Goal: Task Accomplishment & Management: Complete application form

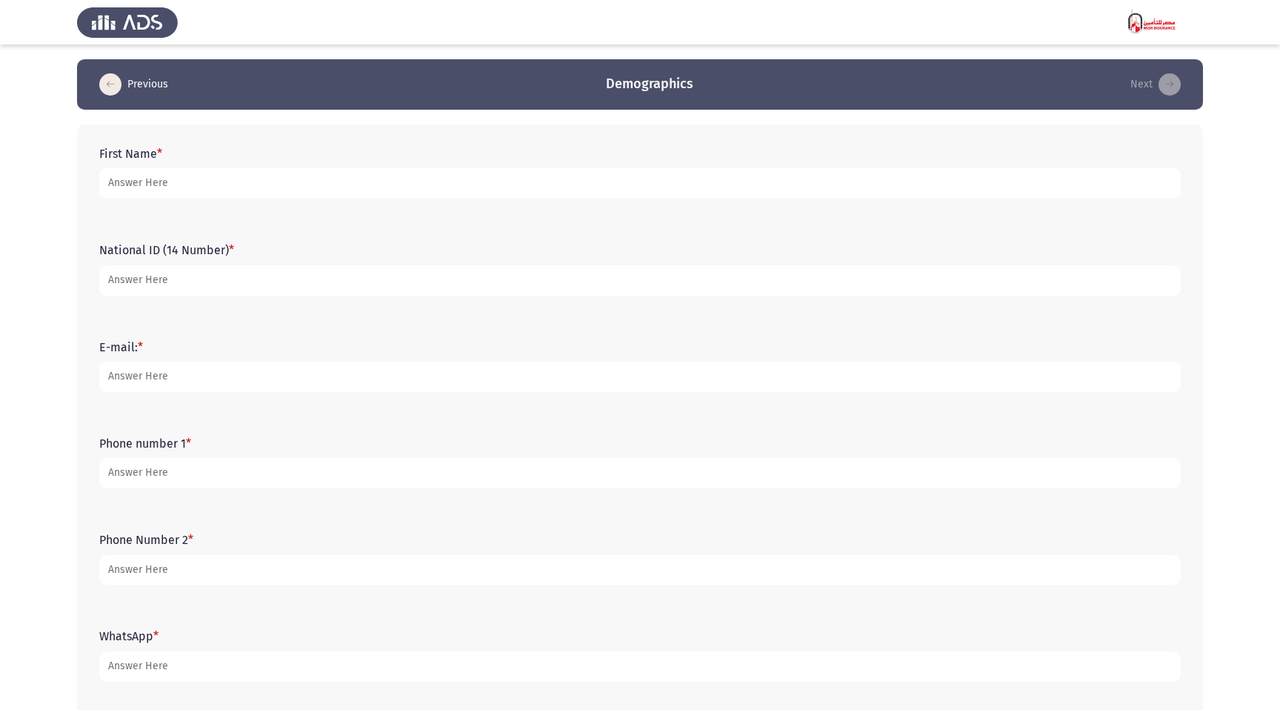
type input "ر"
type input "Neveen"
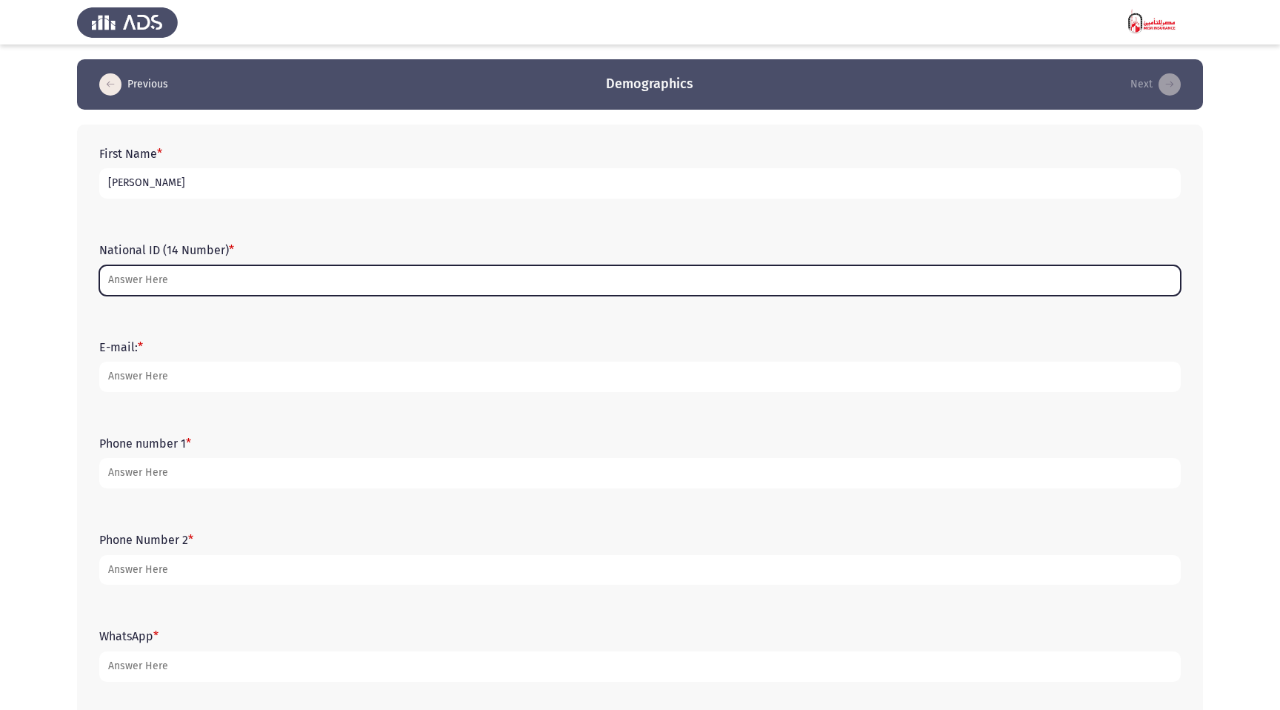
click at [170, 282] on input "National ID (14 Number) *" at bounding box center [639, 280] width 1081 height 30
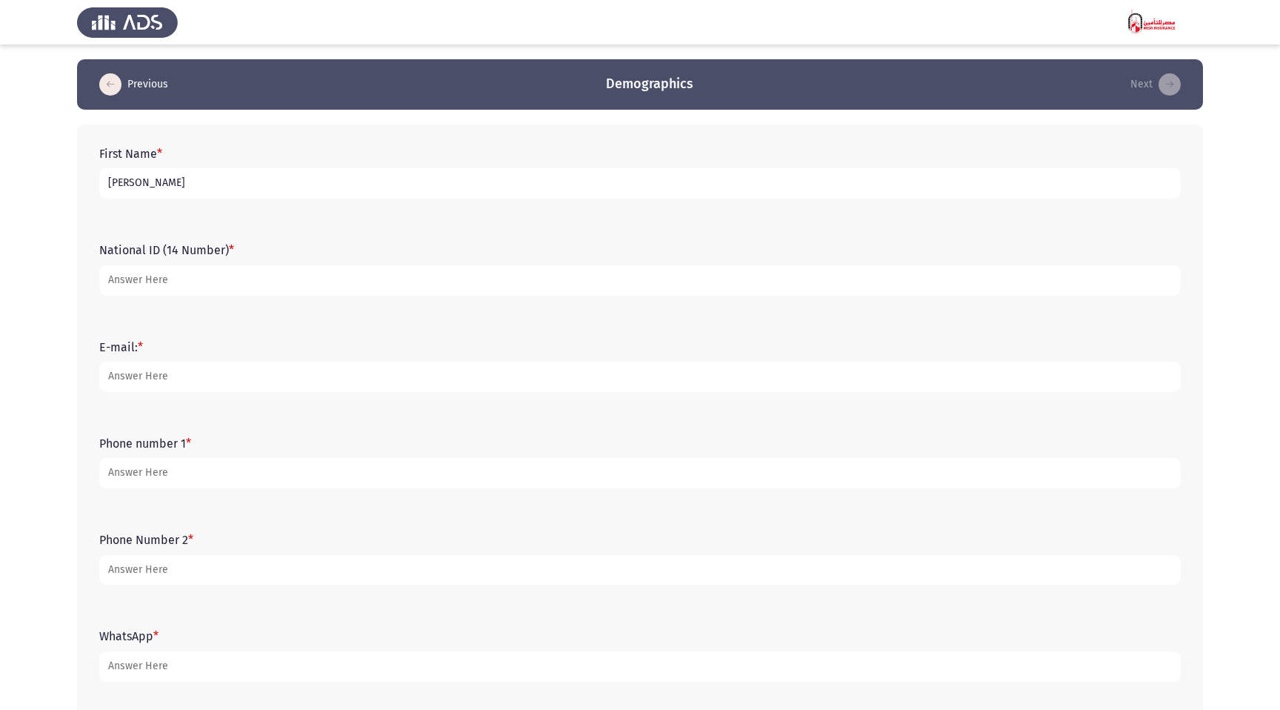
type input "30009052103608"
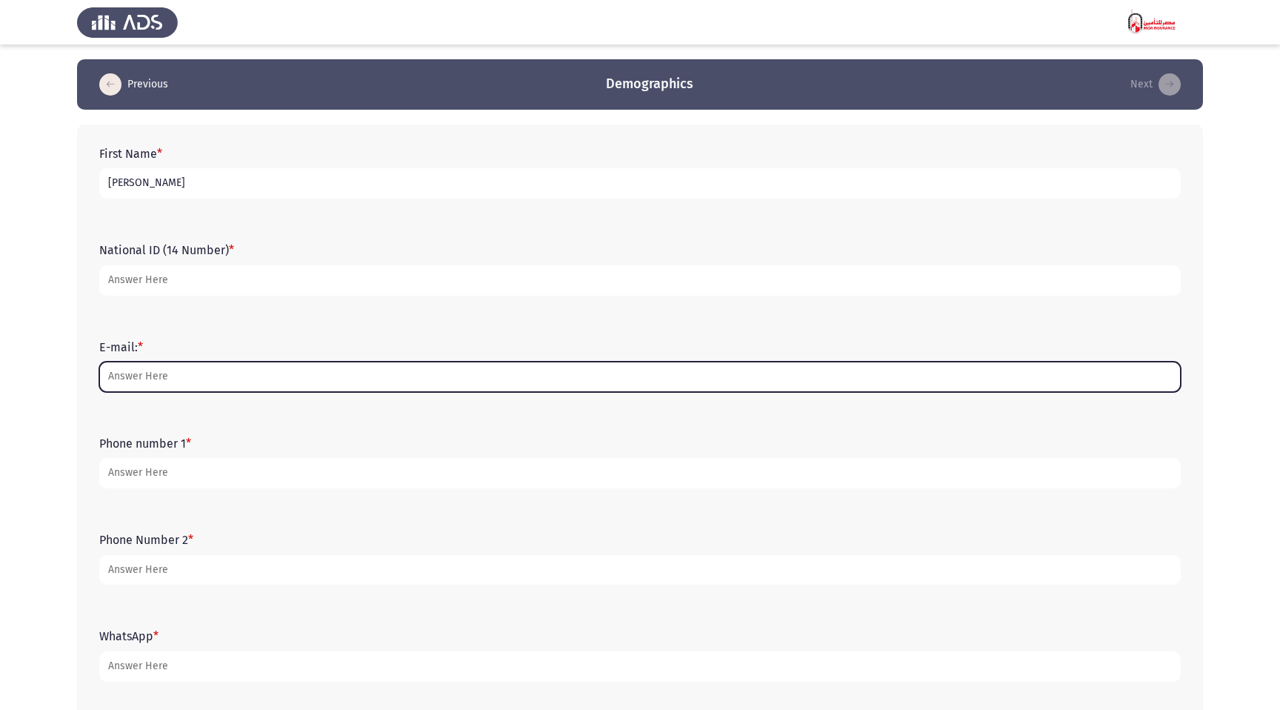
click at [166, 377] on input "E-mail: *" at bounding box center [639, 376] width 1081 height 30
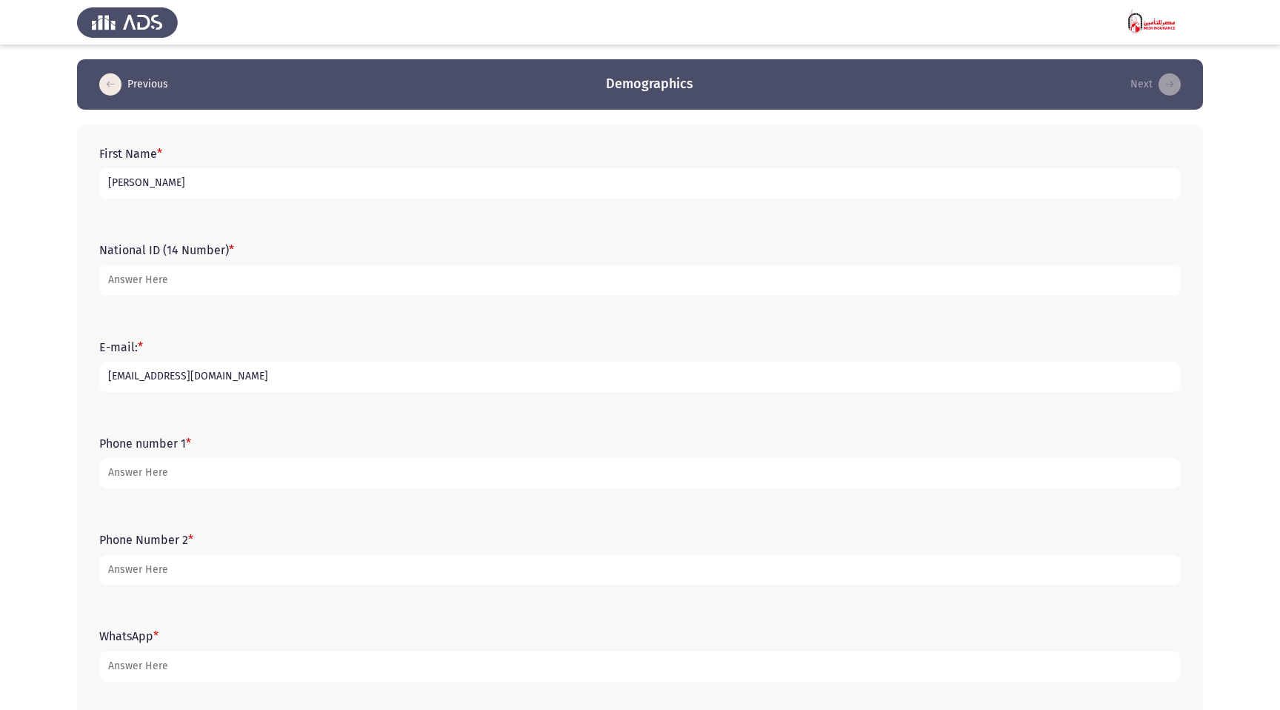
type input "neveensadek6@gmail.com"
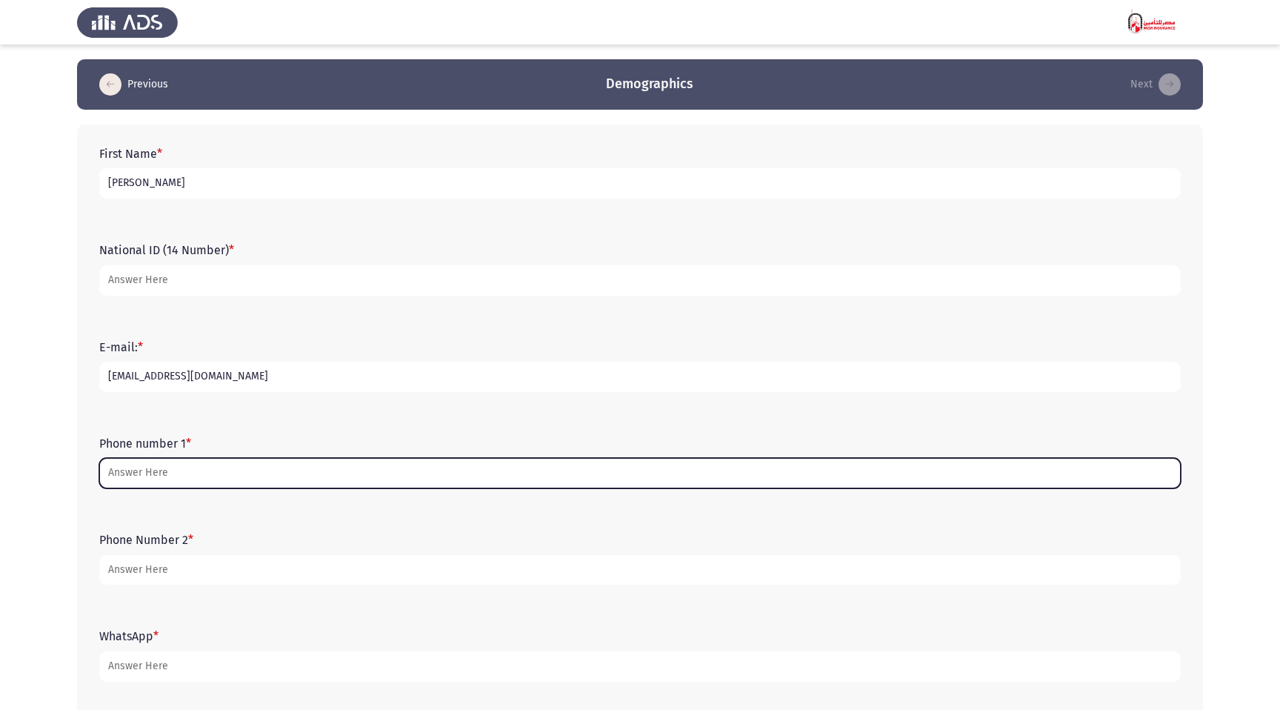
click at [194, 471] on input "Phone number 1 *" at bounding box center [639, 473] width 1081 height 30
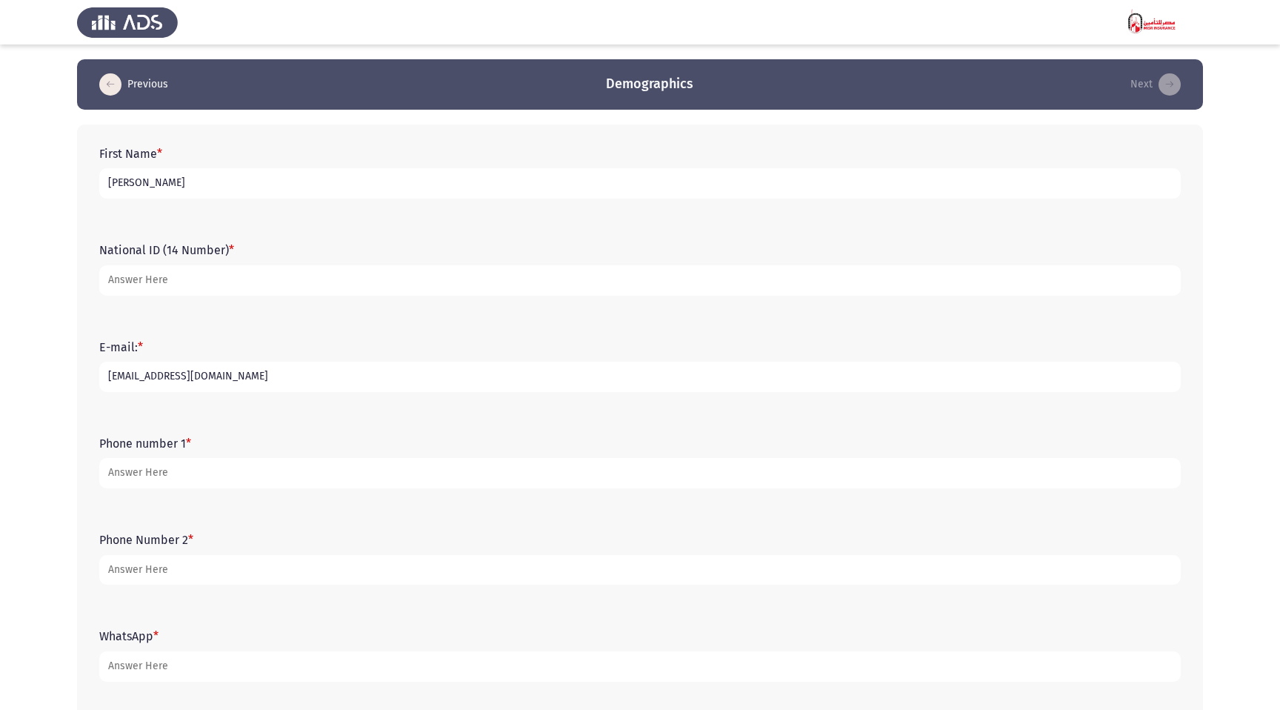
drag, startPoint x: 190, startPoint y: 278, endPoint x: 0, endPoint y: 281, distance: 190.4
click at [0, 281] on app-assessment-container "Previous Demographics Next First Name * Neveen National ID (14 Number) * 300090…" at bounding box center [640, 474] width 1280 height 830
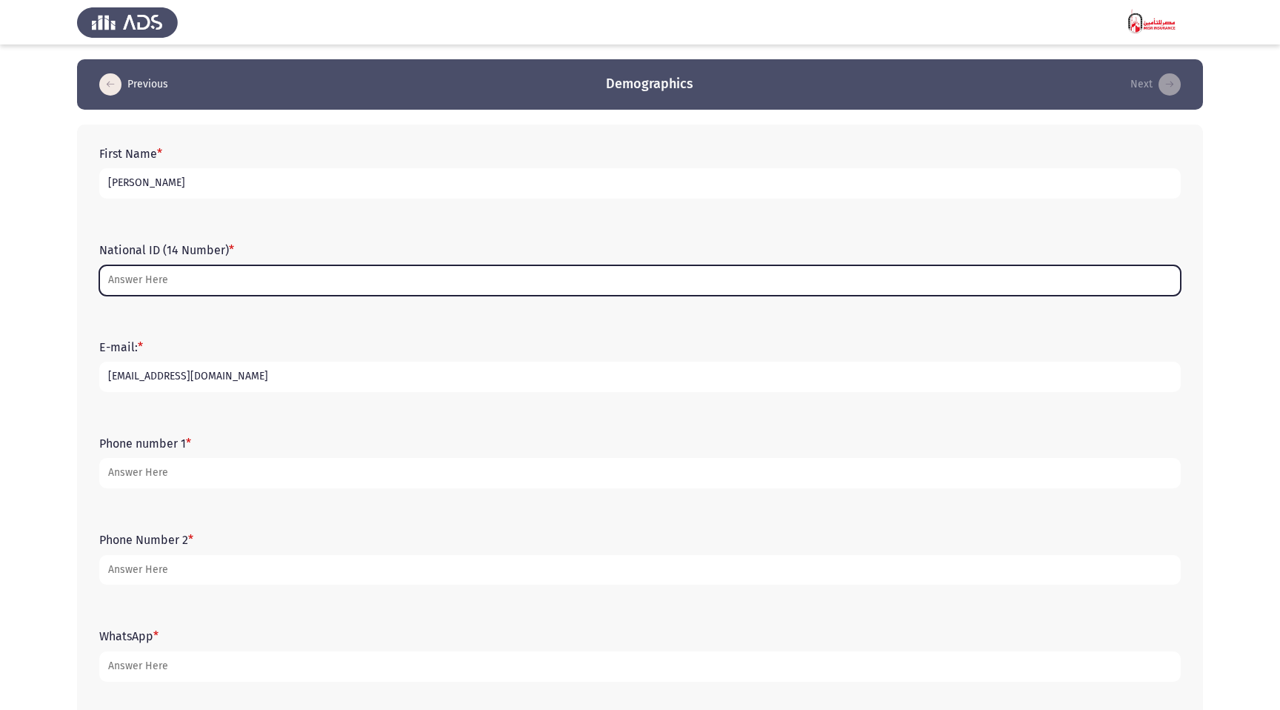
type input "30009052103608"
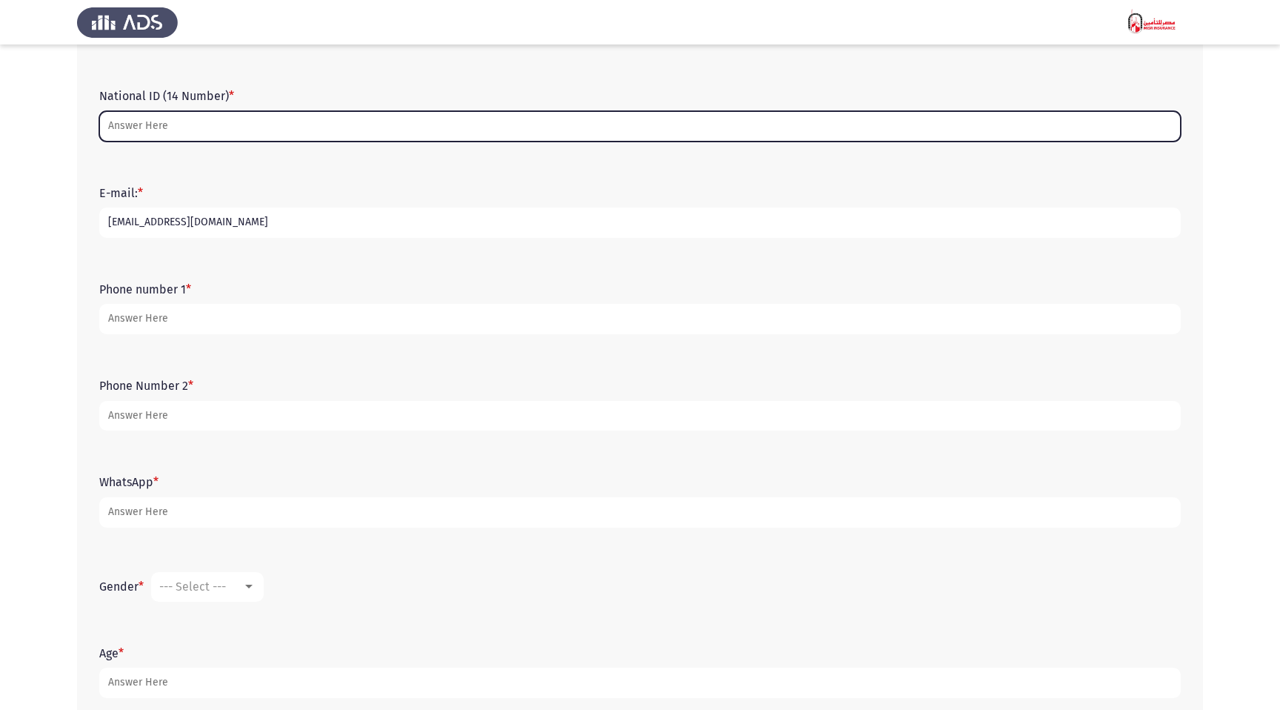
scroll to position [170, 0]
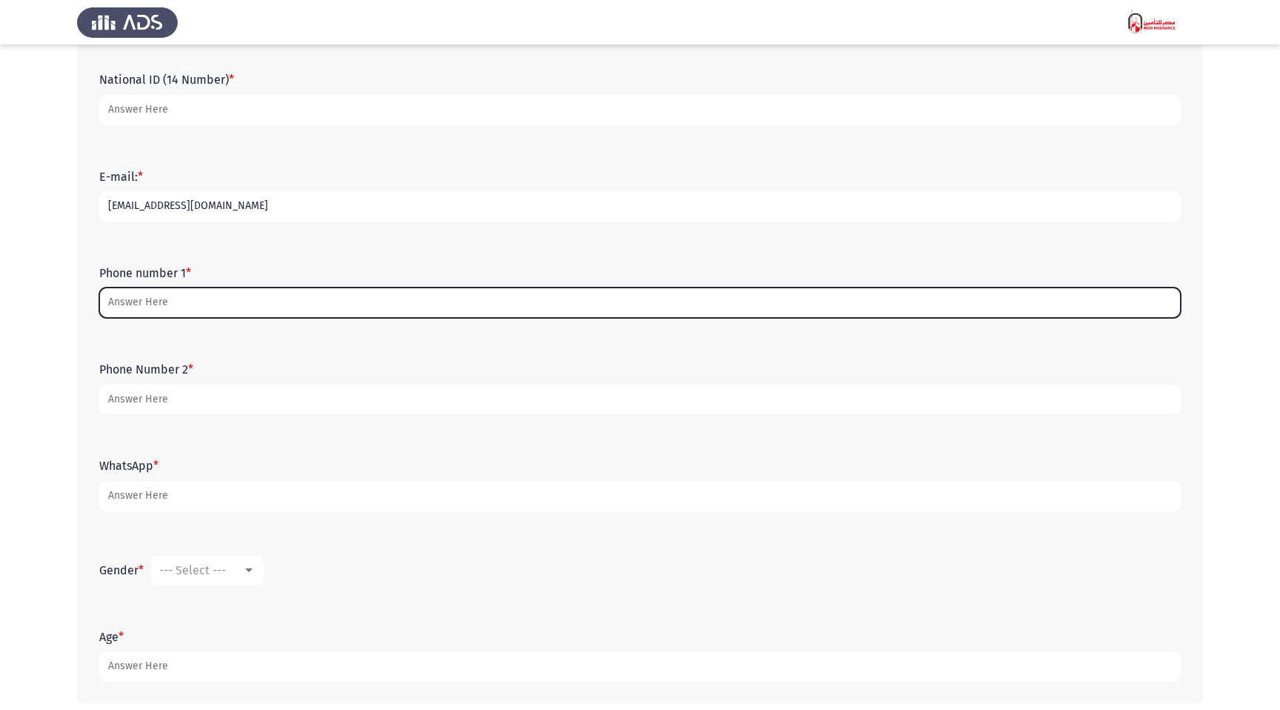
click at [128, 301] on input "Phone number 1 *" at bounding box center [639, 302] width 1081 height 30
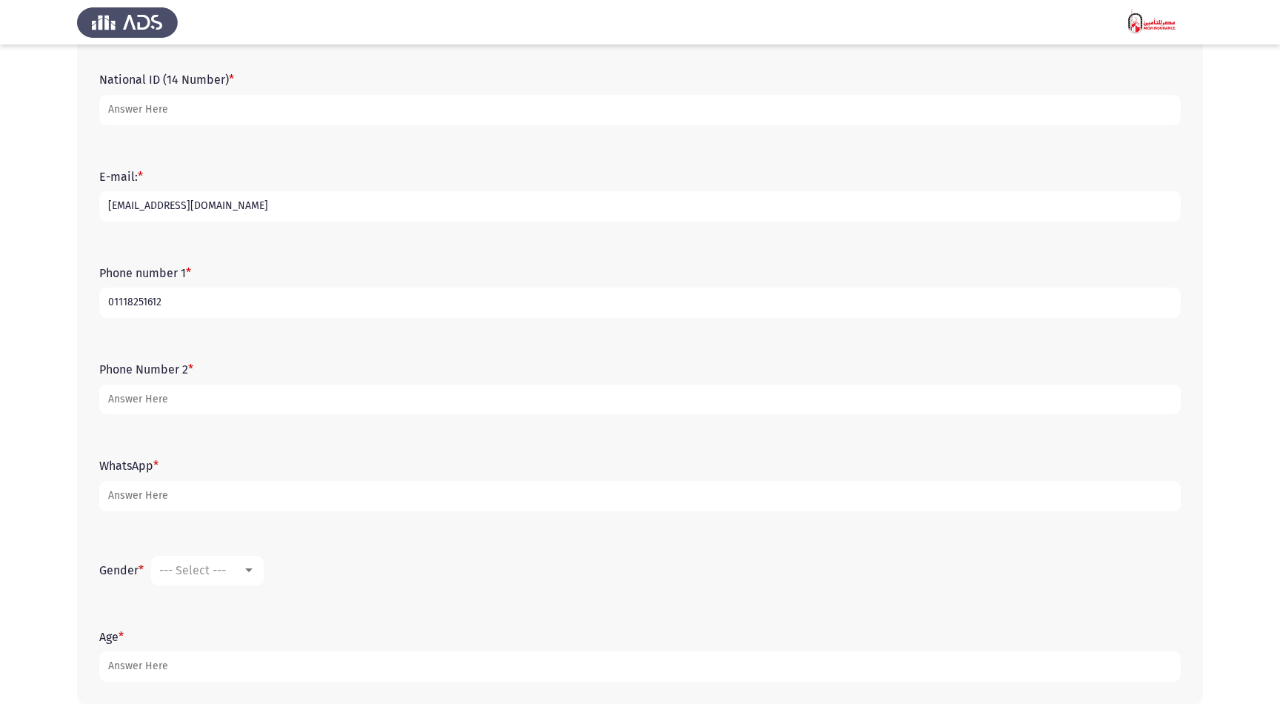
type input "01118251612"
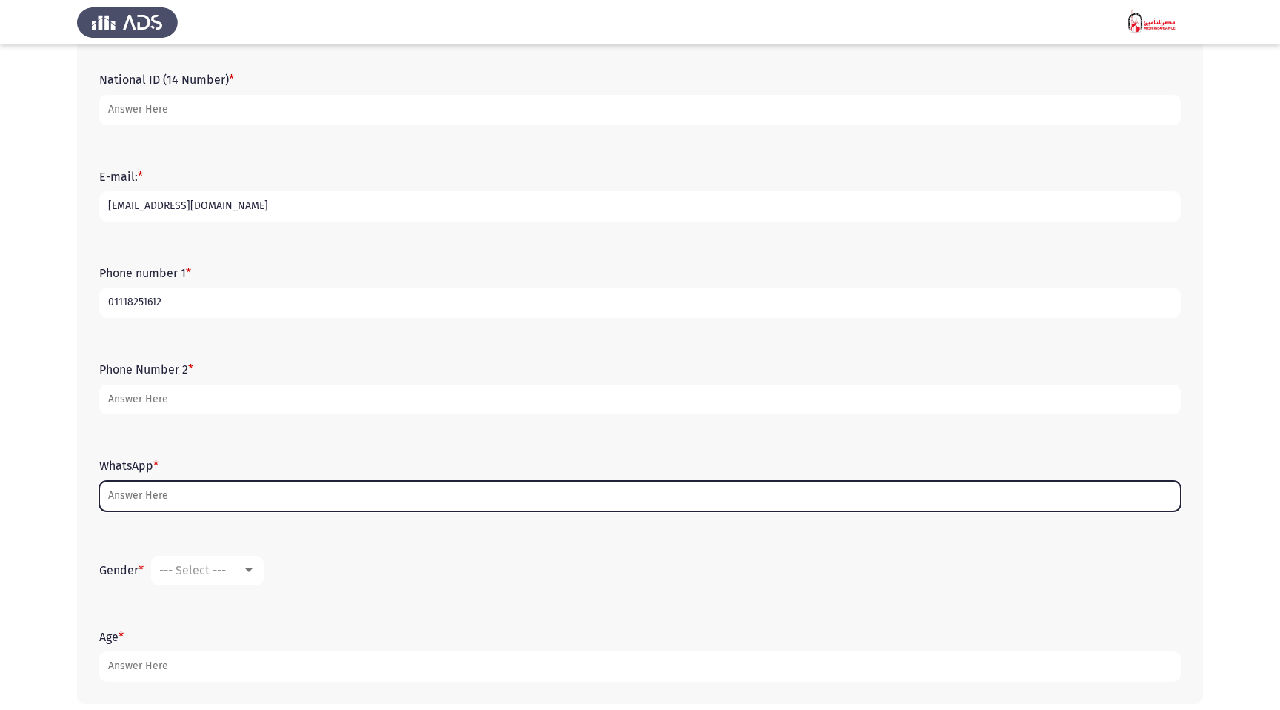
click at [164, 498] on input "WhatsApp *" at bounding box center [639, 496] width 1081 height 30
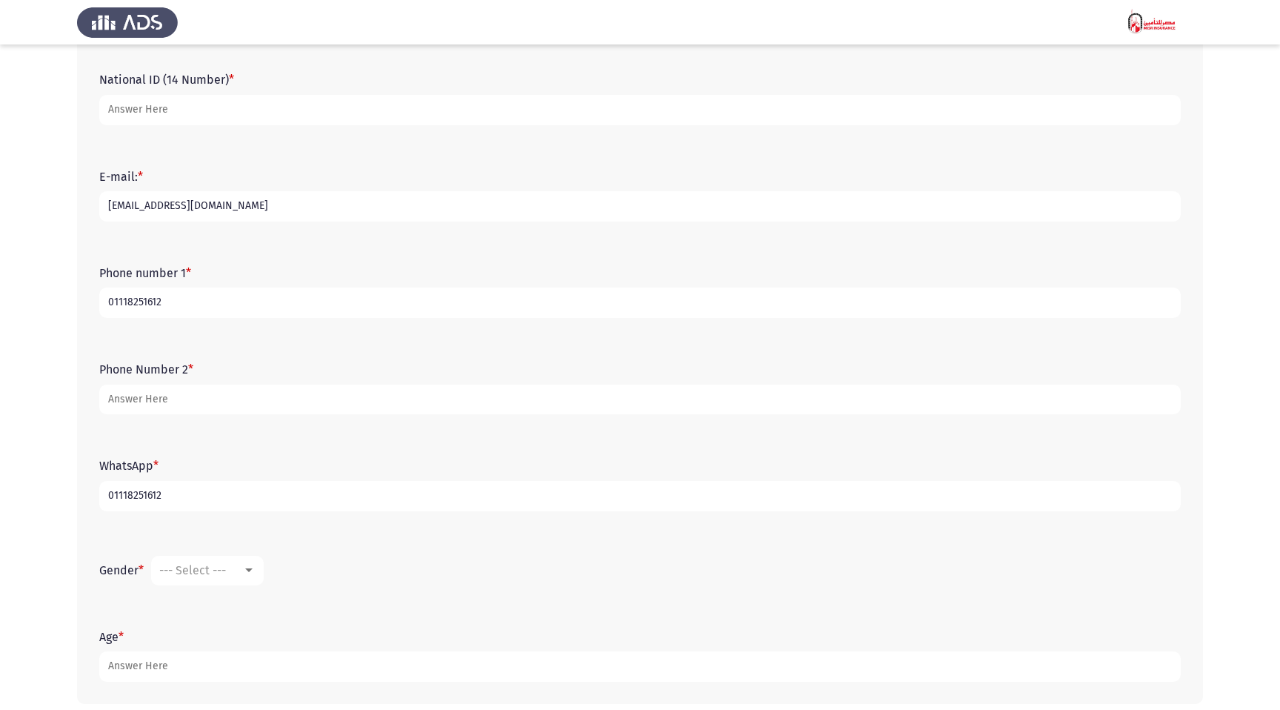
type input "01118251612"
click at [238, 570] on div "--- Select ---" at bounding box center [200, 570] width 83 height 14
click at [221, 604] on span "Femal" at bounding box center [229, 606] width 139 height 36
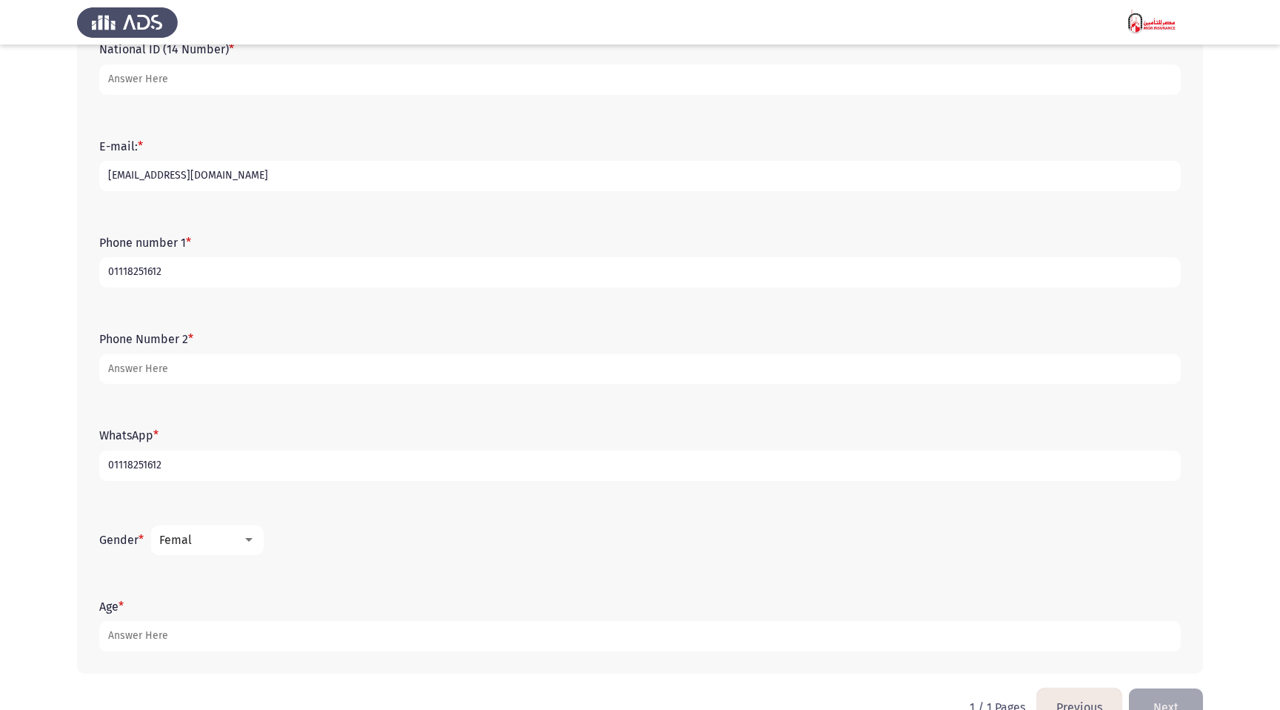
scroll to position [239, 0]
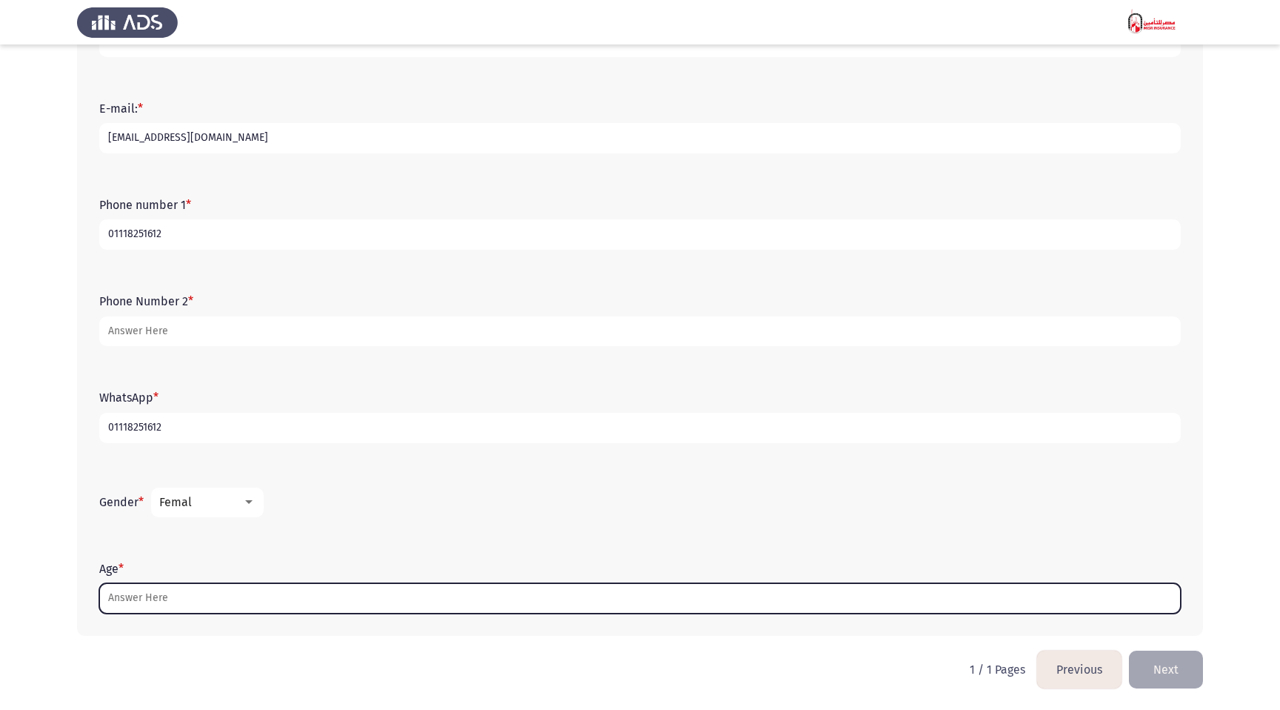
click at [233, 587] on input "Age *" at bounding box center [639, 598] width 1081 height 30
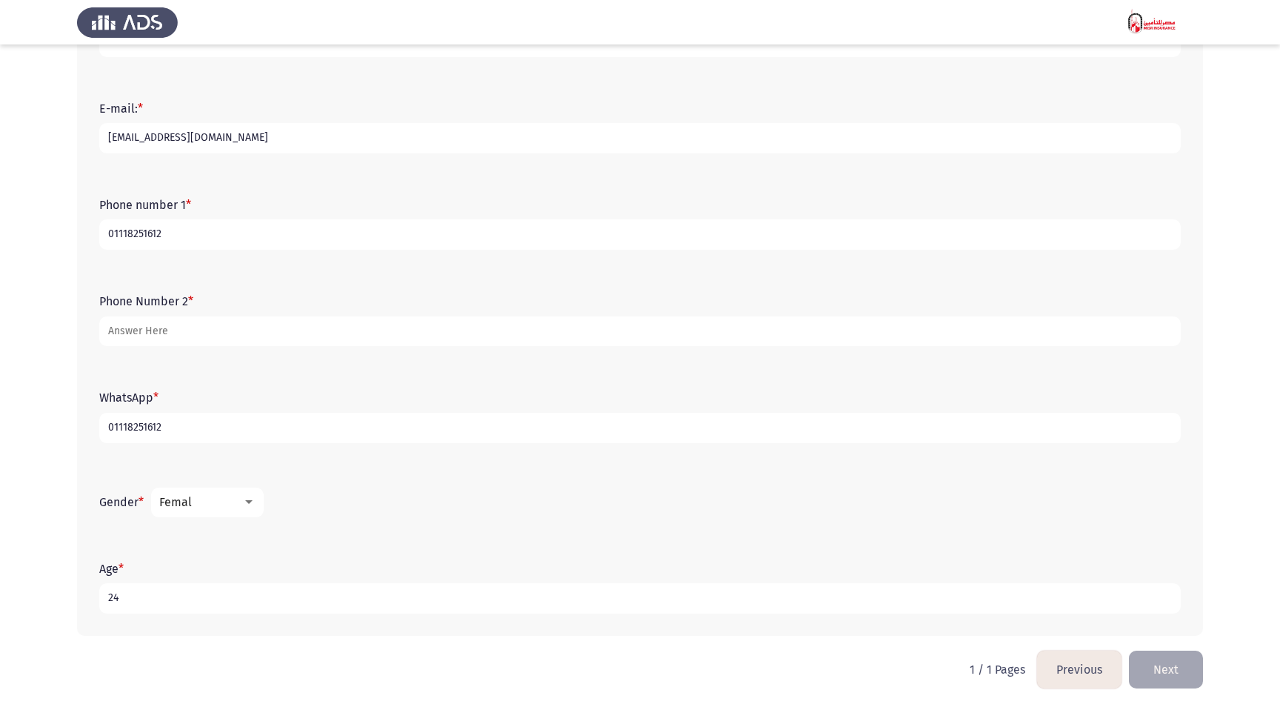
type input "24"
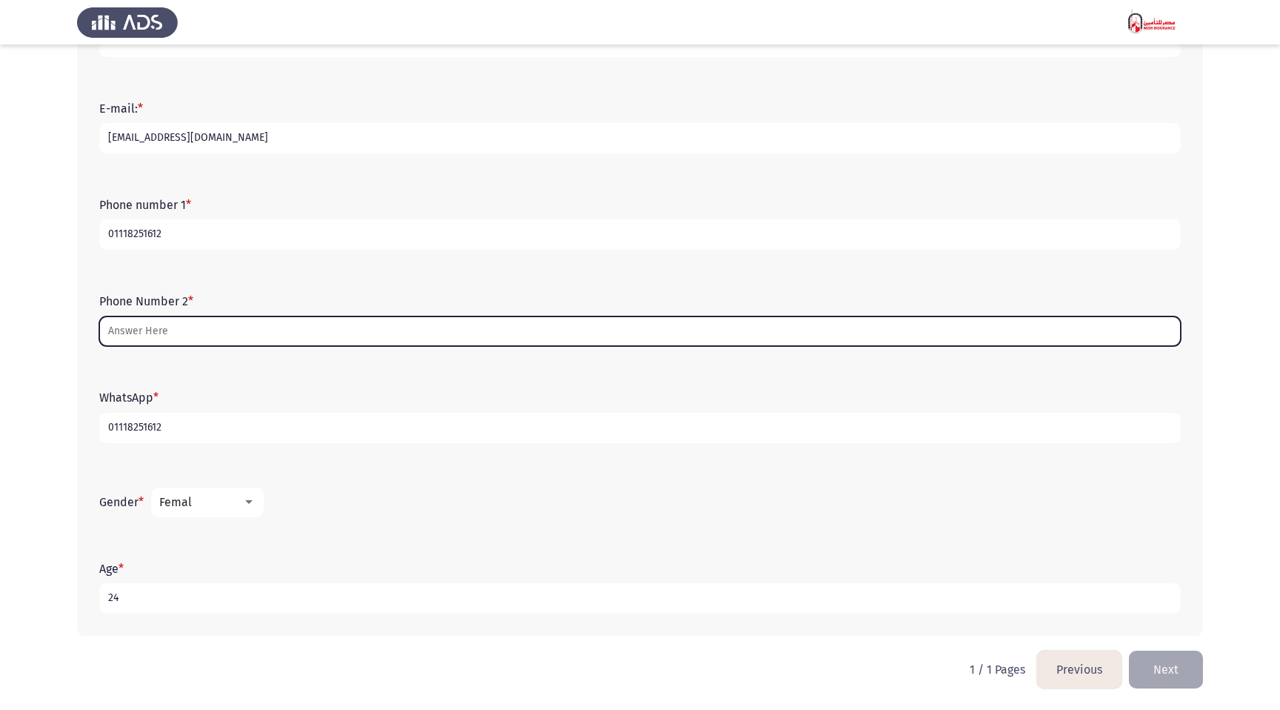
click at [290, 326] on input "Phone Number 2 *" at bounding box center [639, 331] width 1081 height 30
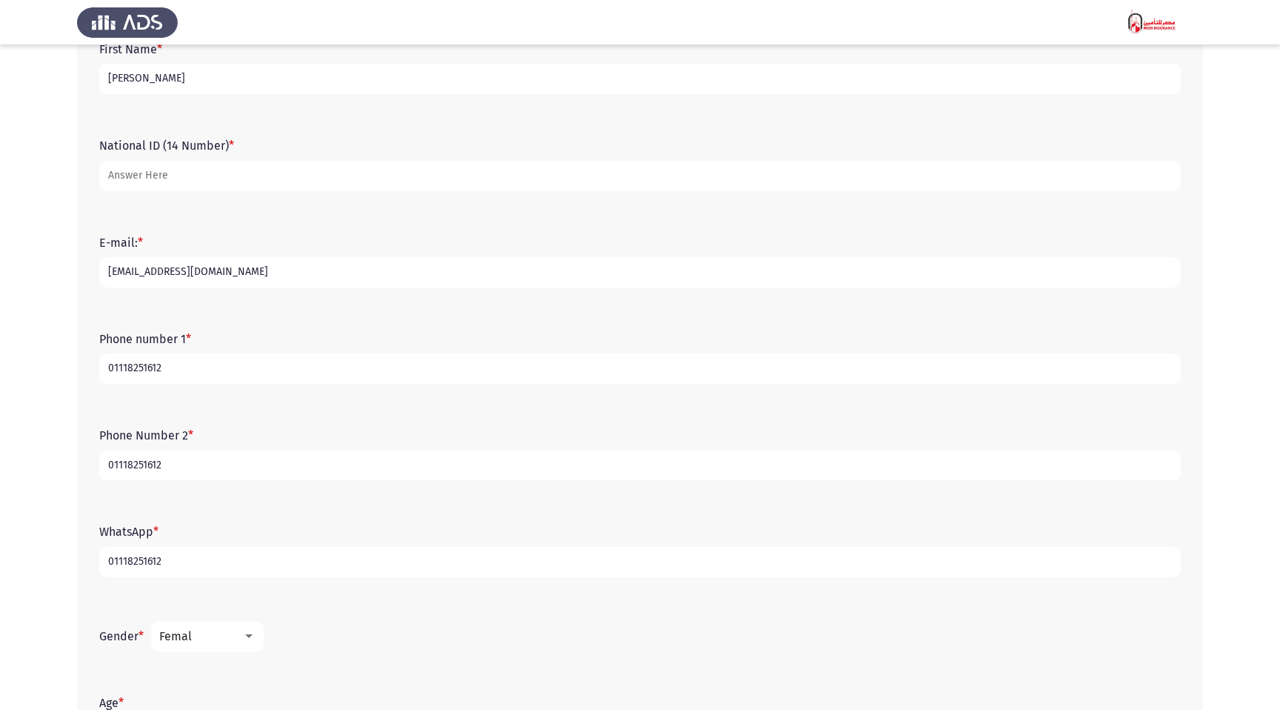
scroll to position [96, 0]
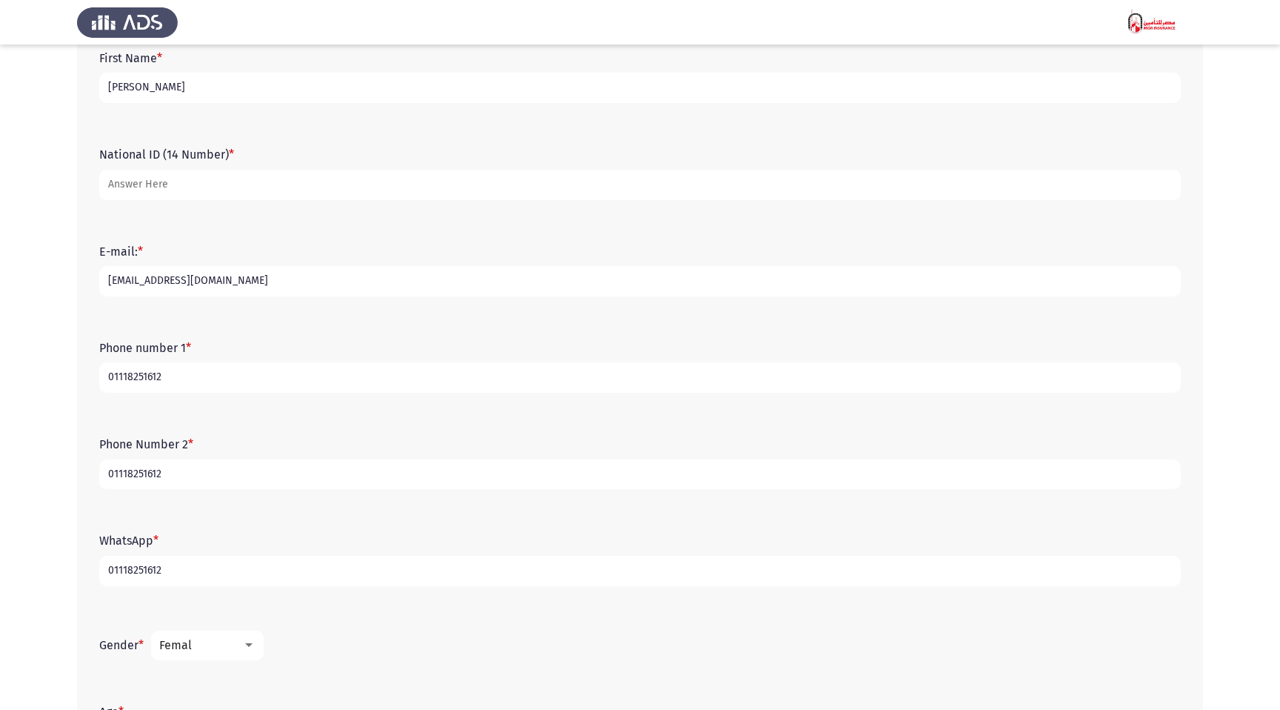
type input "01118251612"
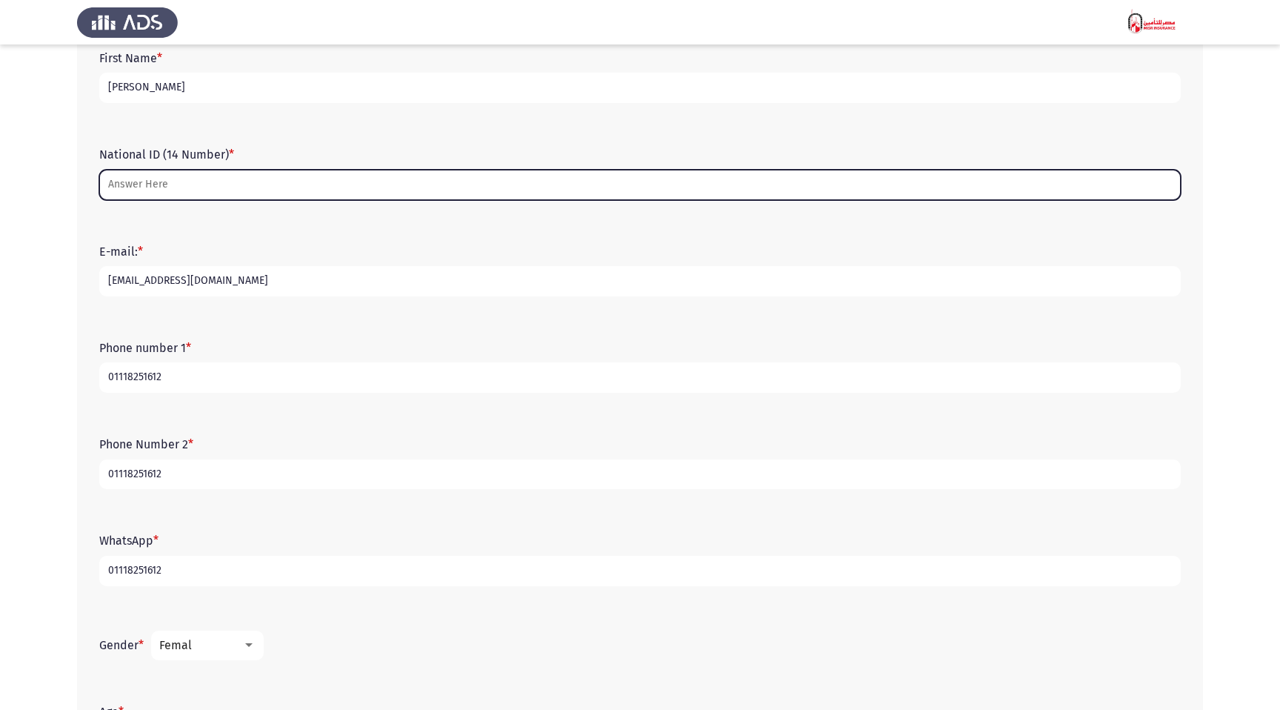
click at [220, 183] on input "National ID (14 Number) *" at bounding box center [639, 185] width 1081 height 30
paste input "30009052103608"
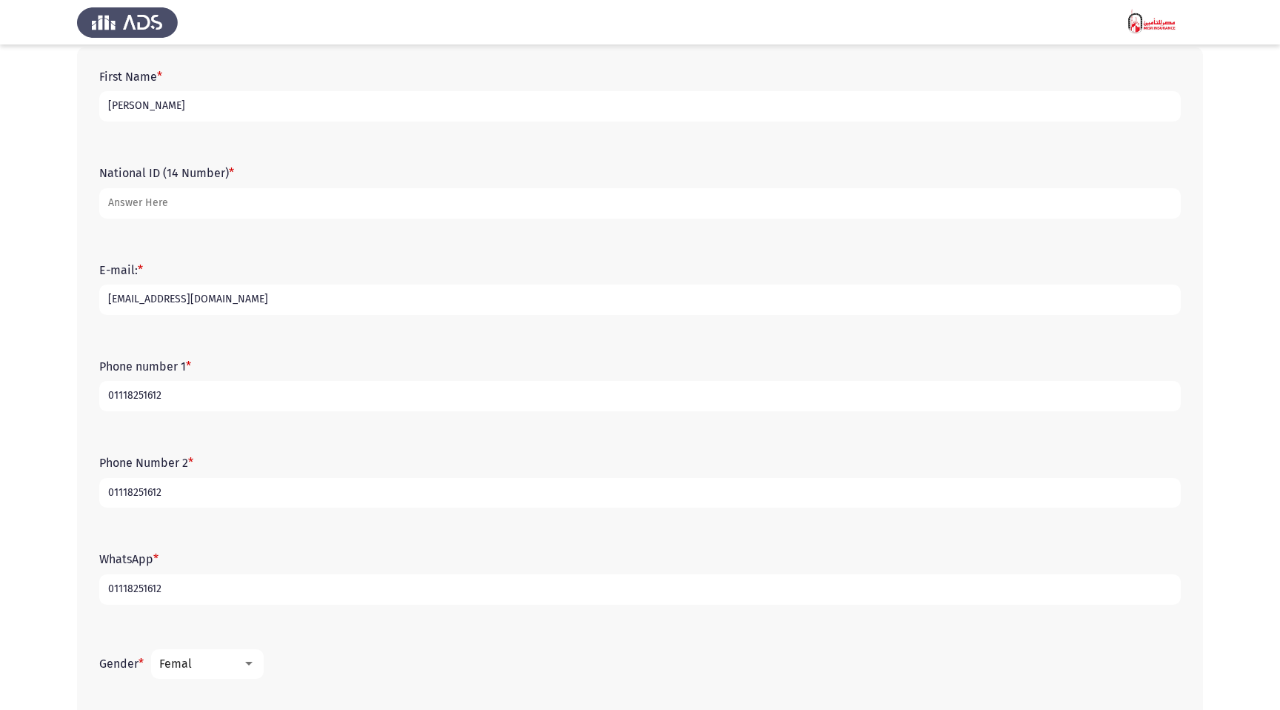
scroll to position [47, 0]
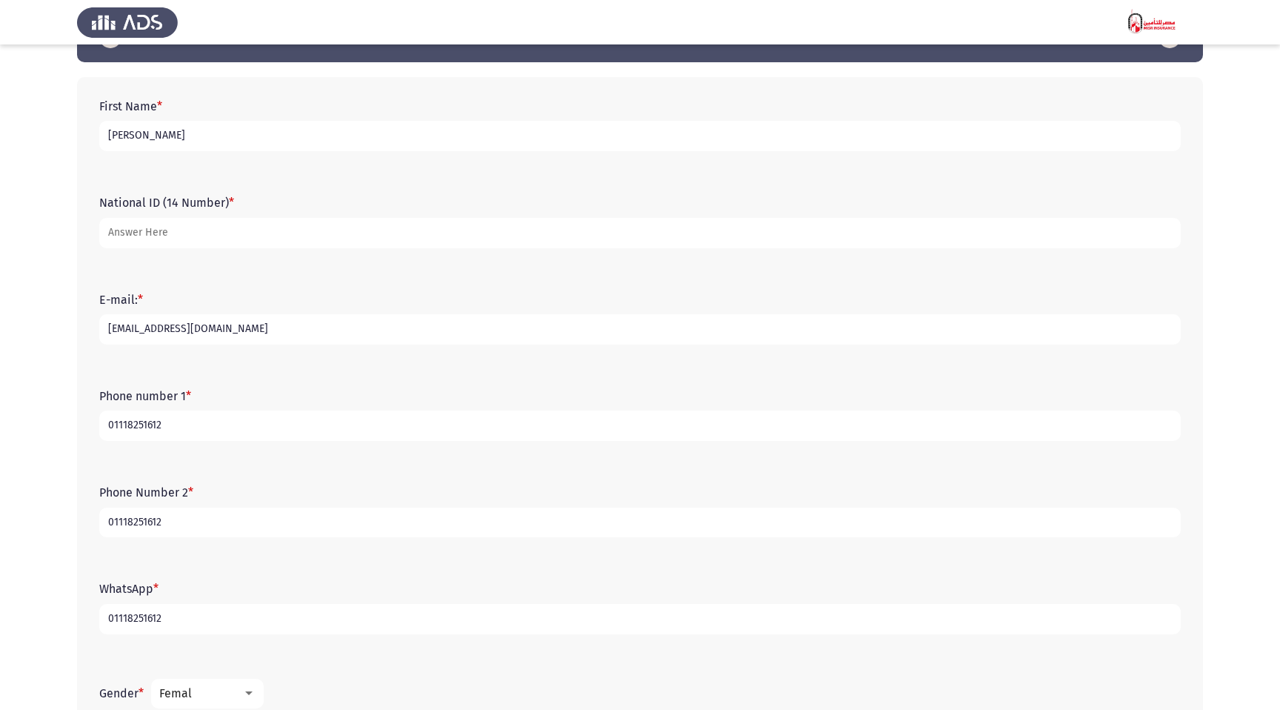
drag, startPoint x: 194, startPoint y: 235, endPoint x: 4, endPoint y: 235, distance: 190.4
click at [5, 235] on app-assessment-container "Previous Demographics Next First Name * Neveen National ID (14 Number) * 300090…" at bounding box center [640, 427] width 1280 height 830
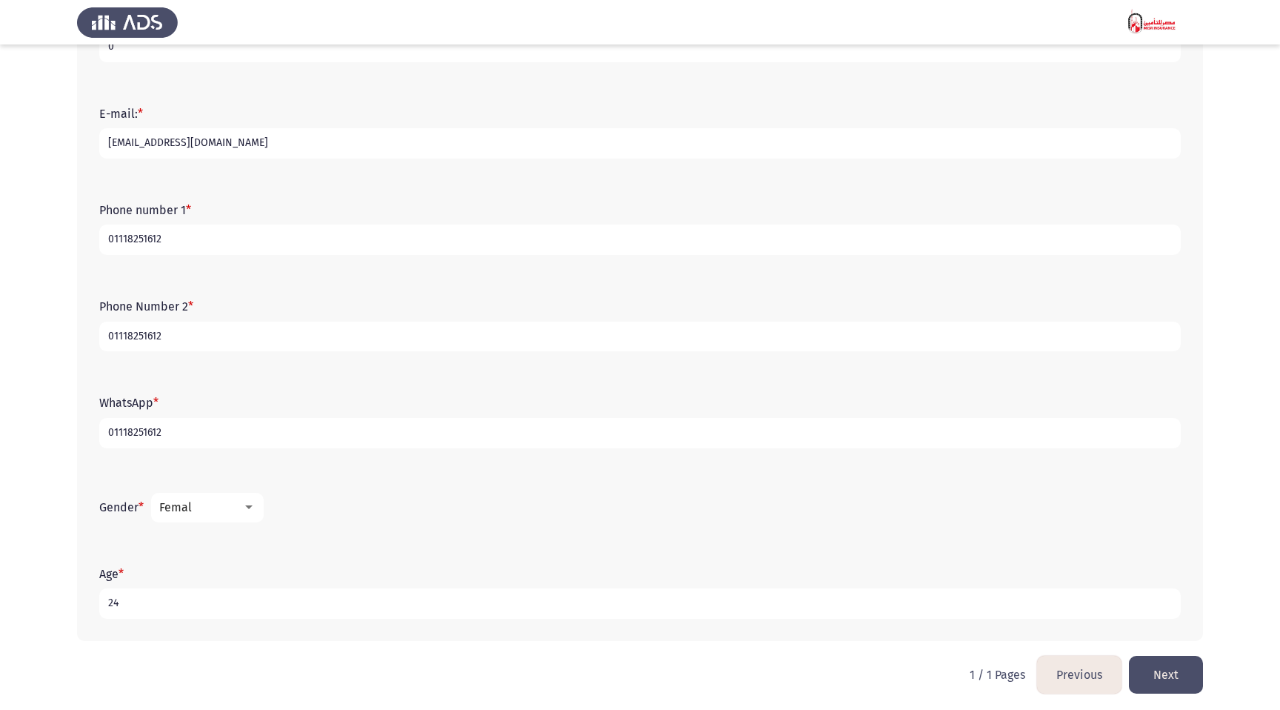
scroll to position [237, 0]
type input "0"
click at [1170, 671] on button "Next" at bounding box center [1166, 671] width 74 height 38
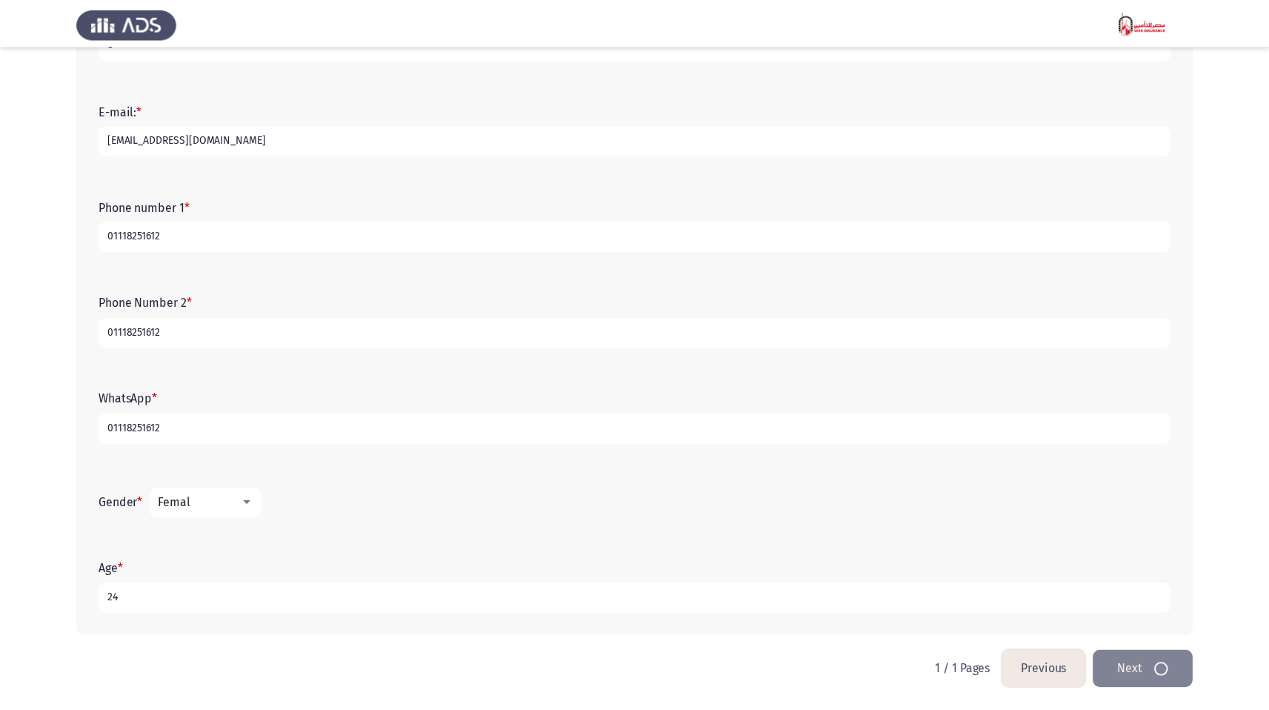
scroll to position [0, 0]
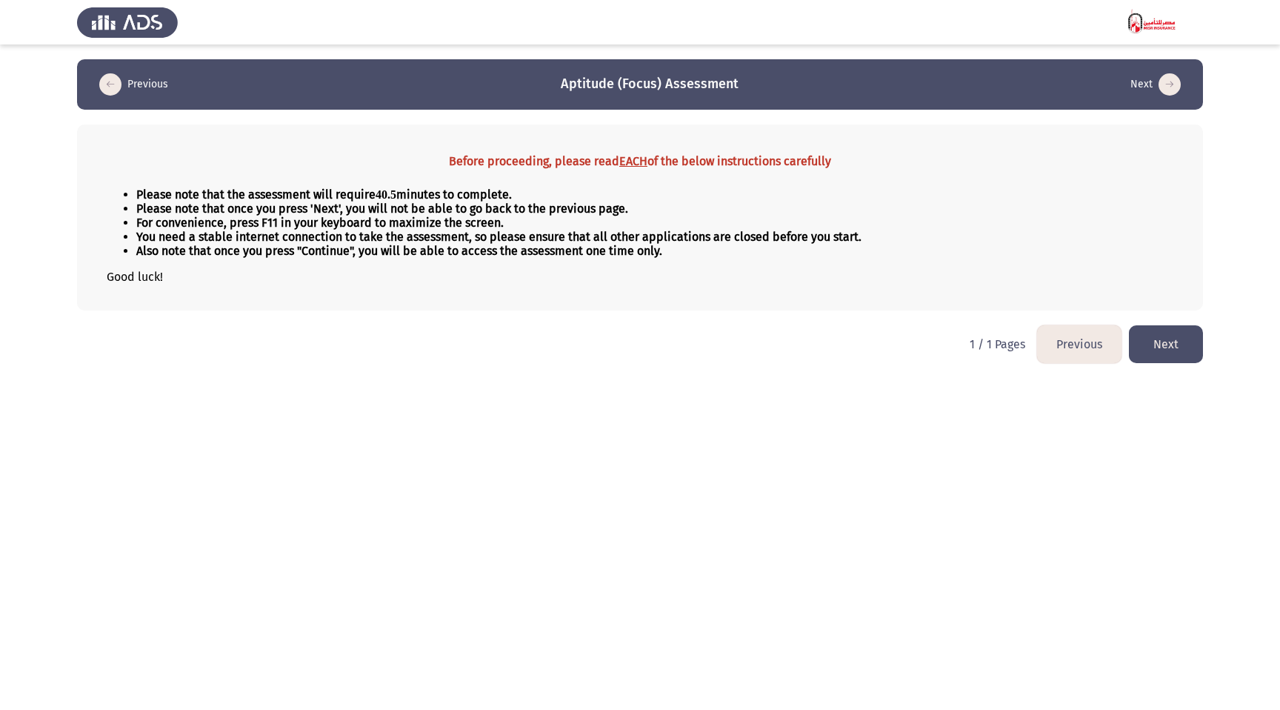
click at [1155, 347] on button "Next" at bounding box center [1166, 344] width 74 height 38
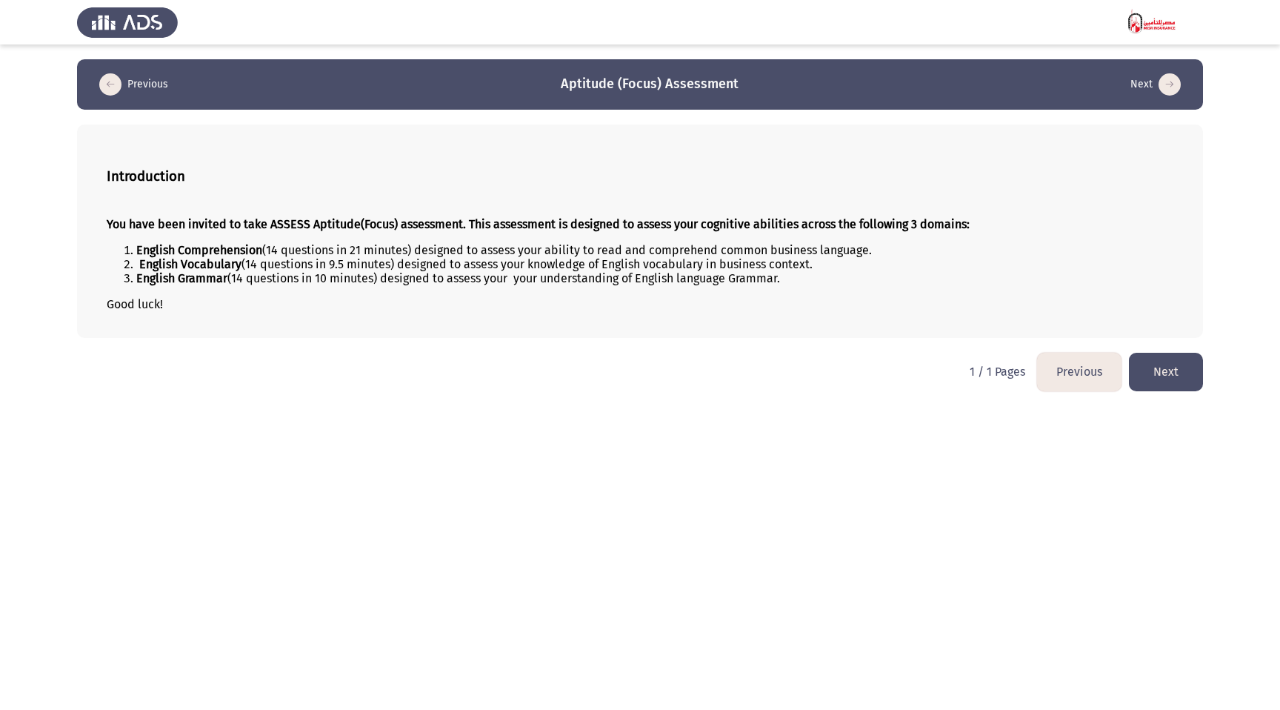
click at [1190, 373] on button "Next" at bounding box center [1166, 372] width 74 height 38
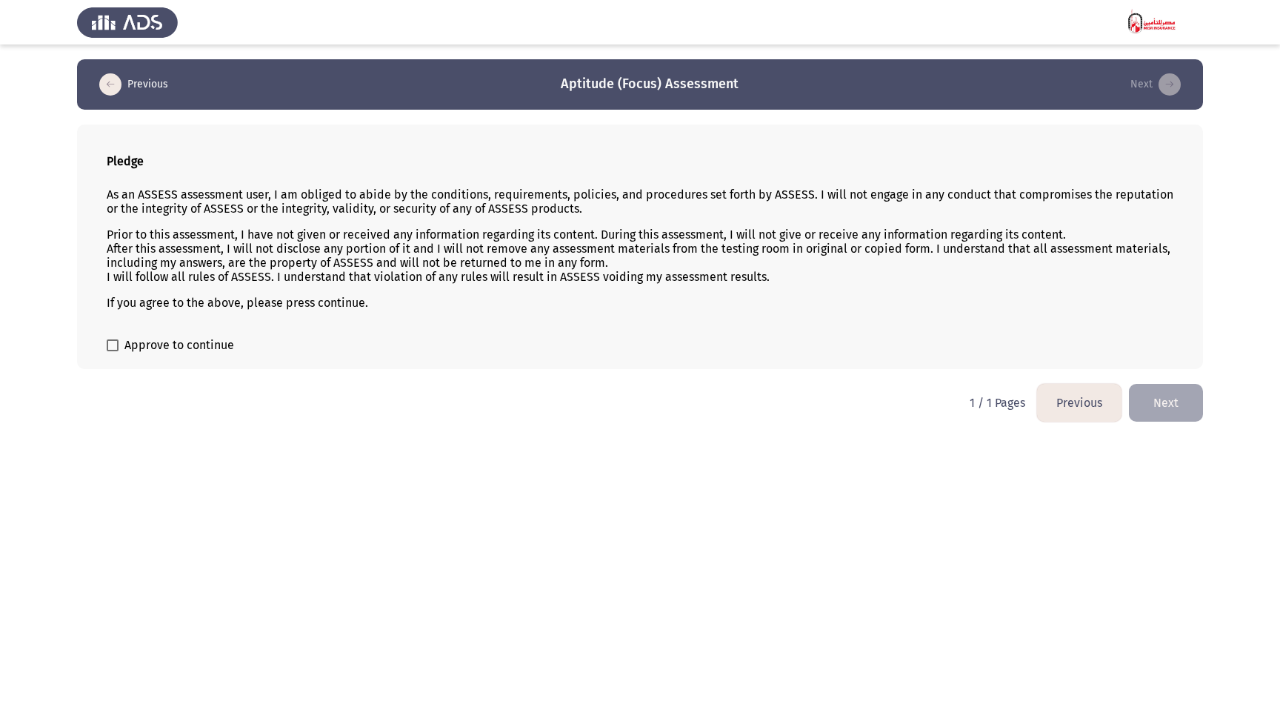
click at [116, 345] on span at bounding box center [113, 345] width 12 height 12
click at [113, 351] on input "Approve to continue" at bounding box center [112, 351] width 1 height 1
checkbox input "true"
click at [1177, 394] on button "Next" at bounding box center [1166, 403] width 74 height 38
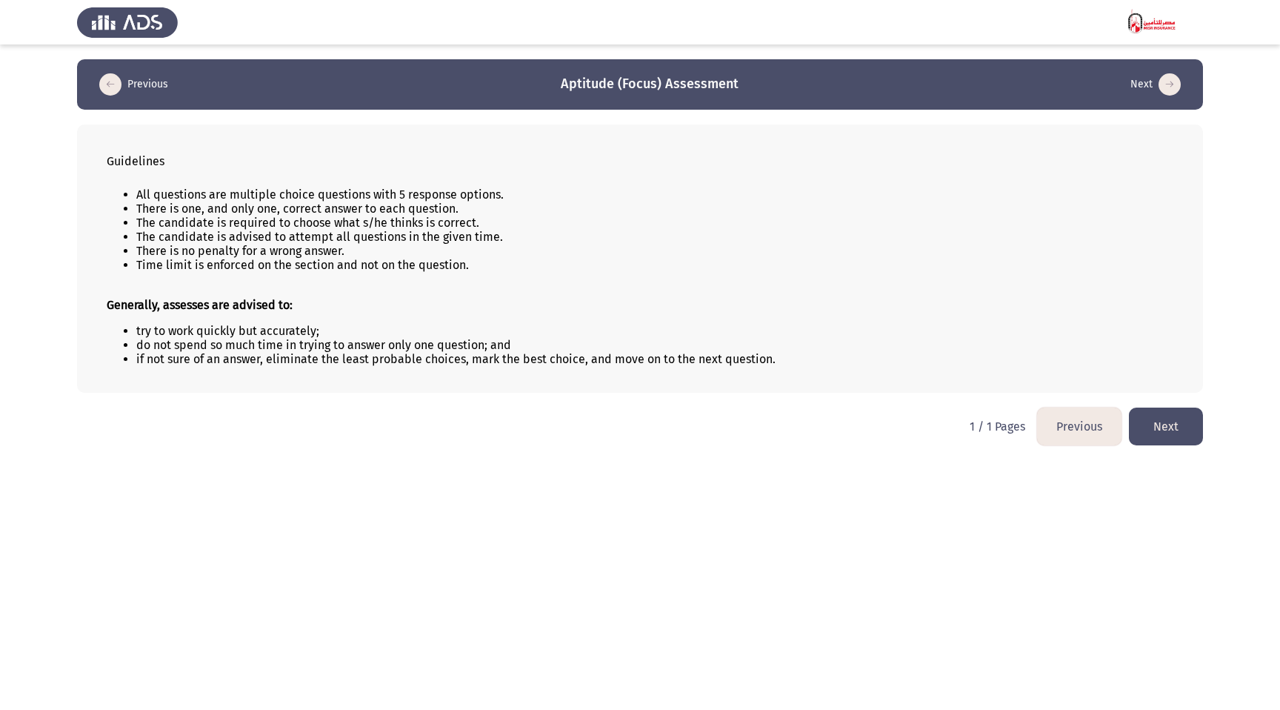
click at [1177, 419] on button "Next" at bounding box center [1166, 426] width 74 height 38
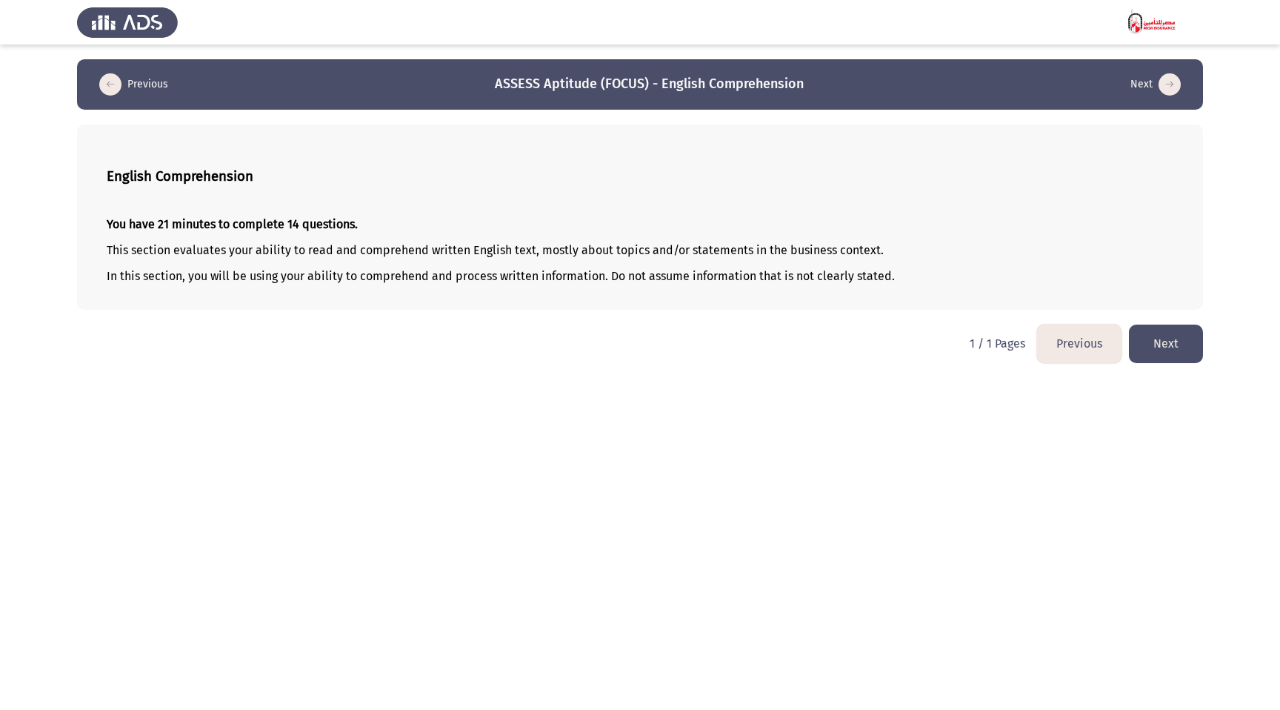
click at [1176, 345] on button "Next" at bounding box center [1166, 343] width 74 height 38
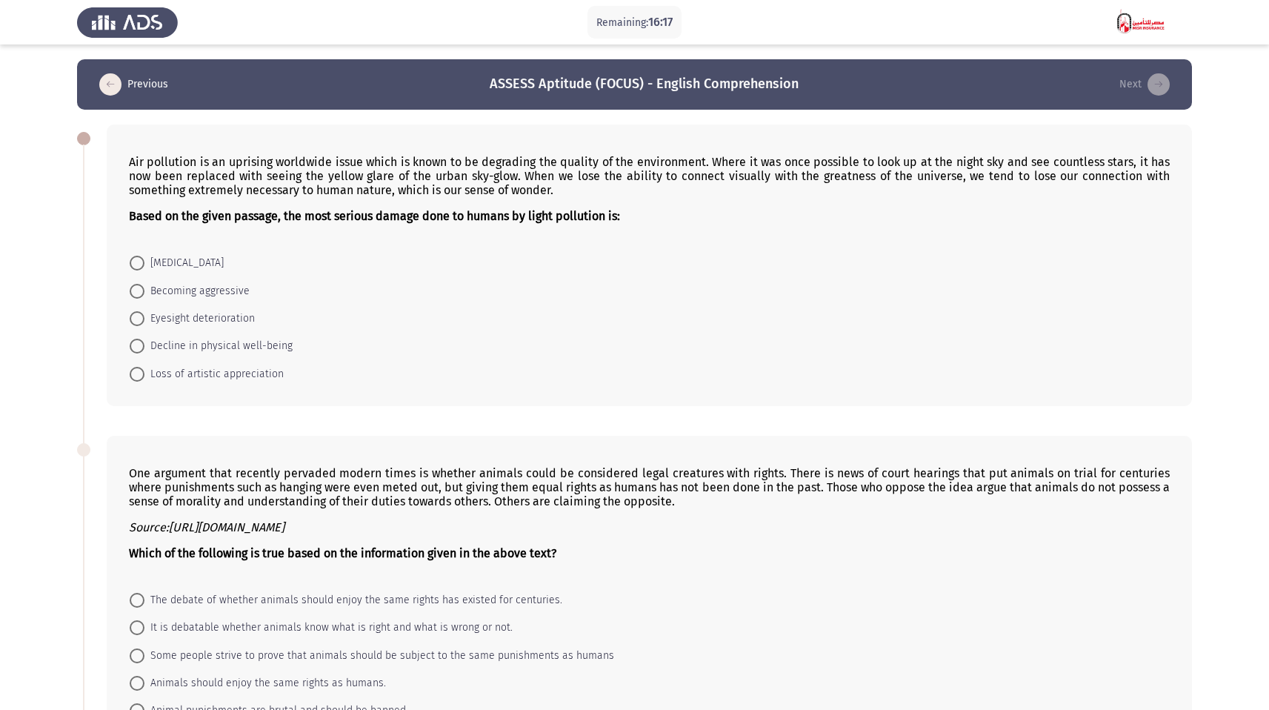
click at [144, 374] on span at bounding box center [137, 374] width 15 height 15
click at [144, 374] on input "Loss of artistic appreciation" at bounding box center [137, 374] width 15 height 15
radio input "true"
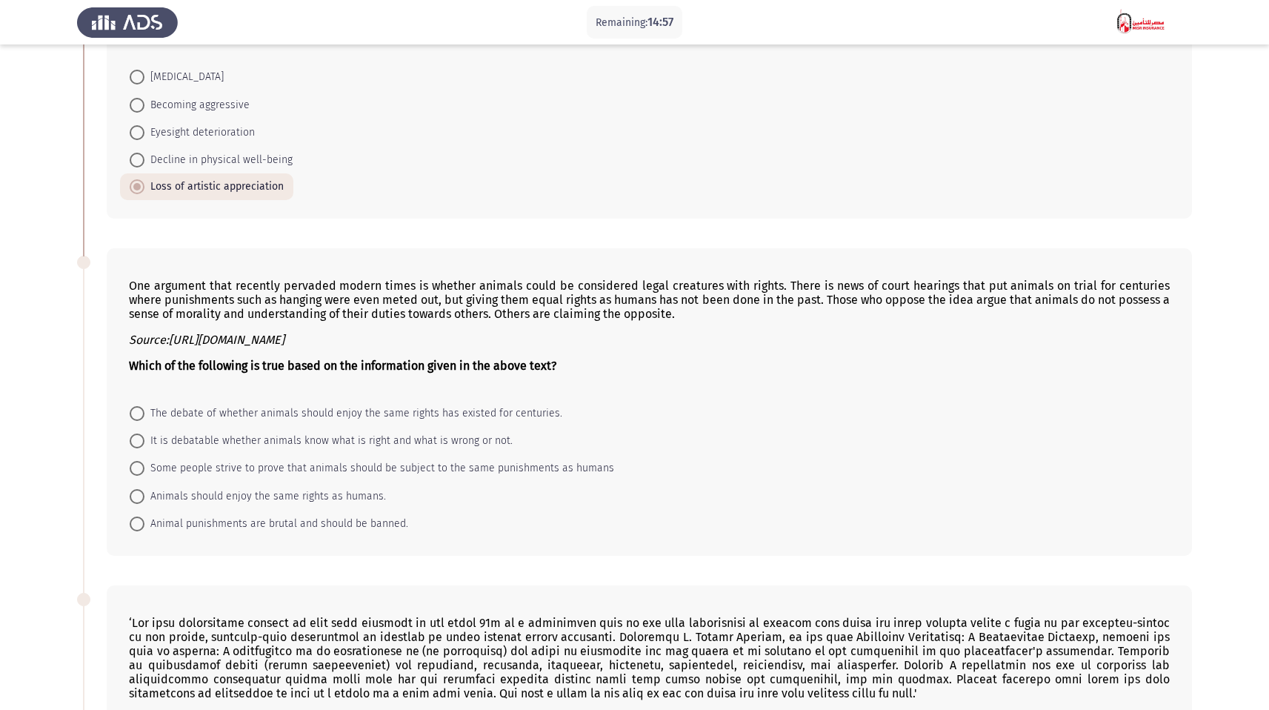
scroll to position [190, 0]
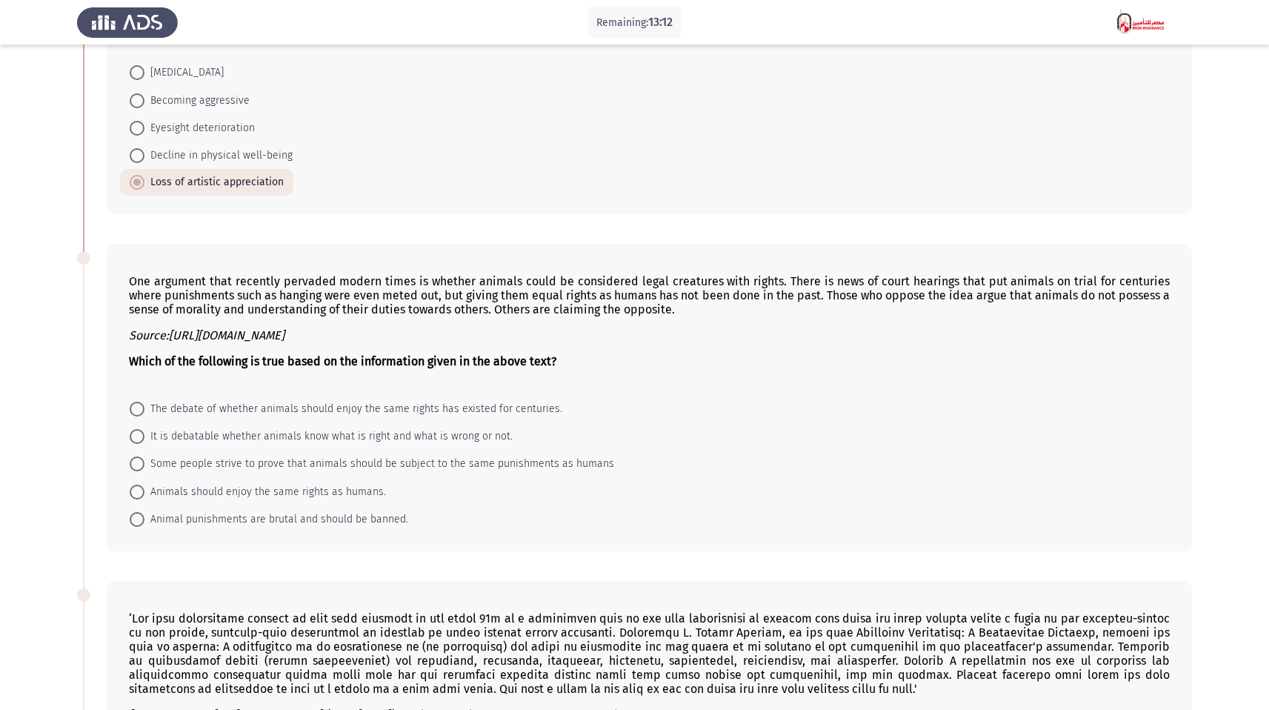
click at [278, 460] on span "Some people strive to prove that animals should be subject to the same punishme…" at bounding box center [379, 464] width 470 height 18
click at [144, 460] on input "Some people strive to prove that animals should be subject to the same punishme…" at bounding box center [137, 463] width 15 height 15
radio input "true"
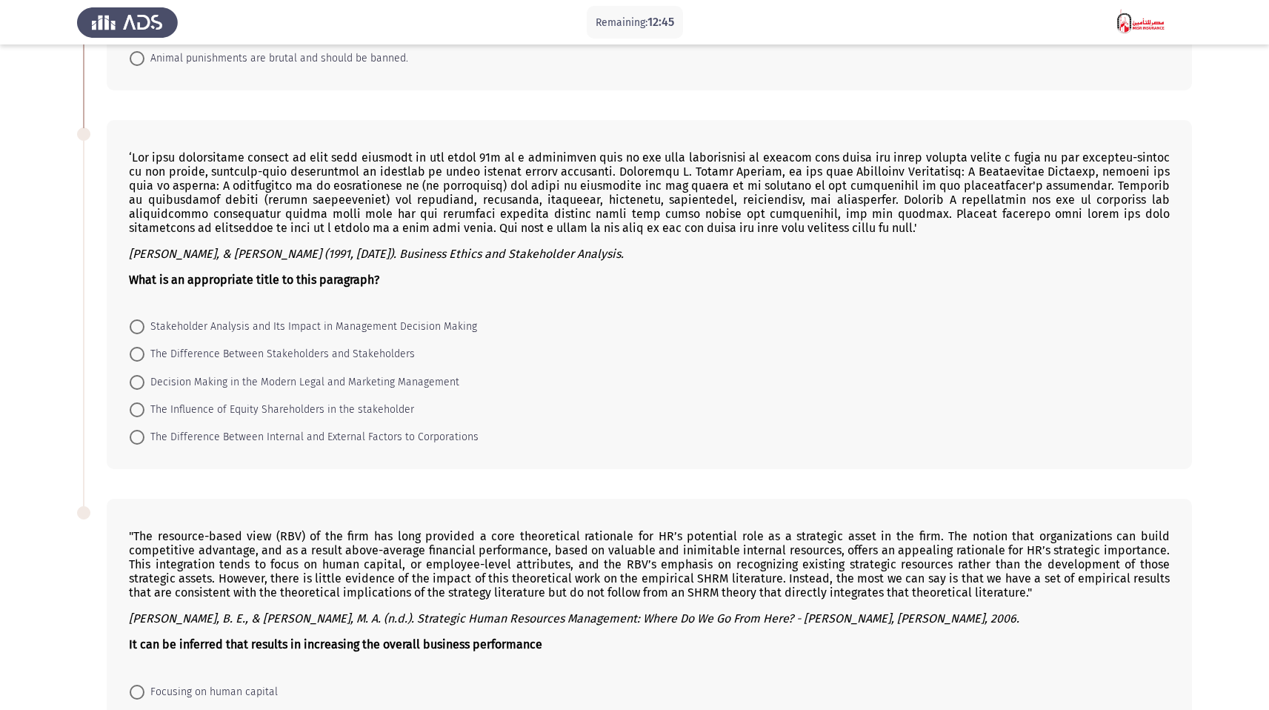
scroll to position [653, 0]
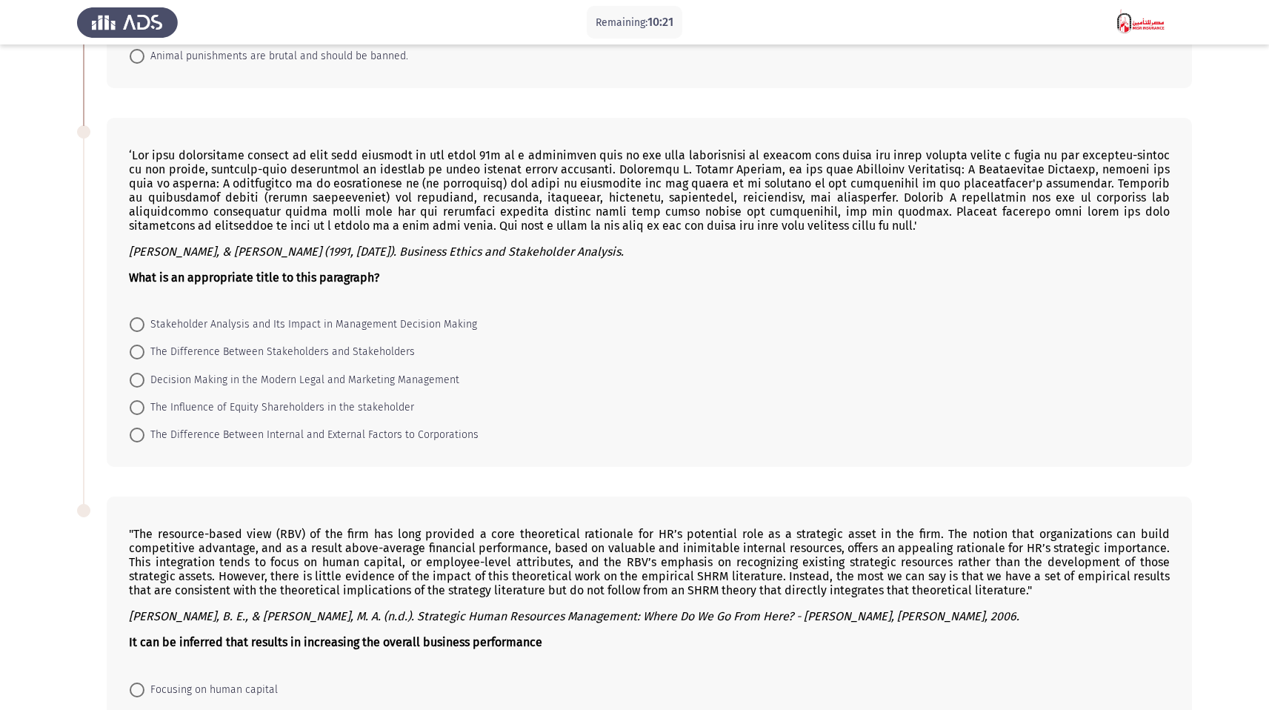
click at [132, 321] on span at bounding box center [137, 324] width 15 height 15
click at [132, 321] on input "Stakeholder Analysis and Its Impact in Management Decision Making" at bounding box center [137, 324] width 15 height 15
radio input "true"
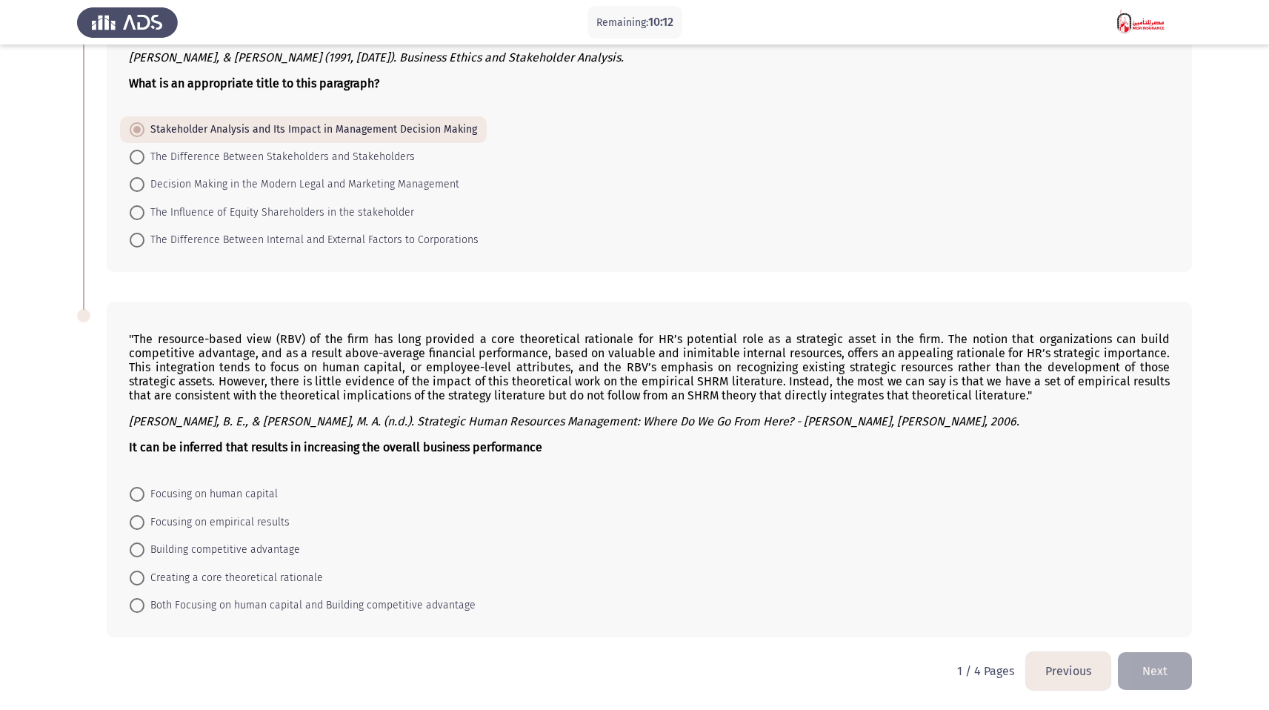
scroll to position [847, 0]
click at [156, 516] on span "Focusing on empirical results" at bounding box center [216, 522] width 145 height 18
click at [144, 516] on input "Focusing on empirical results" at bounding box center [137, 521] width 15 height 15
radio input "true"
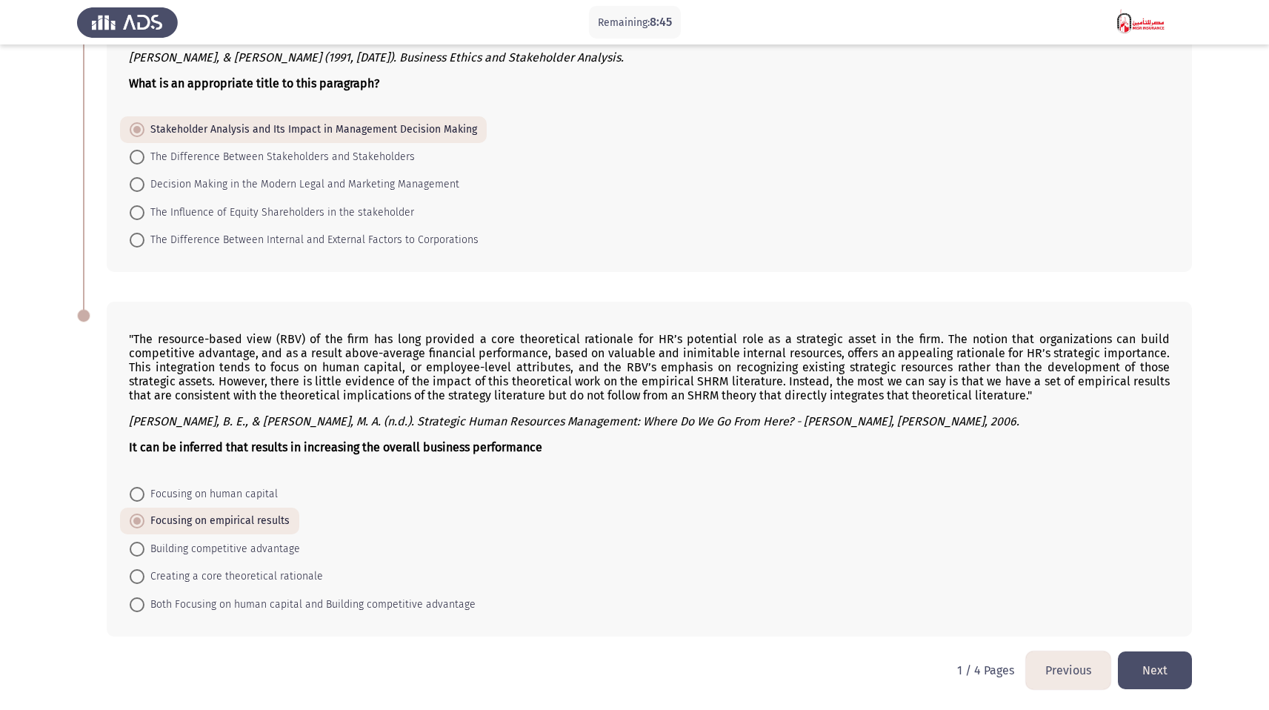
click at [1174, 672] on button "Next" at bounding box center [1155, 670] width 74 height 38
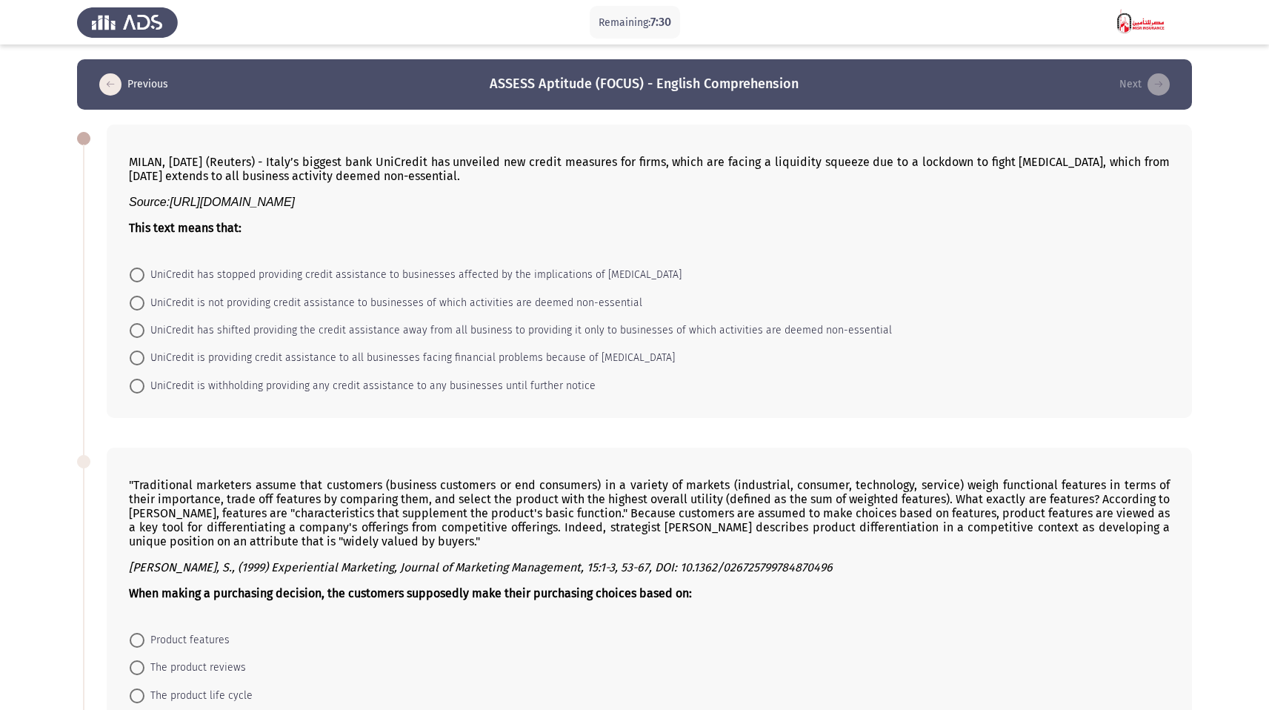
click at [134, 356] on span at bounding box center [137, 357] width 15 height 15
click at [134, 356] on input "UniCredit is providing credit assistance to all businesses facing financial pro…" at bounding box center [137, 357] width 15 height 15
radio input "true"
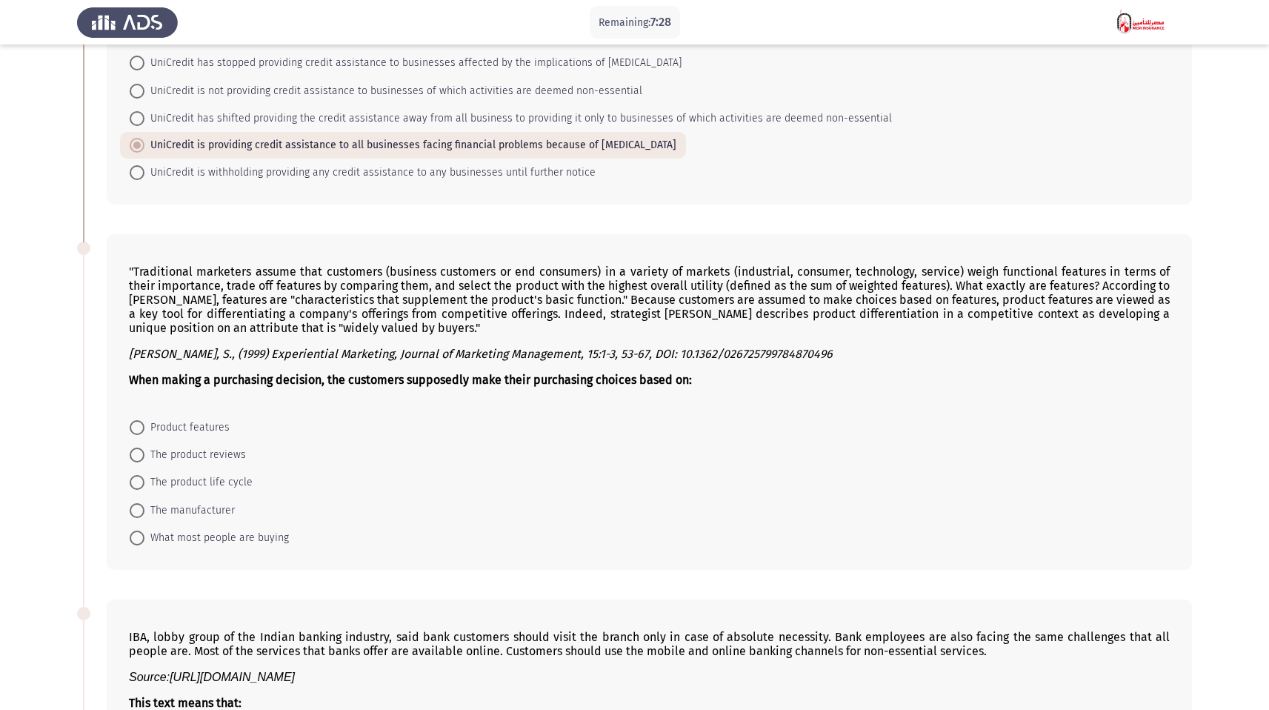
scroll to position [278, 0]
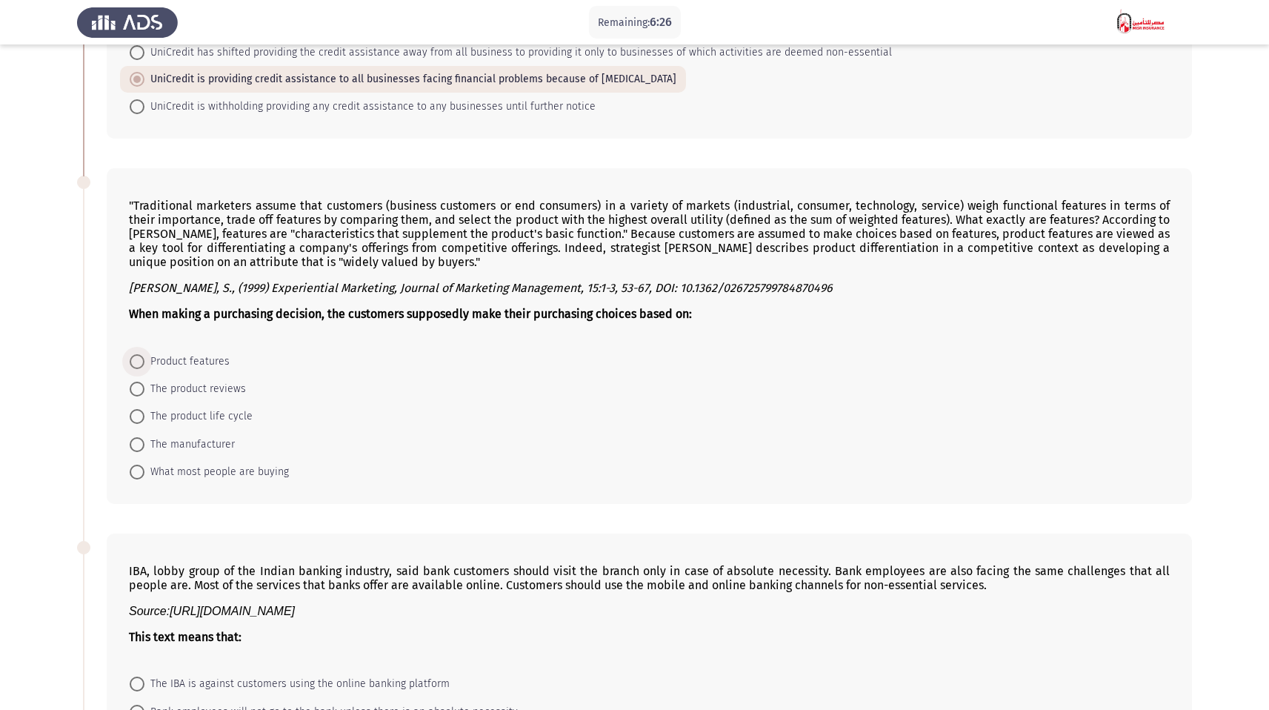
click at [141, 365] on span at bounding box center [137, 361] width 15 height 15
click at [141, 365] on input "Product features" at bounding box center [137, 361] width 15 height 15
radio input "true"
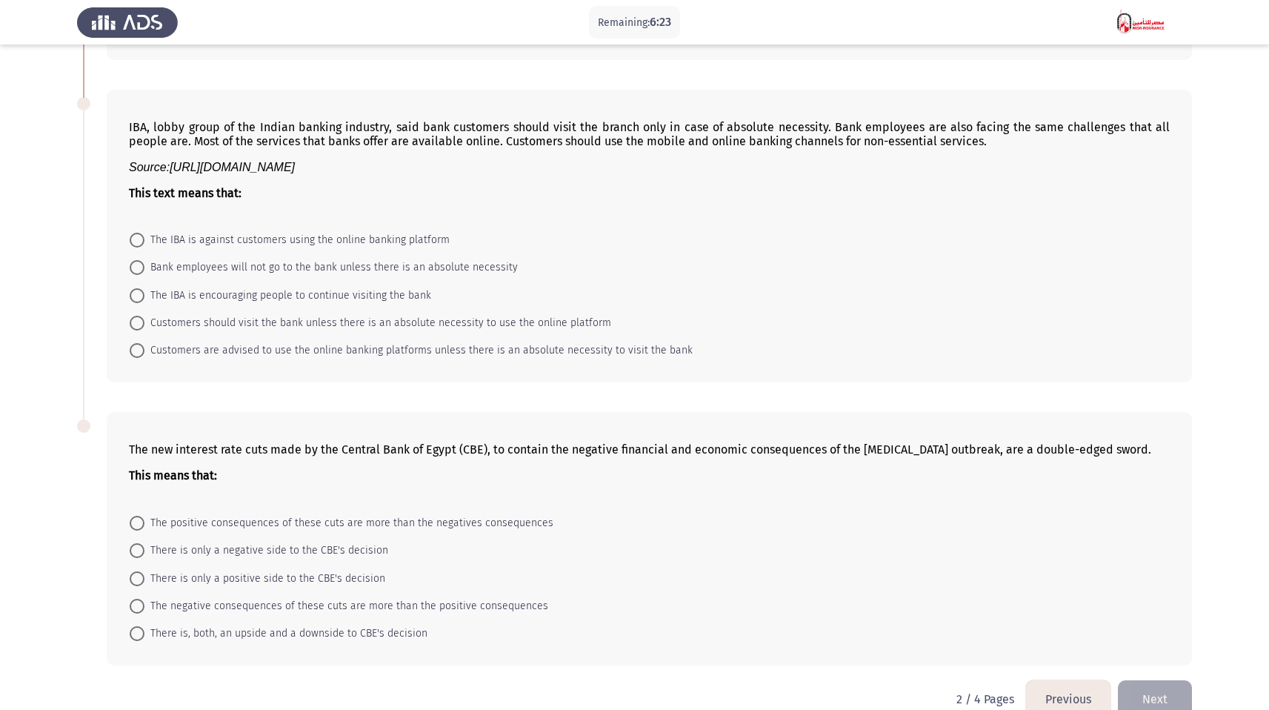
scroll to position [729, 0]
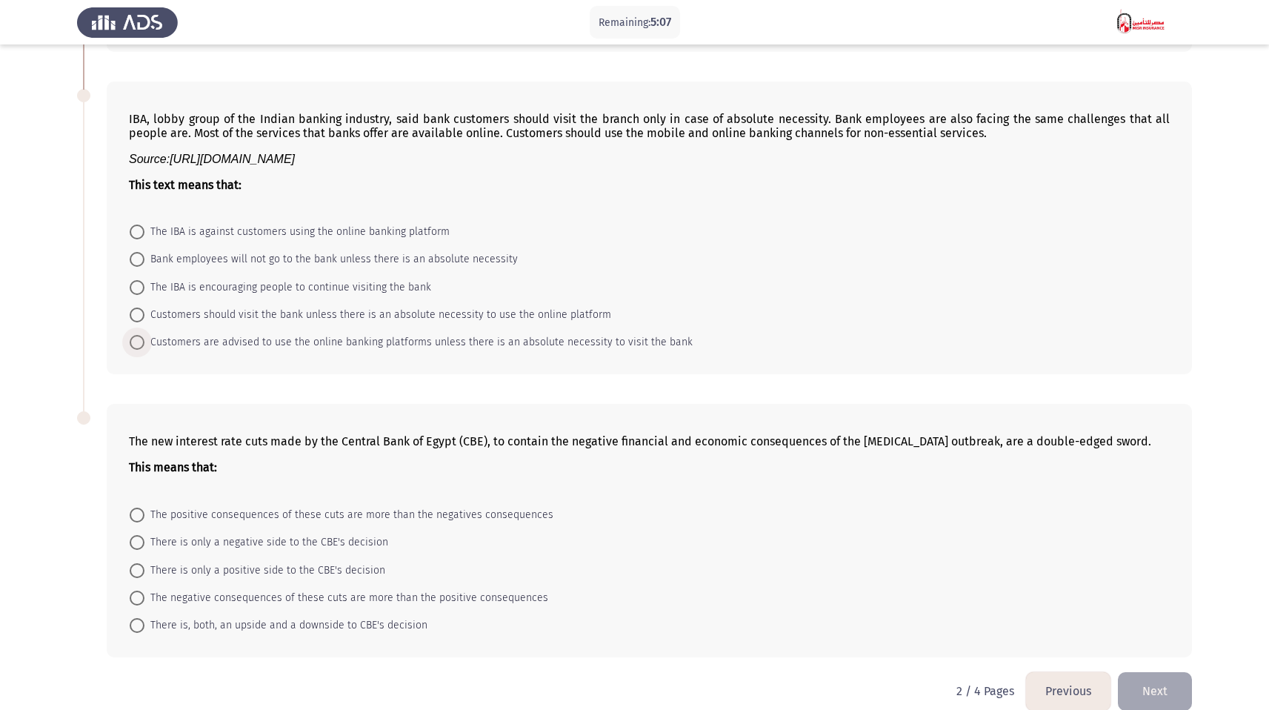
click at [141, 341] on span at bounding box center [137, 342] width 15 height 15
click at [141, 341] on input "Customers are advised to use the online banking platforms unless there is an ab…" at bounding box center [137, 342] width 15 height 15
radio input "true"
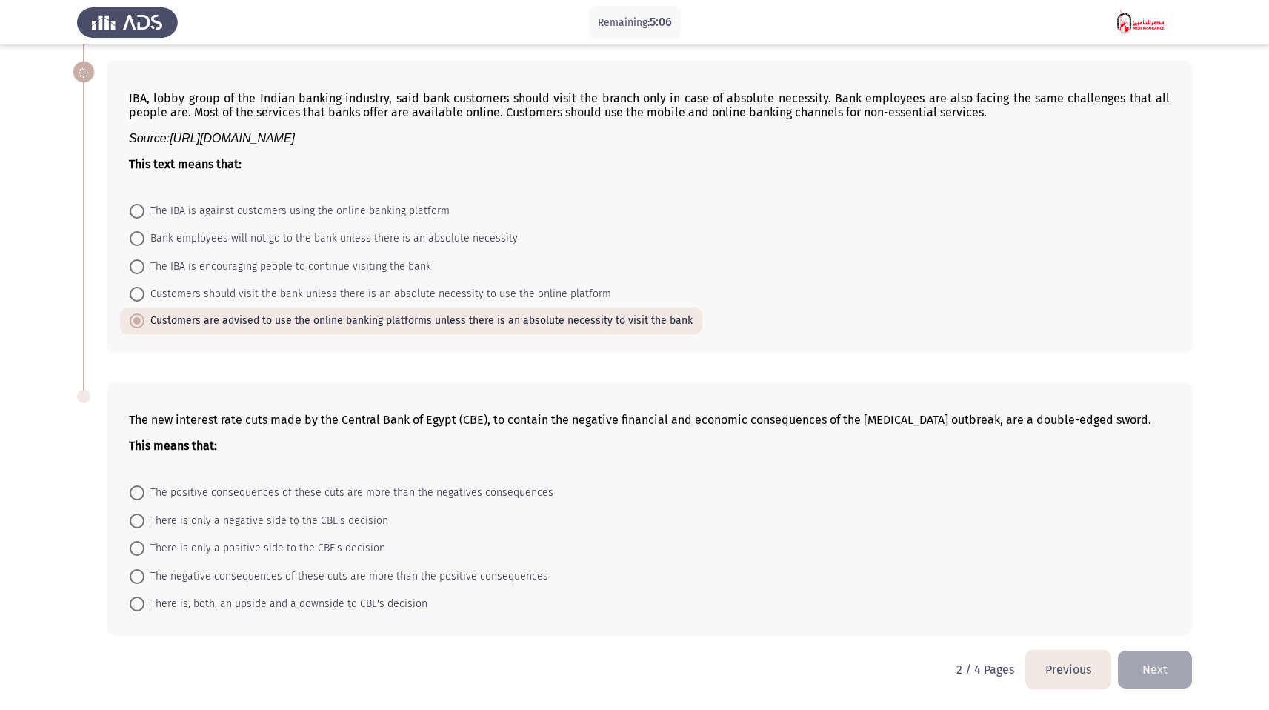
scroll to position [752, 0]
click at [133, 610] on span at bounding box center [137, 603] width 15 height 15
click at [133, 610] on input "There is, both, an upside and a downside to CBE's decision" at bounding box center [137, 603] width 15 height 15
radio input "true"
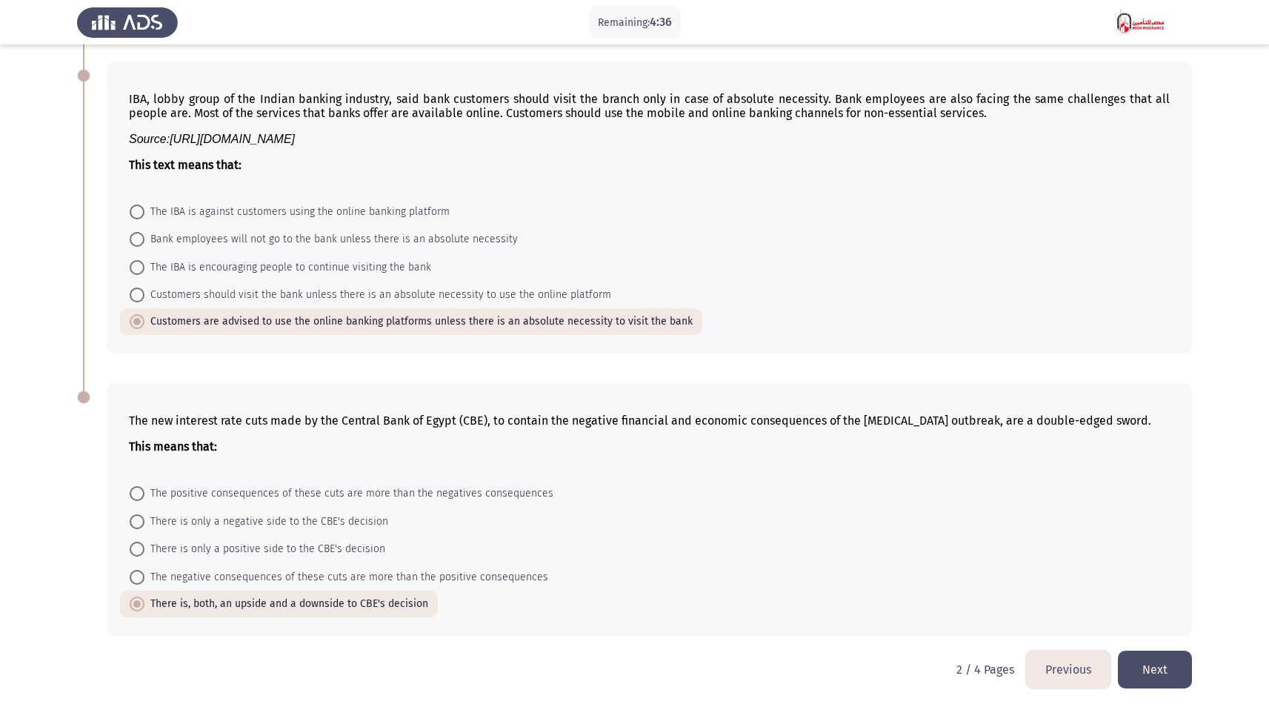
click at [1185, 667] on button "Next" at bounding box center [1155, 669] width 74 height 38
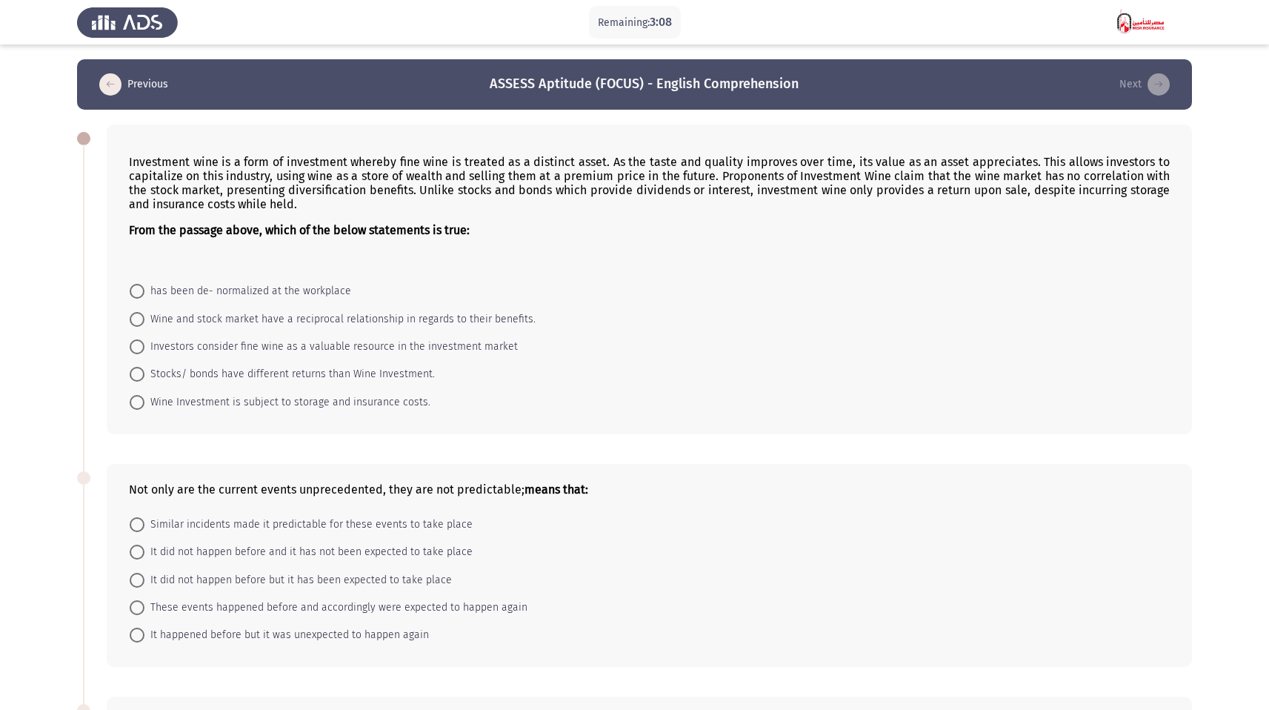
click at [135, 402] on span at bounding box center [137, 402] width 15 height 15
click at [135, 402] on input "Wine Investment is subject to storage and insurance costs." at bounding box center [137, 402] width 15 height 15
radio input "true"
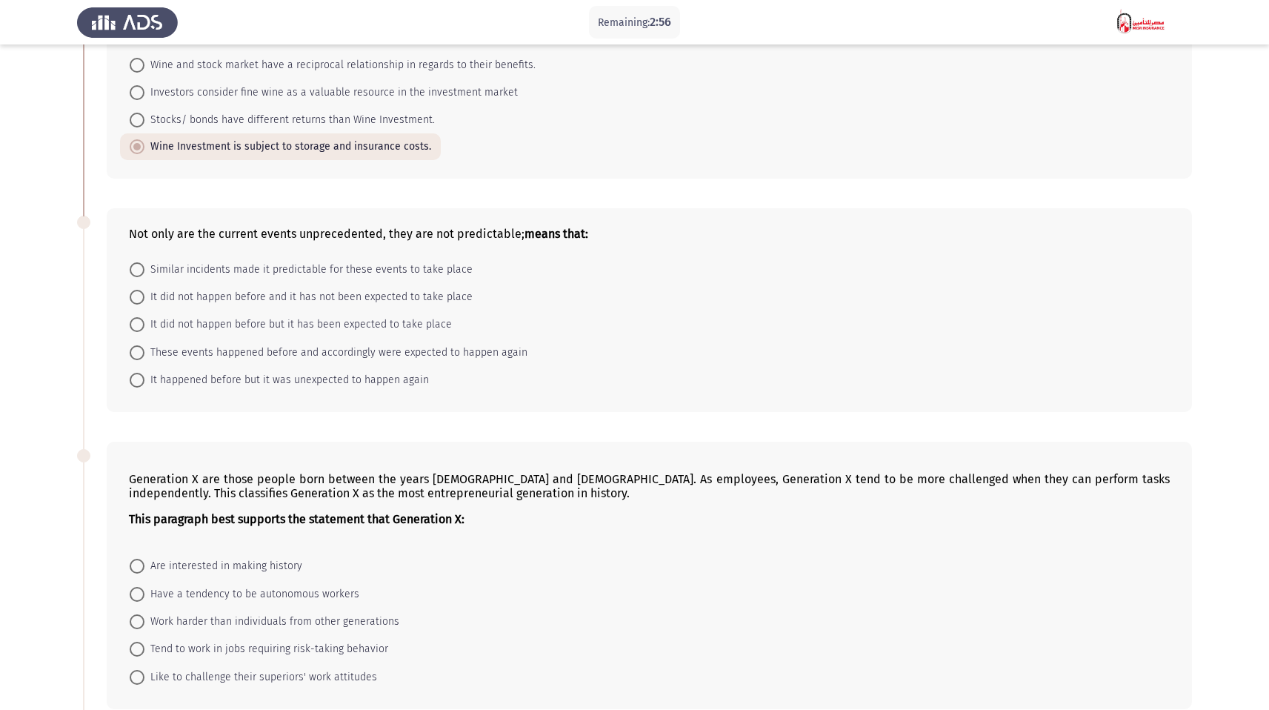
scroll to position [256, 0]
click at [136, 266] on span at bounding box center [137, 268] width 15 height 15
click at [136, 266] on input "Similar incidents made it predictable for these events to take place" at bounding box center [137, 268] width 15 height 15
radio input "true"
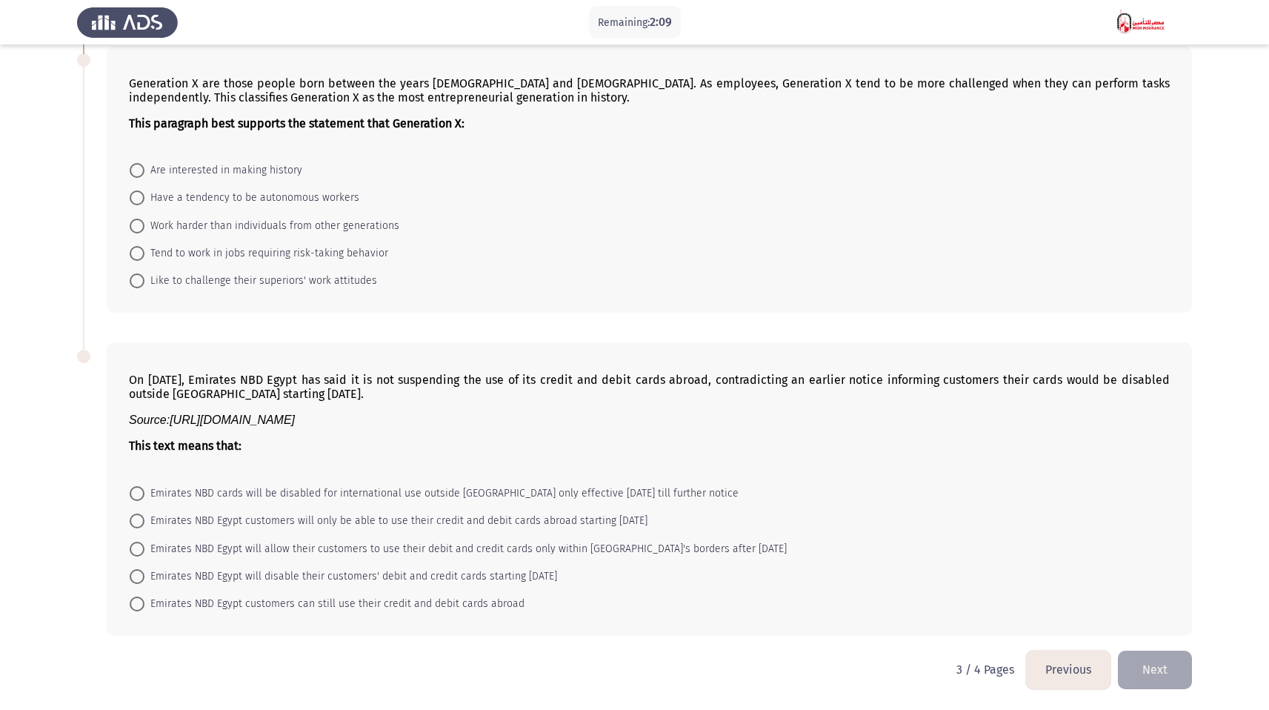
scroll to position [650, 0]
click at [153, 202] on span "Have a tendency to be autonomous workers" at bounding box center [251, 198] width 215 height 18
click at [144, 202] on input "Have a tendency to be autonomous workers" at bounding box center [137, 197] width 15 height 15
radio input "true"
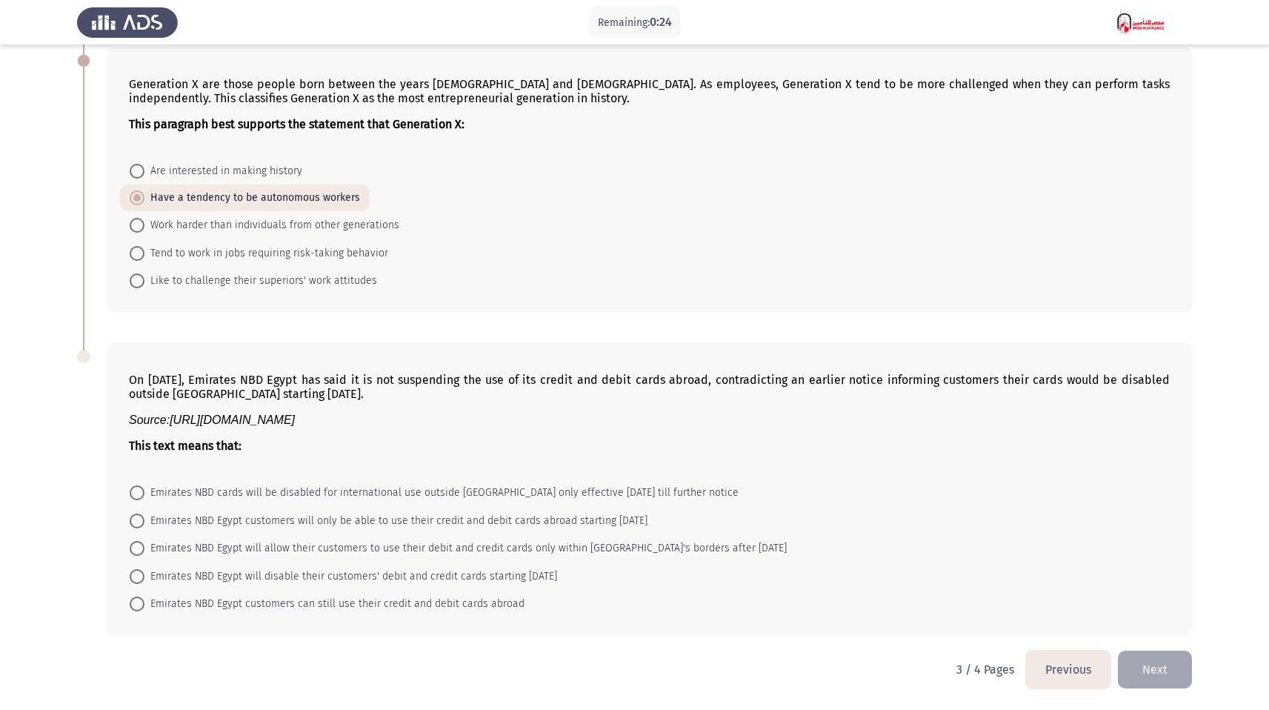
click at [190, 576] on span "Emirates NBD Egypt will disable their customers' debit and credit cards startin…" at bounding box center [350, 576] width 413 height 18
click at [144, 576] on input "Emirates NBD Egypt will disable their customers' debit and credit cards startin…" at bounding box center [137, 576] width 15 height 15
radio input "true"
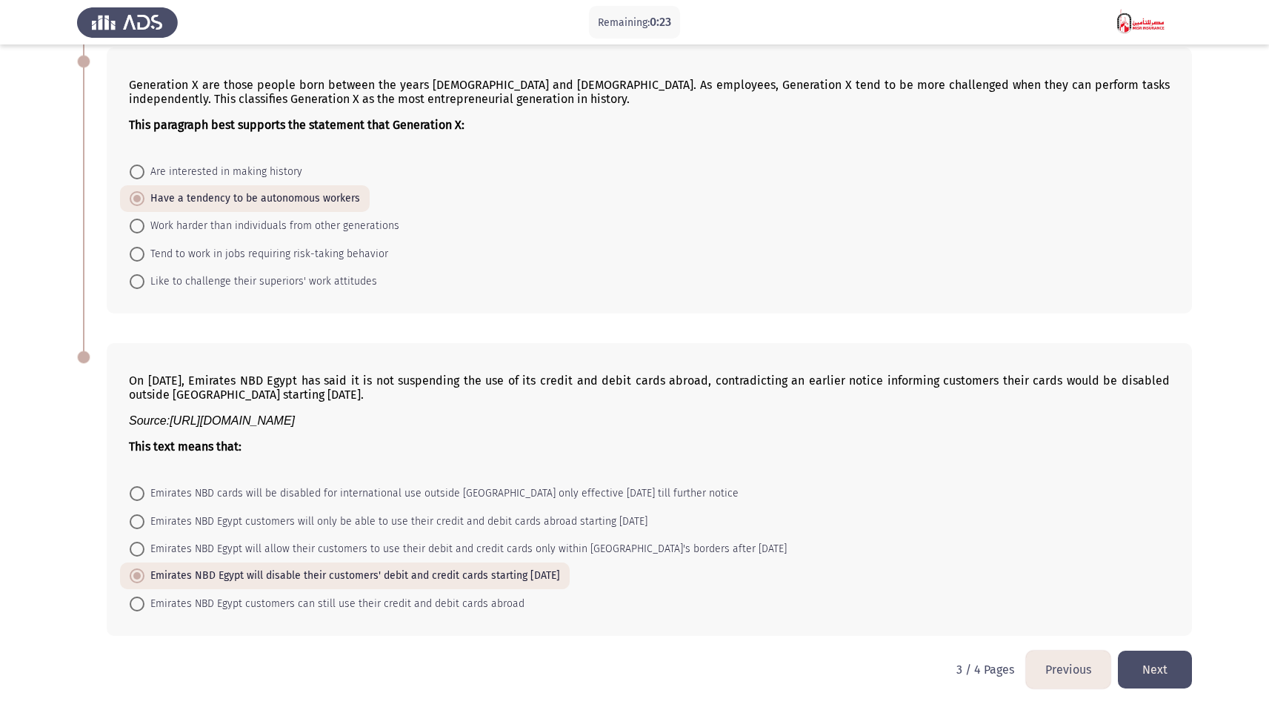
click at [1173, 669] on button "Next" at bounding box center [1155, 669] width 74 height 38
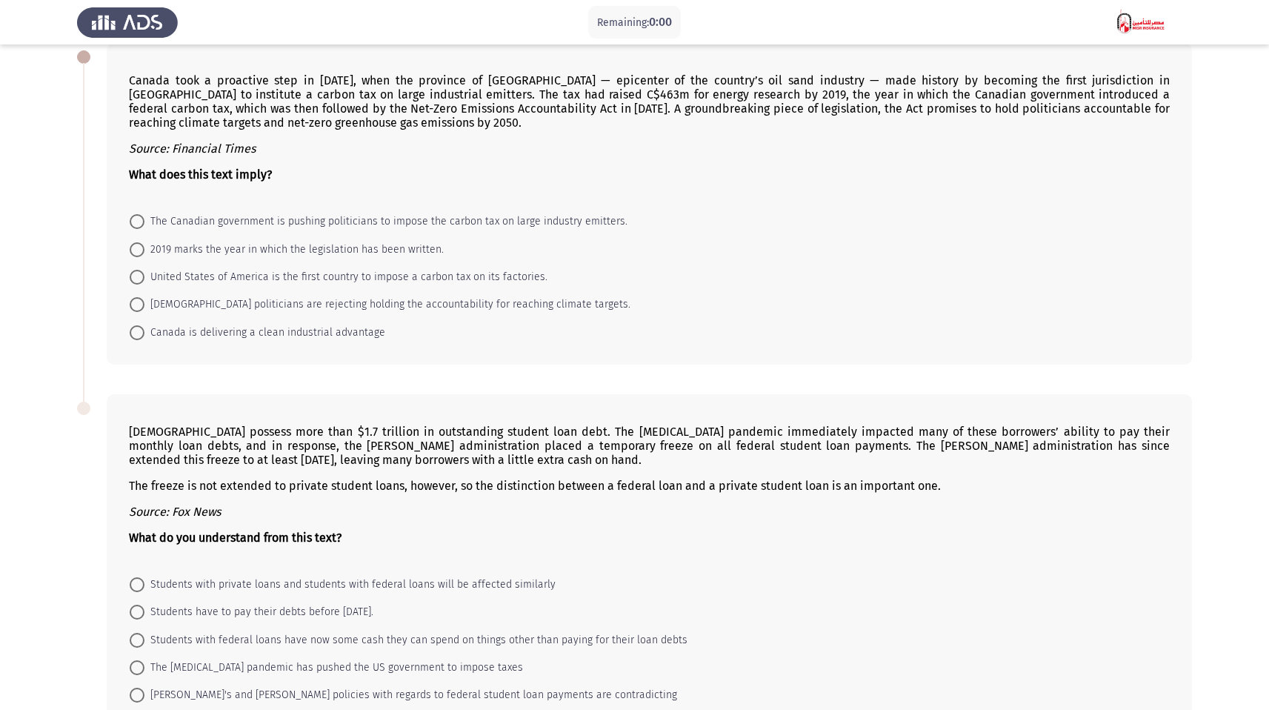
scroll to position [0, 0]
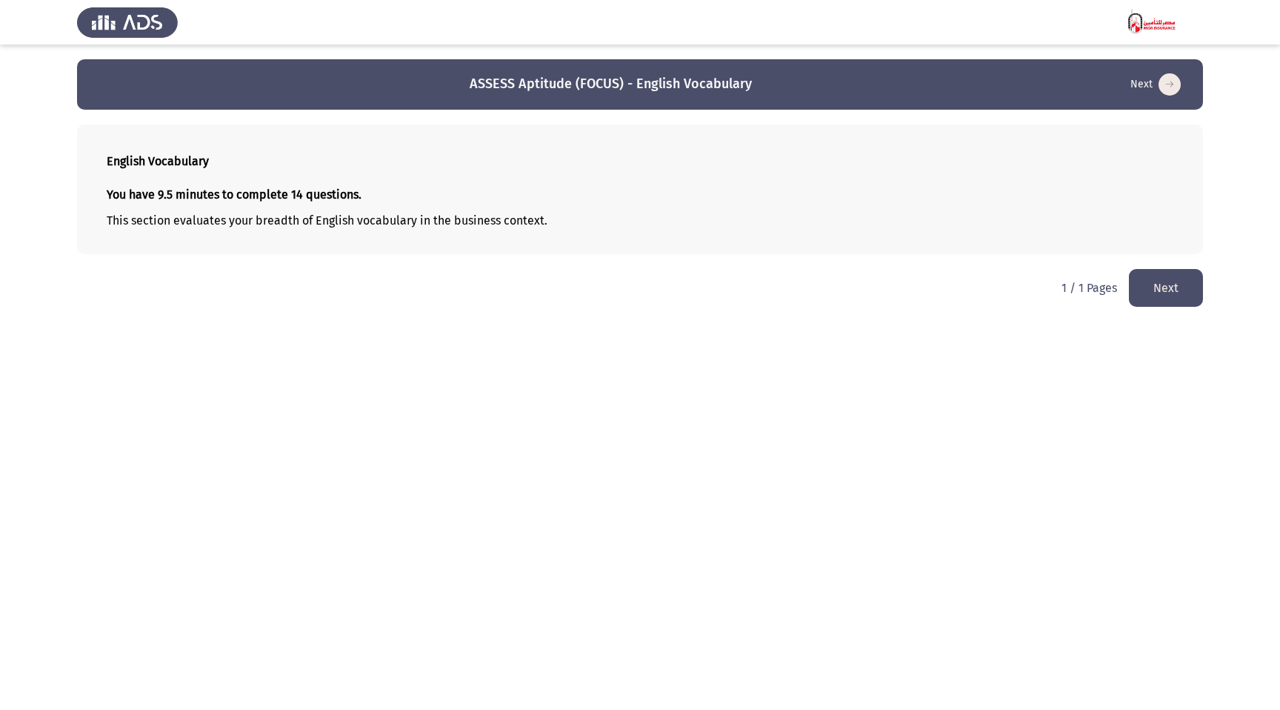
click at [1158, 281] on button "Next" at bounding box center [1166, 288] width 74 height 38
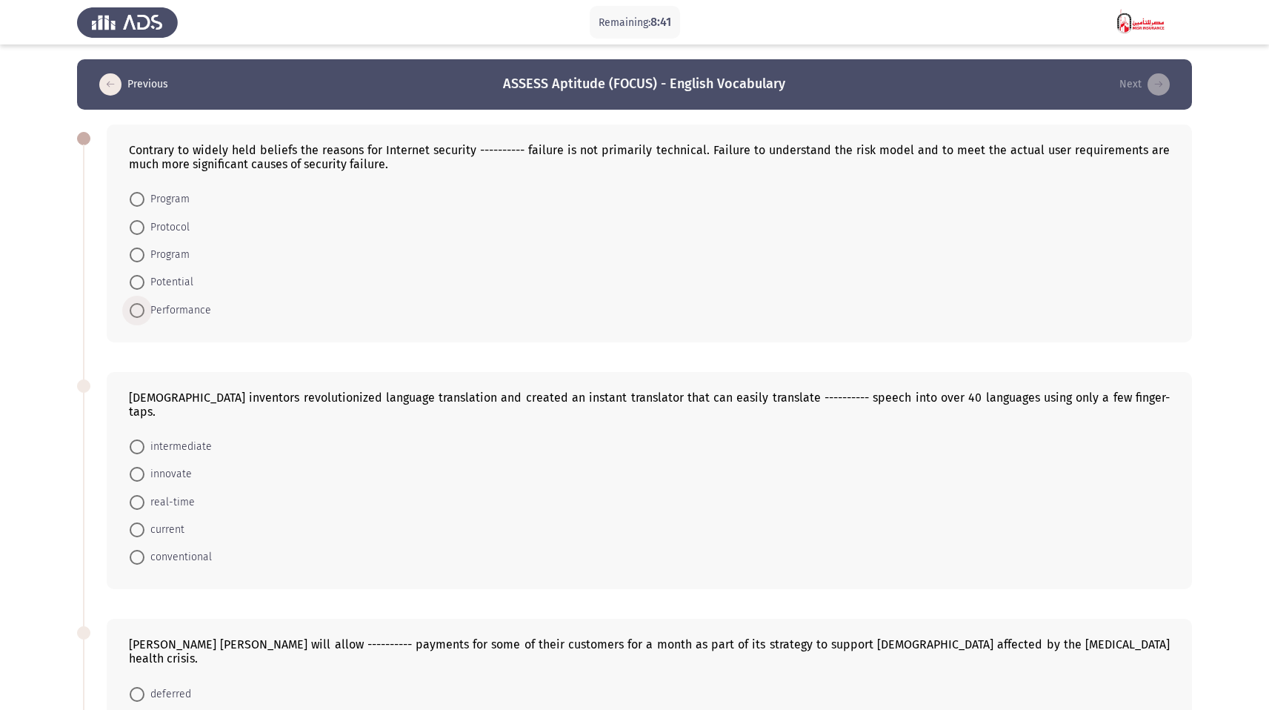
click at [183, 310] on span "Performance" at bounding box center [177, 310] width 67 height 18
click at [144, 310] on input "Performance" at bounding box center [137, 310] width 15 height 15
radio input "true"
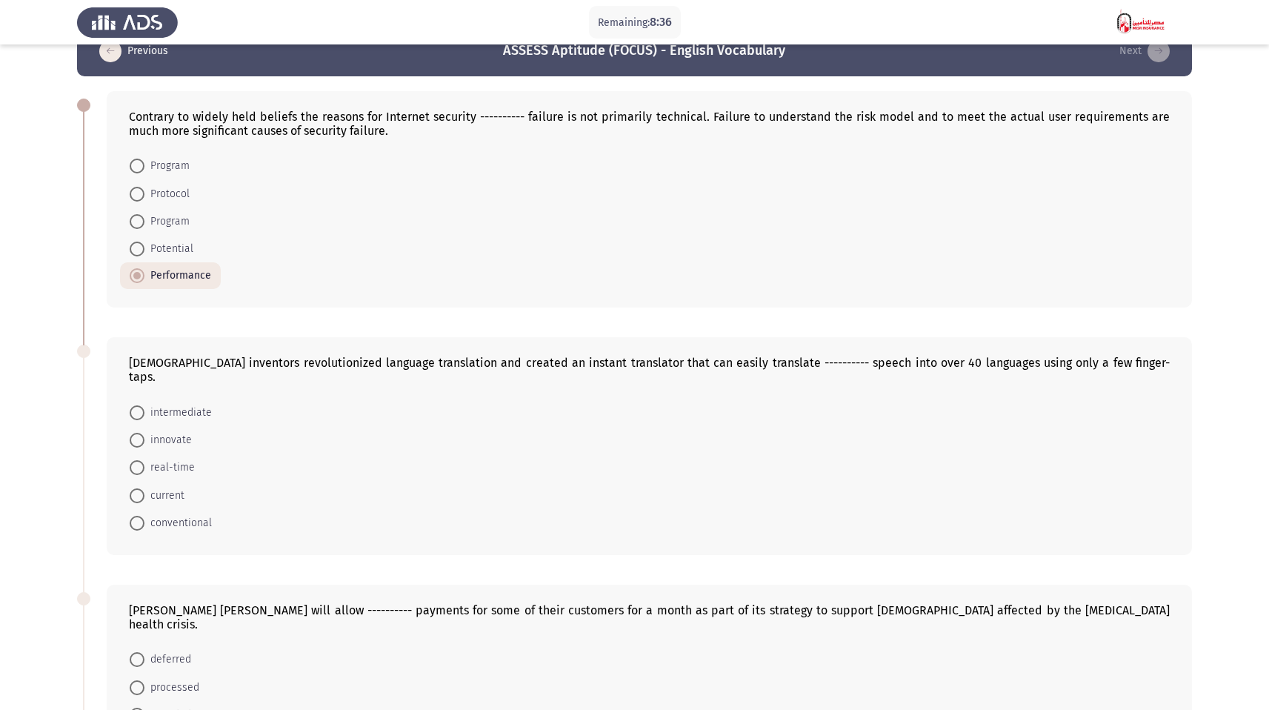
scroll to position [26, 0]
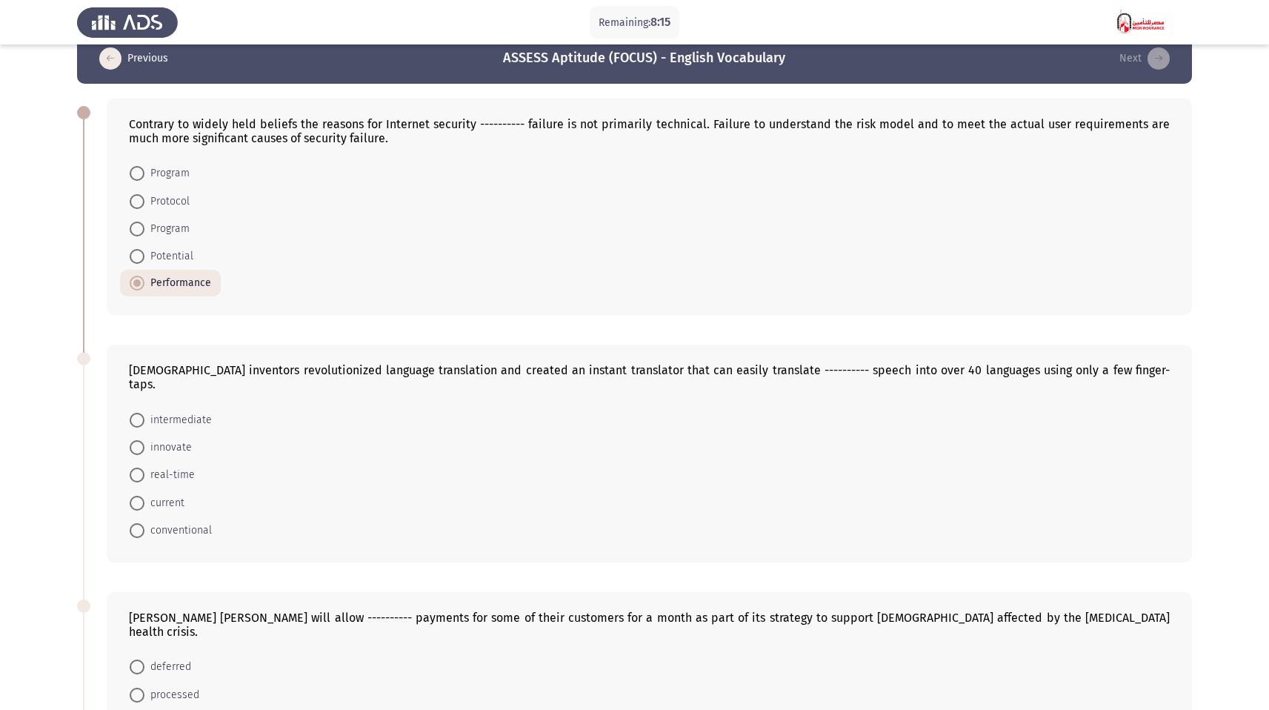
click at [178, 230] on span "Program" at bounding box center [166, 229] width 45 height 18
click at [144, 230] on input "Program" at bounding box center [137, 228] width 15 height 15
radio input "true"
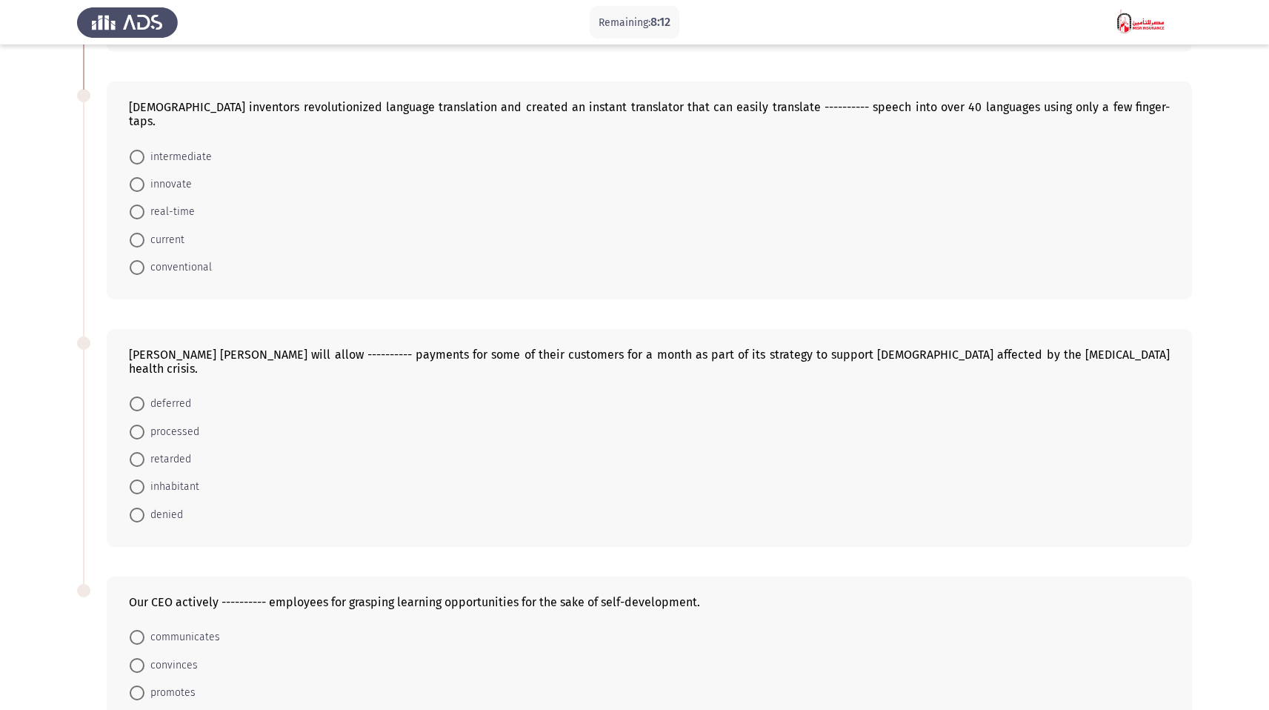
scroll to position [290, 0]
click at [143, 395] on span at bounding box center [137, 402] width 15 height 15
click at [143, 395] on input "deferred" at bounding box center [137, 402] width 15 height 15
radio input "true"
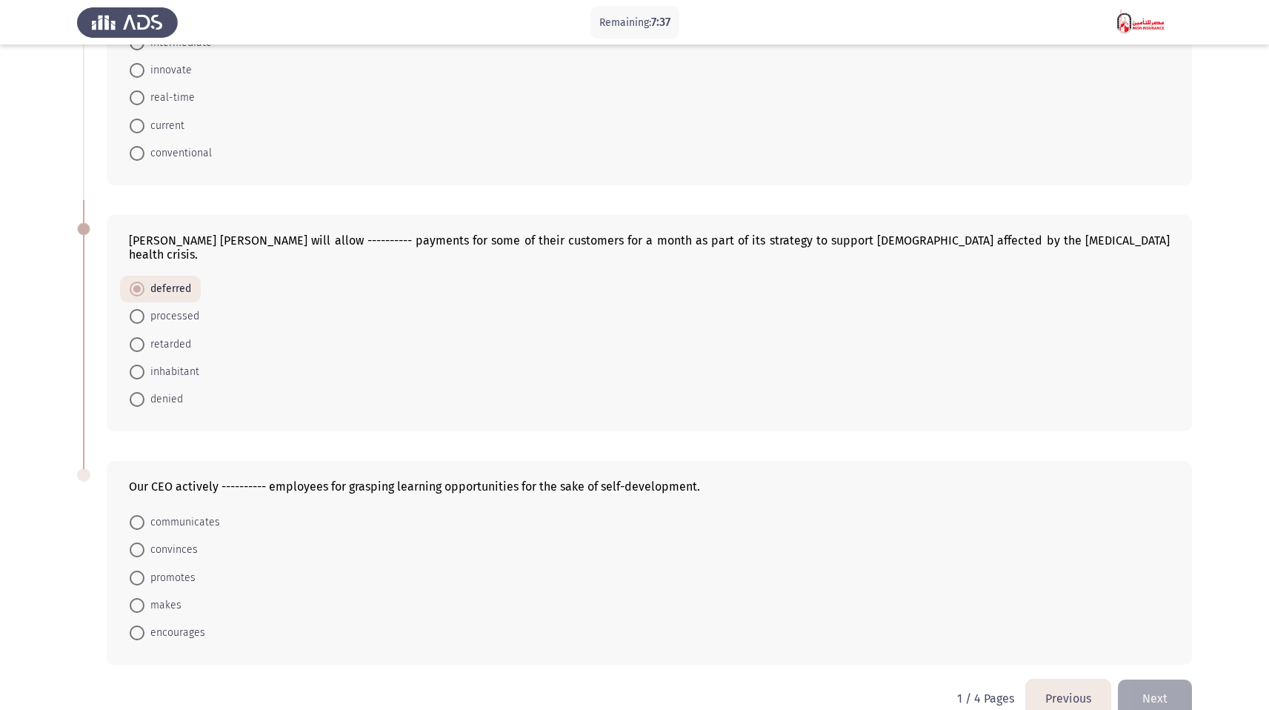
scroll to position [404, 0]
click at [178, 540] on span "convinces" at bounding box center [170, 549] width 53 height 18
click at [144, 541] on input "convinces" at bounding box center [137, 548] width 15 height 15
radio input "true"
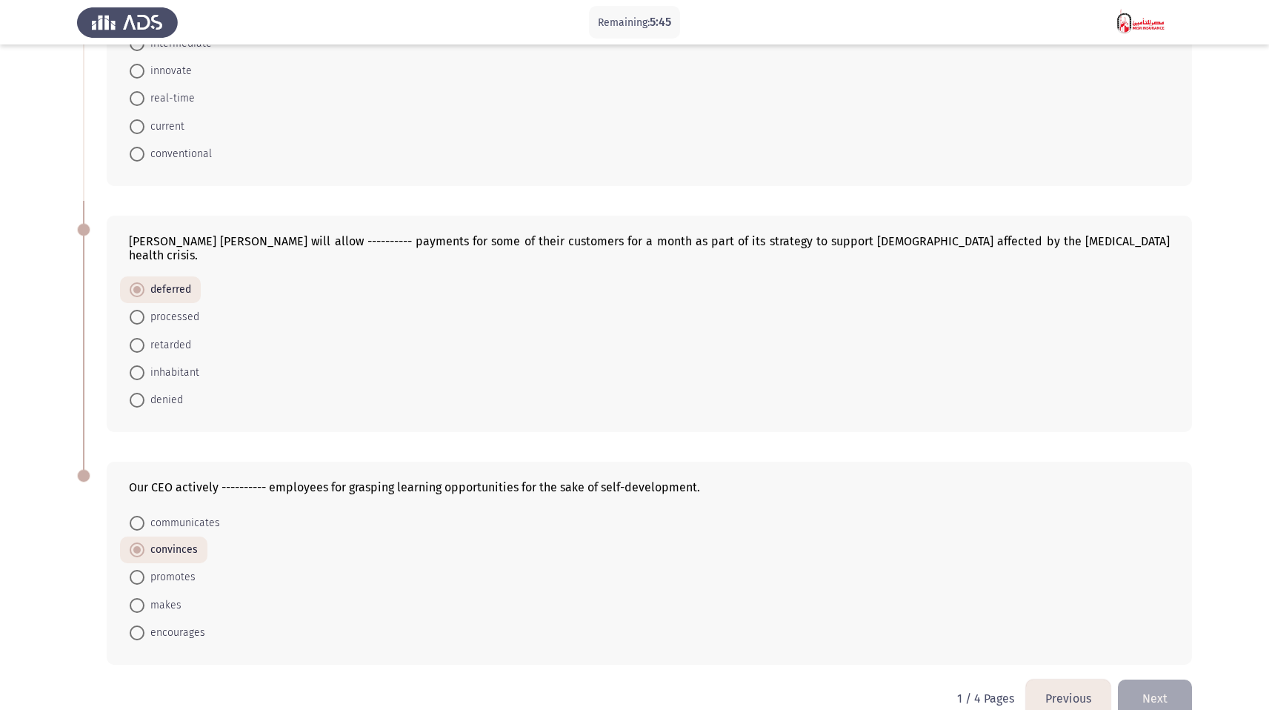
click at [136, 625] on span at bounding box center [137, 632] width 15 height 15
click at [136, 625] on input "encourages" at bounding box center [137, 632] width 15 height 15
radio input "true"
click at [1156, 679] on button "Next" at bounding box center [1155, 698] width 74 height 38
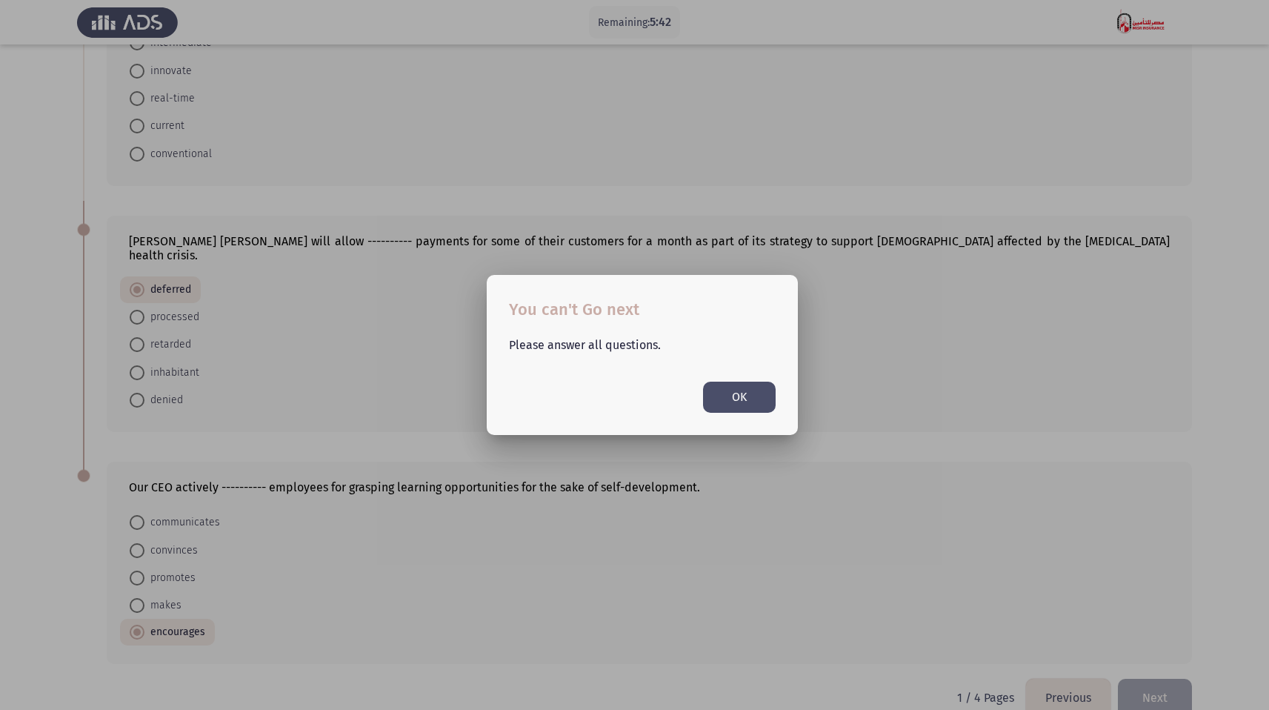
click at [737, 401] on button "OK" at bounding box center [739, 396] width 73 height 30
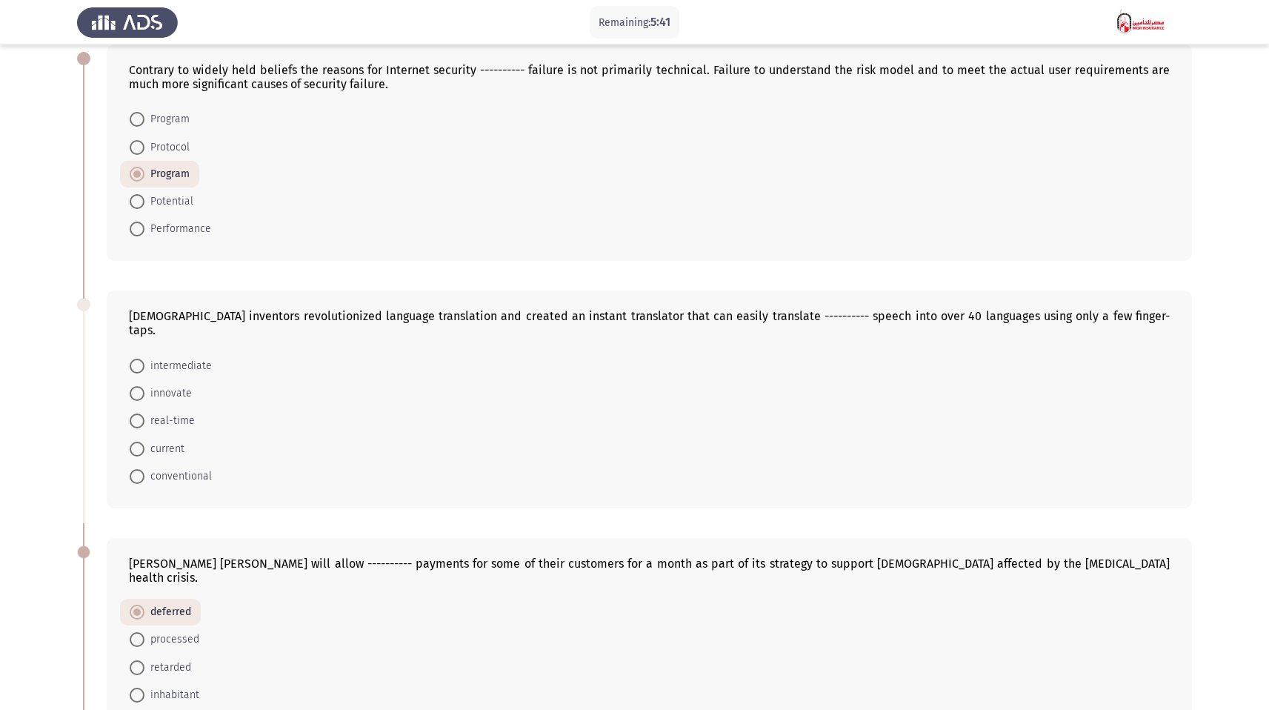
scroll to position [79, 0]
click at [182, 413] on span "real-time" at bounding box center [169, 422] width 50 height 18
click at [144, 414] on input "real-time" at bounding box center [137, 421] width 15 height 15
radio input "true"
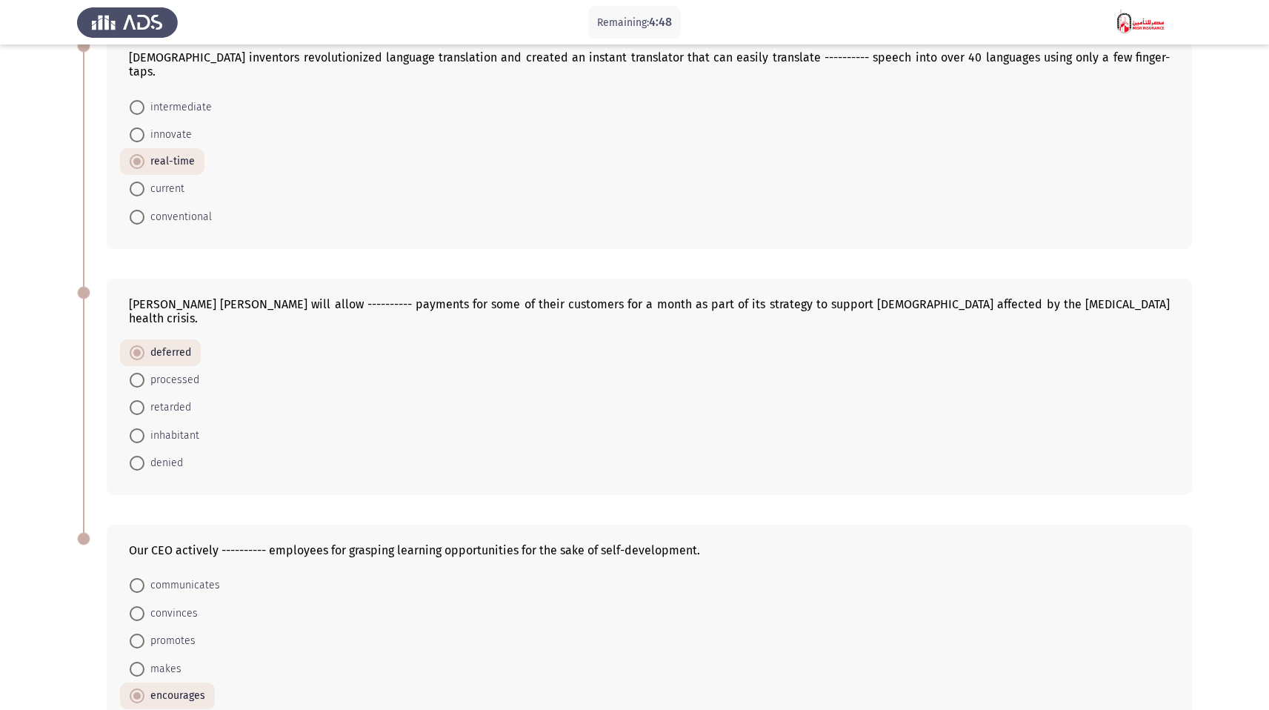
scroll to position [401, 0]
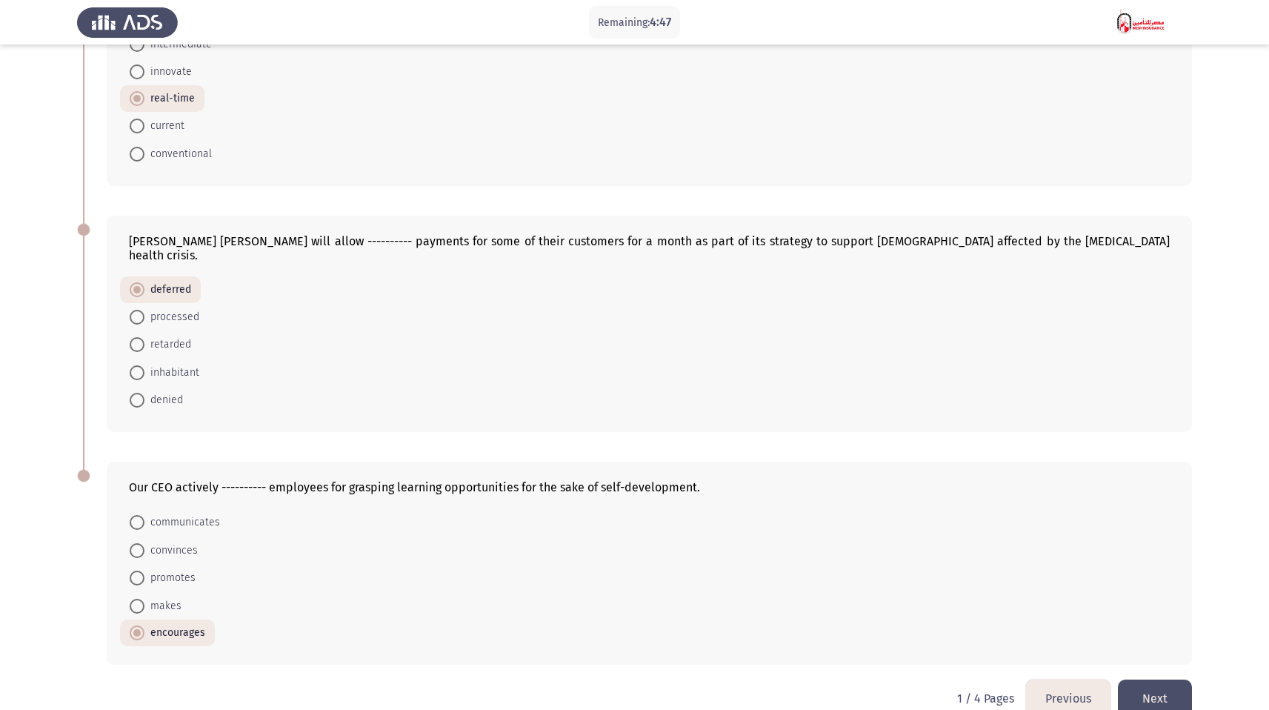
click at [1164, 679] on button "Next" at bounding box center [1155, 698] width 74 height 38
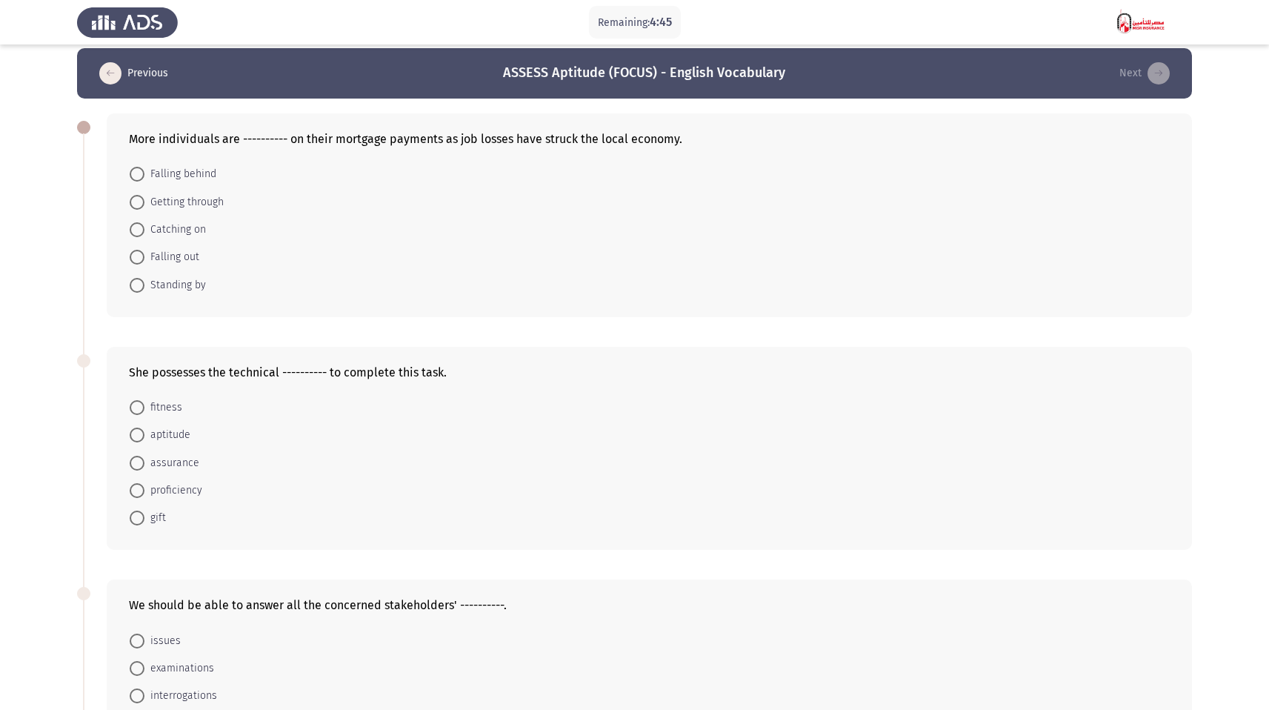
scroll to position [16, 0]
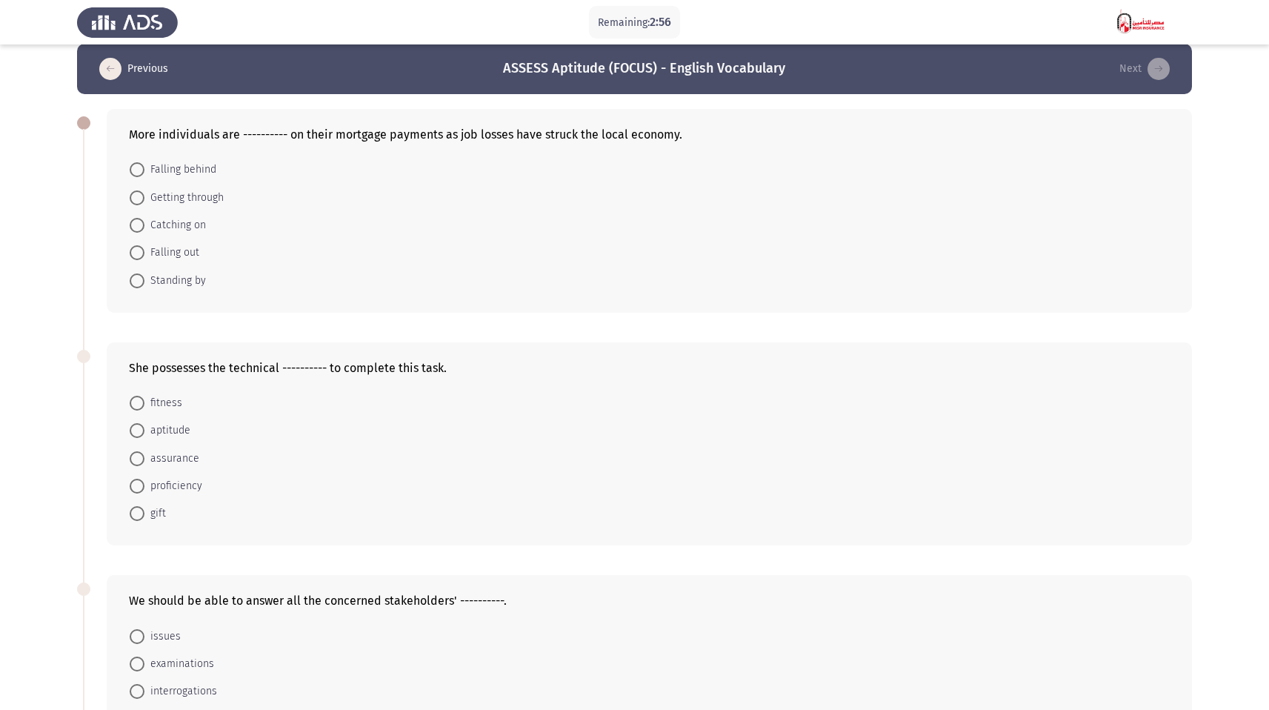
click at [181, 461] on span "assurance" at bounding box center [171, 459] width 55 height 18
click at [144, 461] on input "assurance" at bounding box center [137, 458] width 15 height 15
radio input "true"
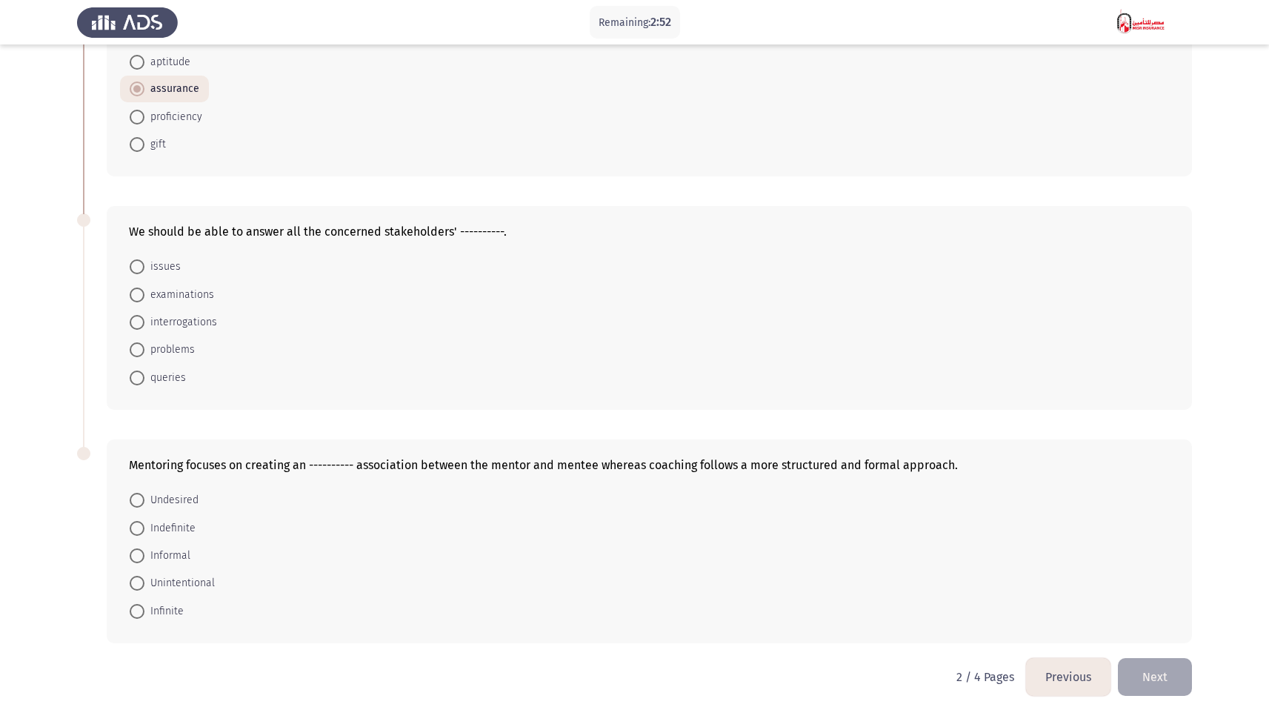
scroll to position [390, 0]
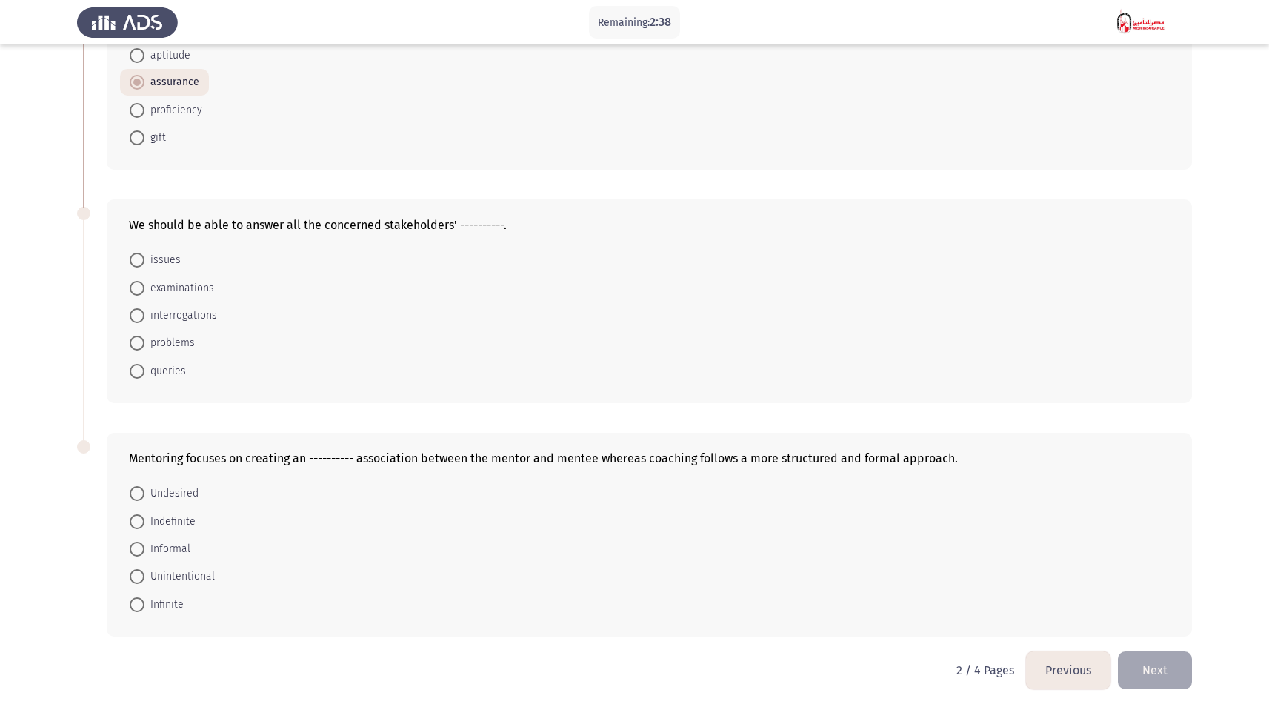
click at [169, 318] on span "interrogations" at bounding box center [180, 316] width 73 height 18
click at [144, 318] on input "interrogations" at bounding box center [137, 315] width 15 height 15
radio input "true"
click at [151, 604] on span "Infinite" at bounding box center [163, 604] width 39 height 18
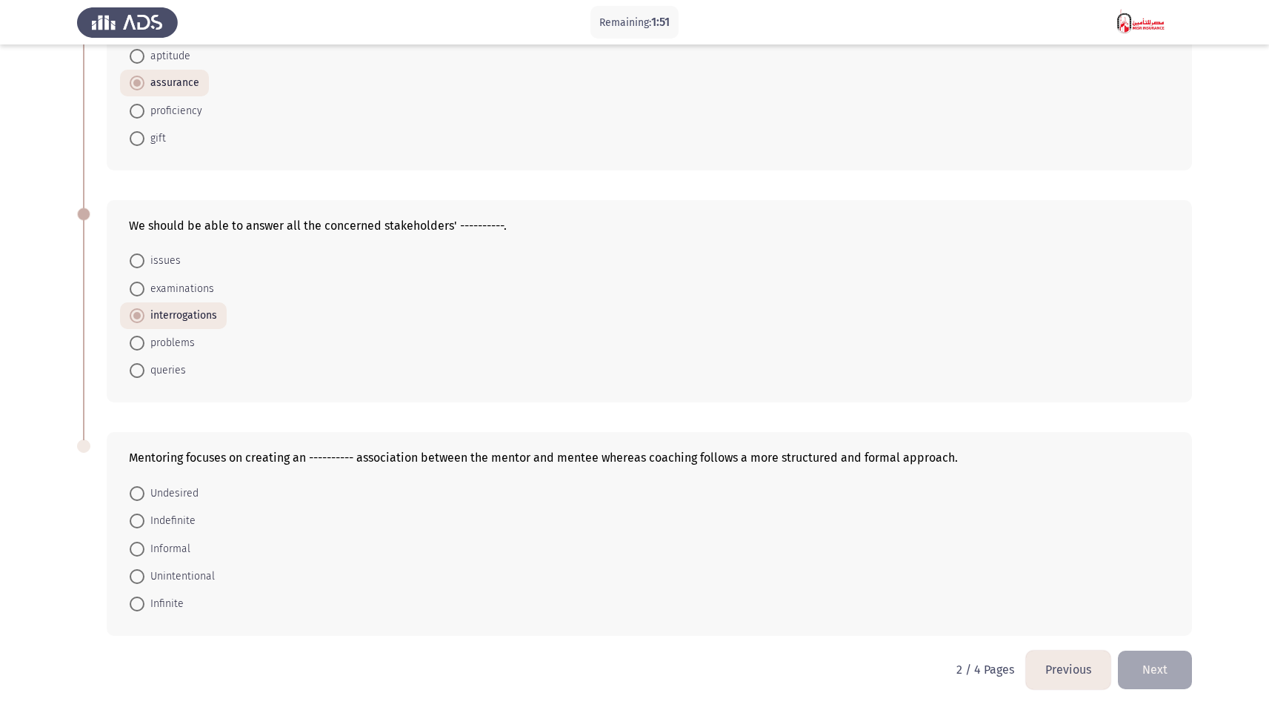
click at [144, 604] on input "Infinite" at bounding box center [137, 603] width 15 height 15
radio input "true"
click at [1186, 667] on button "Next" at bounding box center [1155, 670] width 74 height 38
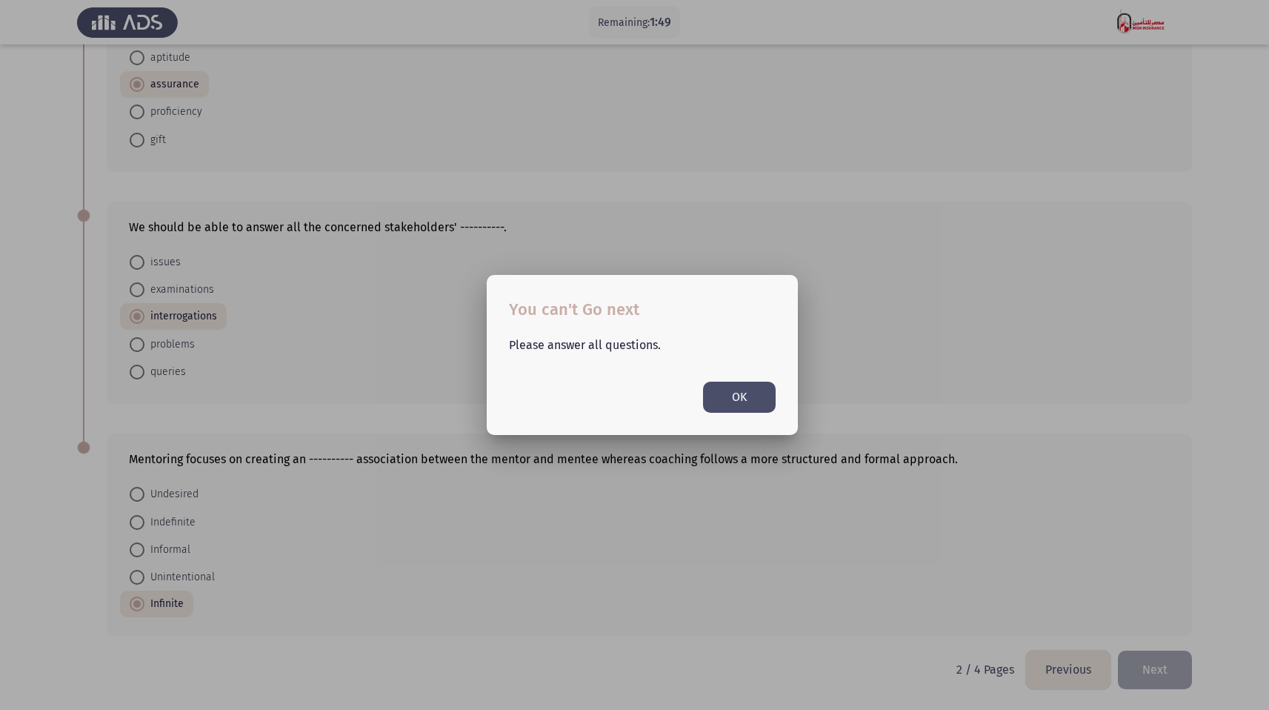
click at [733, 386] on button "OK" at bounding box center [739, 396] width 73 height 30
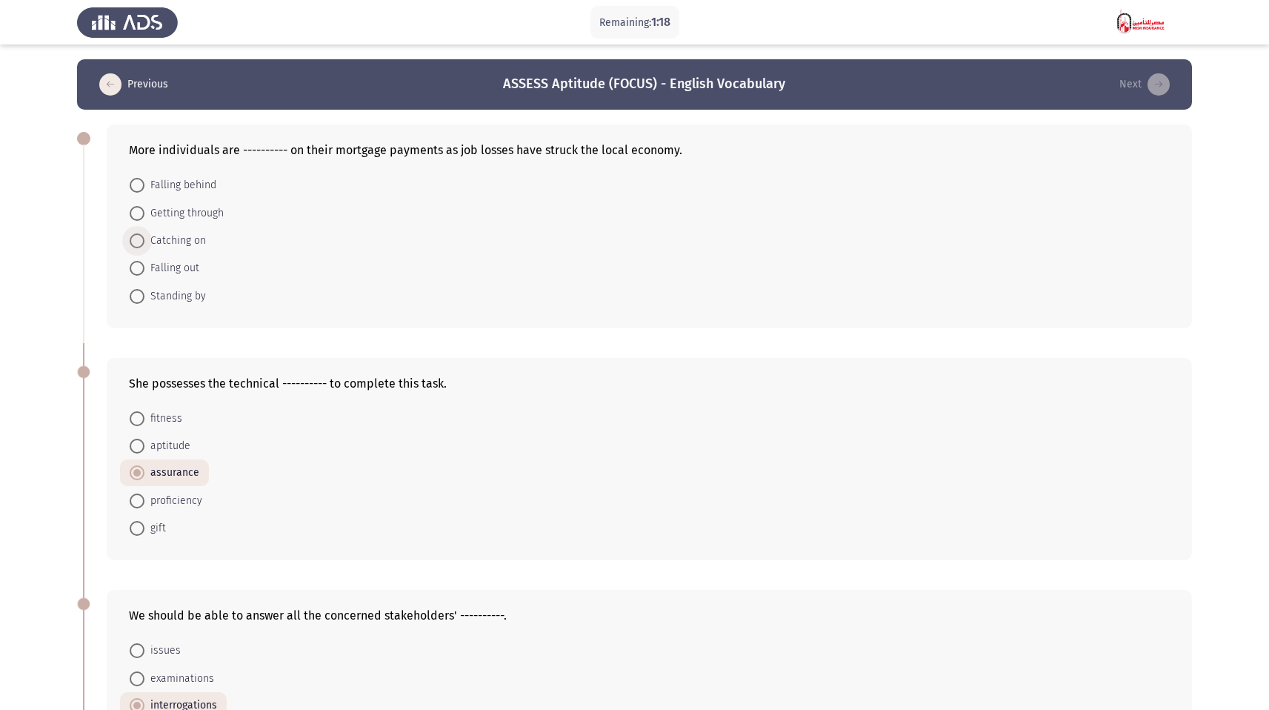
click at [141, 241] on span at bounding box center [137, 240] width 15 height 15
click at [141, 241] on input "Catching on" at bounding box center [137, 240] width 15 height 15
radio input "true"
click at [150, 266] on span "Falling out" at bounding box center [171, 268] width 55 height 18
click at [144, 266] on input "Falling out" at bounding box center [137, 267] width 15 height 15
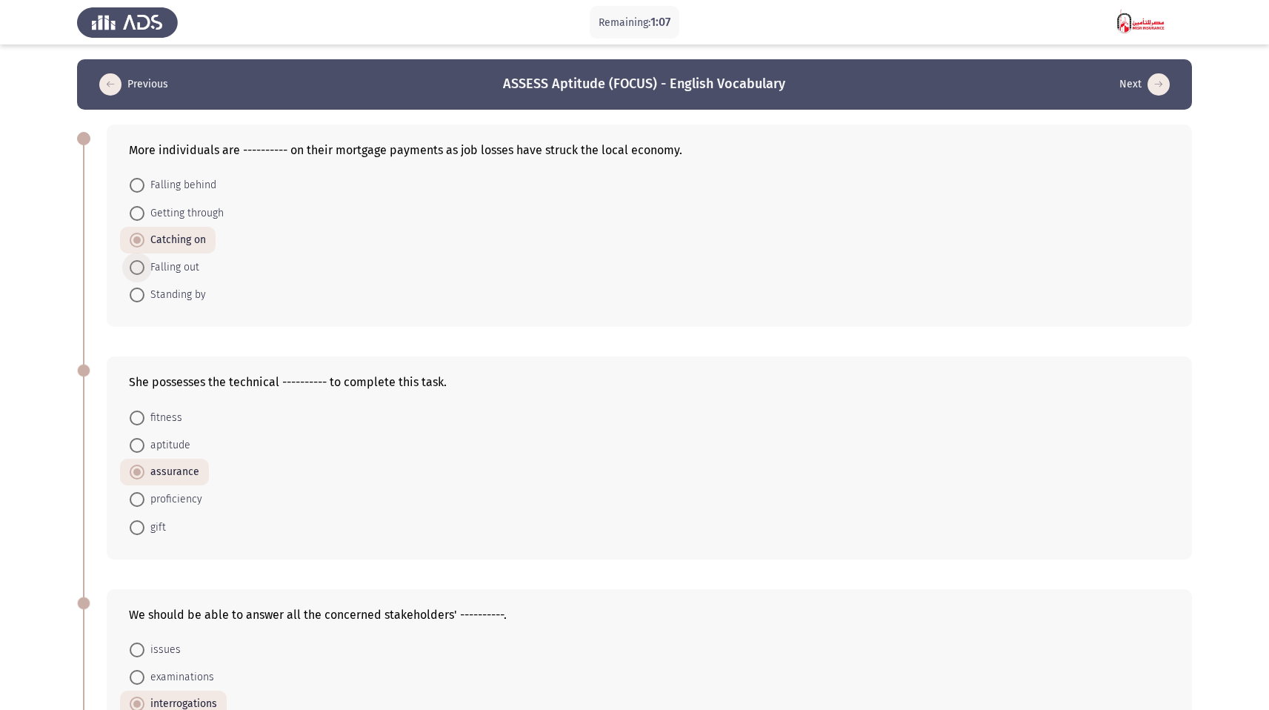
radio input "true"
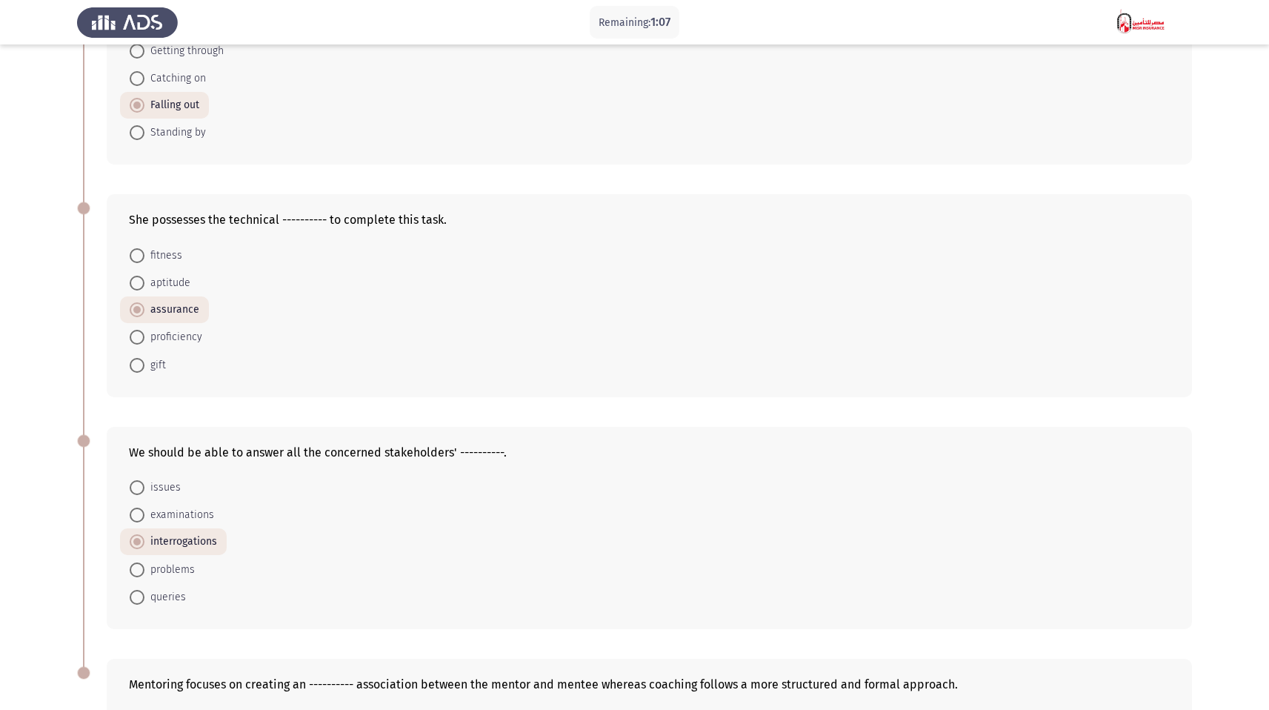
scroll to position [387, 0]
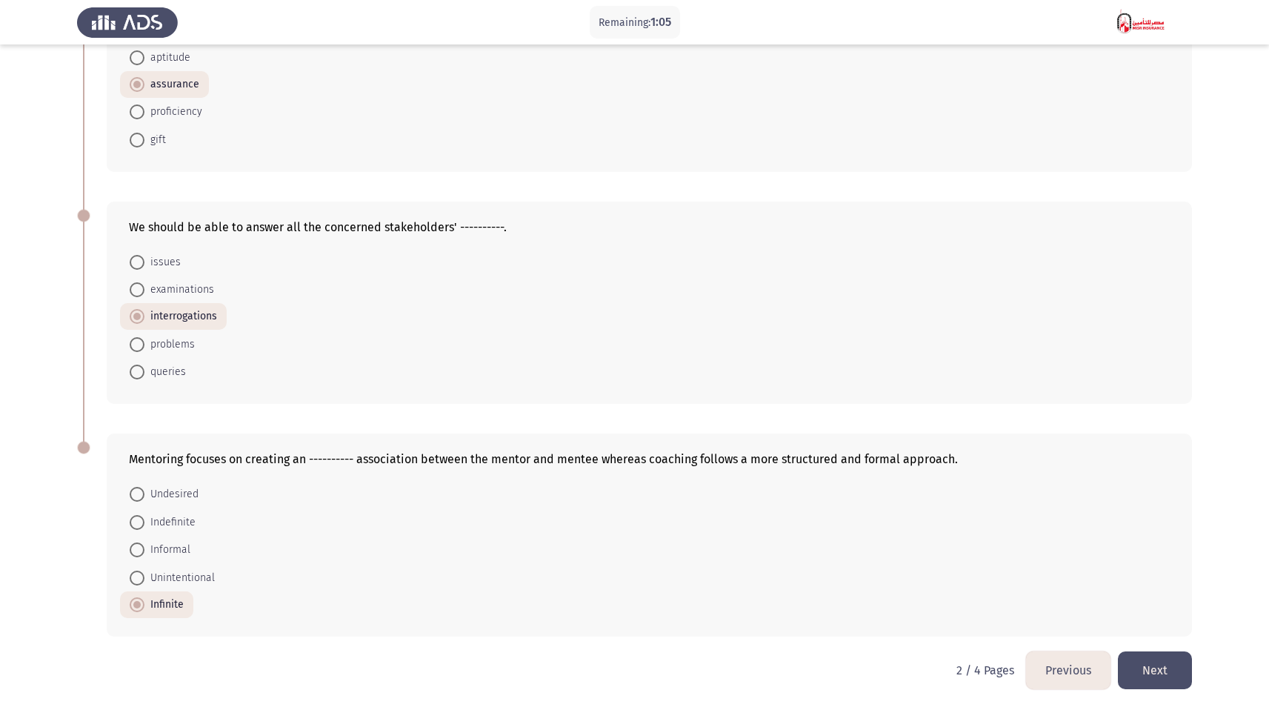
click at [1177, 662] on button "Next" at bounding box center [1155, 670] width 74 height 38
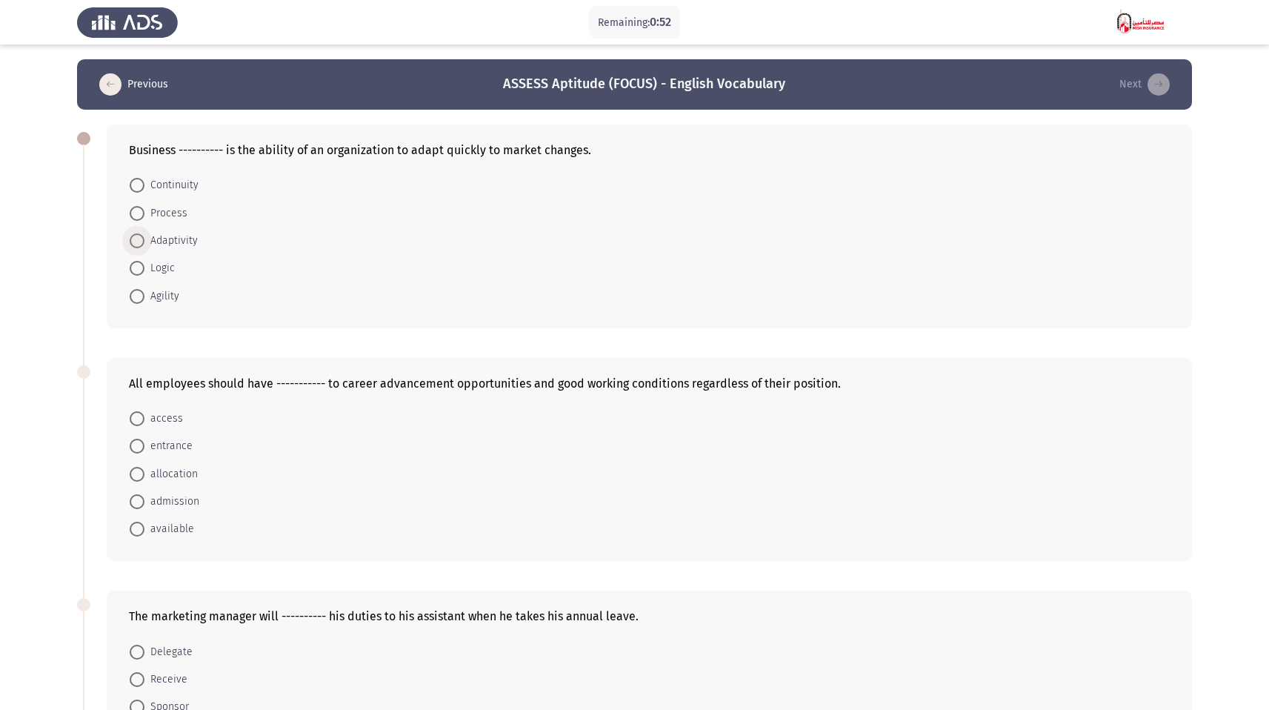
click at [187, 239] on span "Adaptivity" at bounding box center [170, 241] width 53 height 18
click at [144, 239] on input "Adaptivity" at bounding box center [137, 240] width 15 height 15
radio input "true"
click at [173, 420] on span "access" at bounding box center [163, 418] width 39 height 18
click at [144, 420] on input "access" at bounding box center [137, 417] width 15 height 15
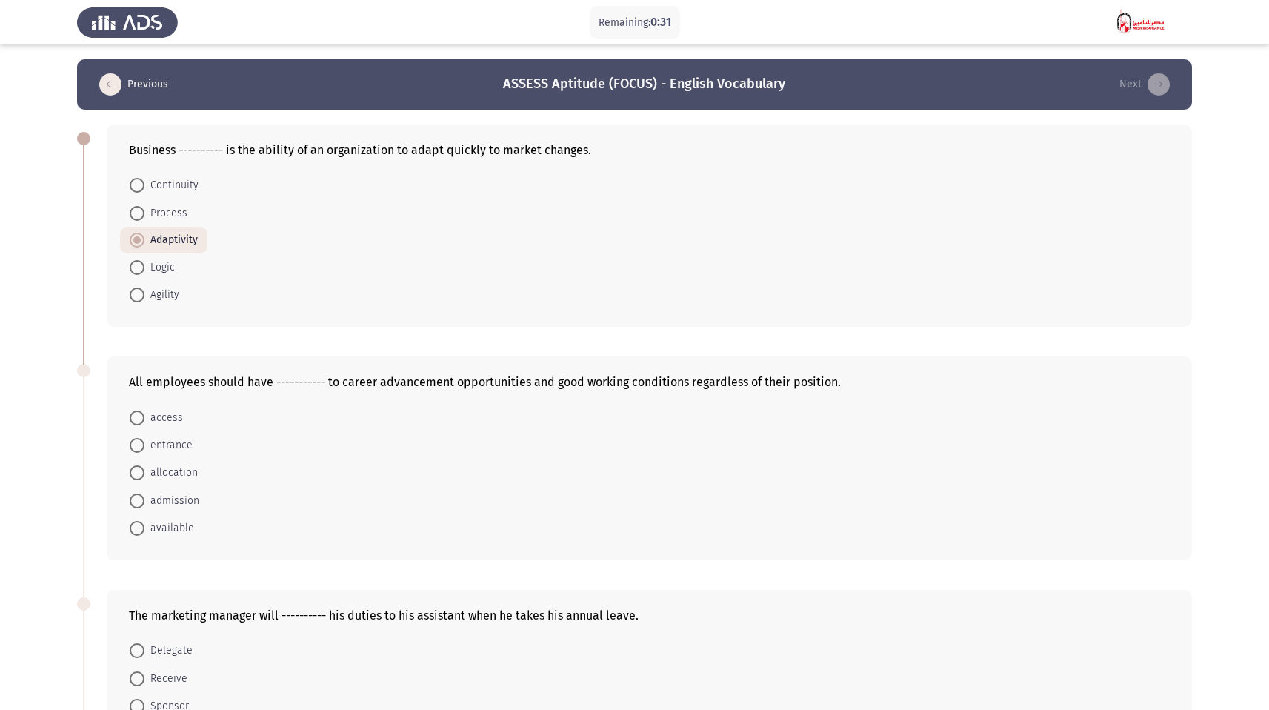
radio input "true"
click at [187, 447] on span "entrance" at bounding box center [168, 445] width 48 height 18
click at [144, 447] on input "entrance" at bounding box center [137, 444] width 15 height 15
radio input "true"
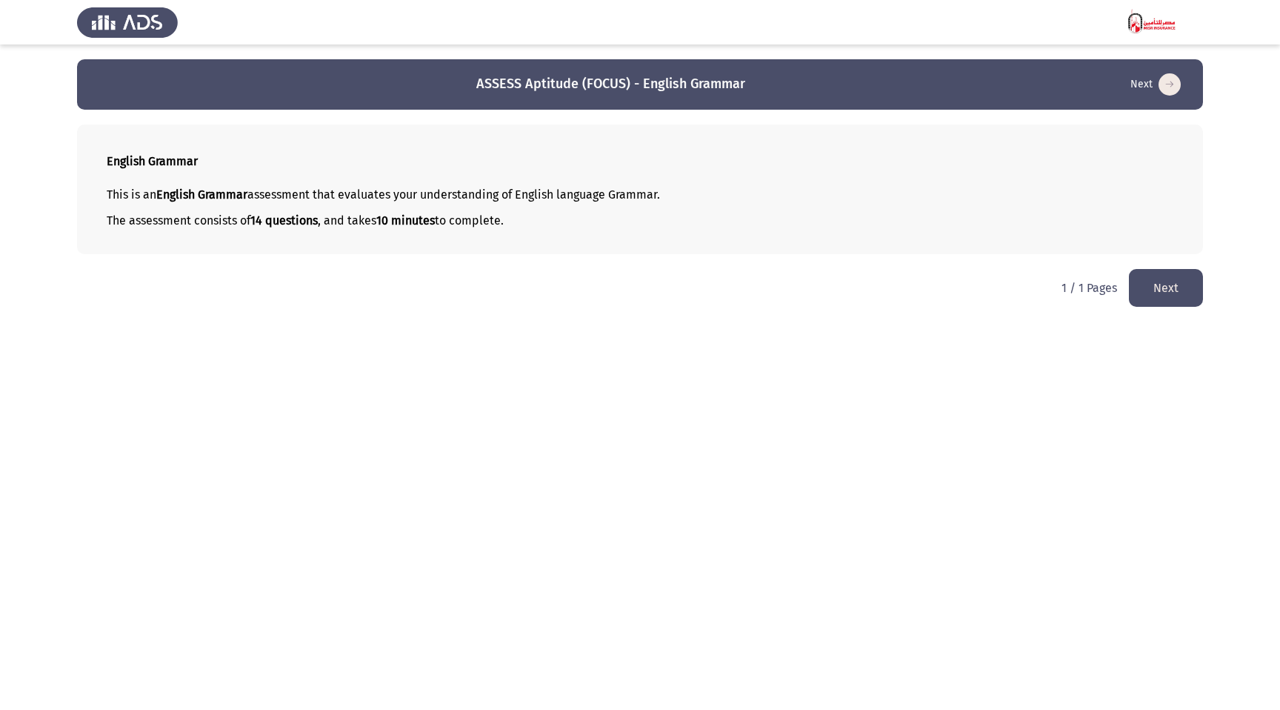
click at [1187, 284] on button "Next" at bounding box center [1166, 288] width 74 height 38
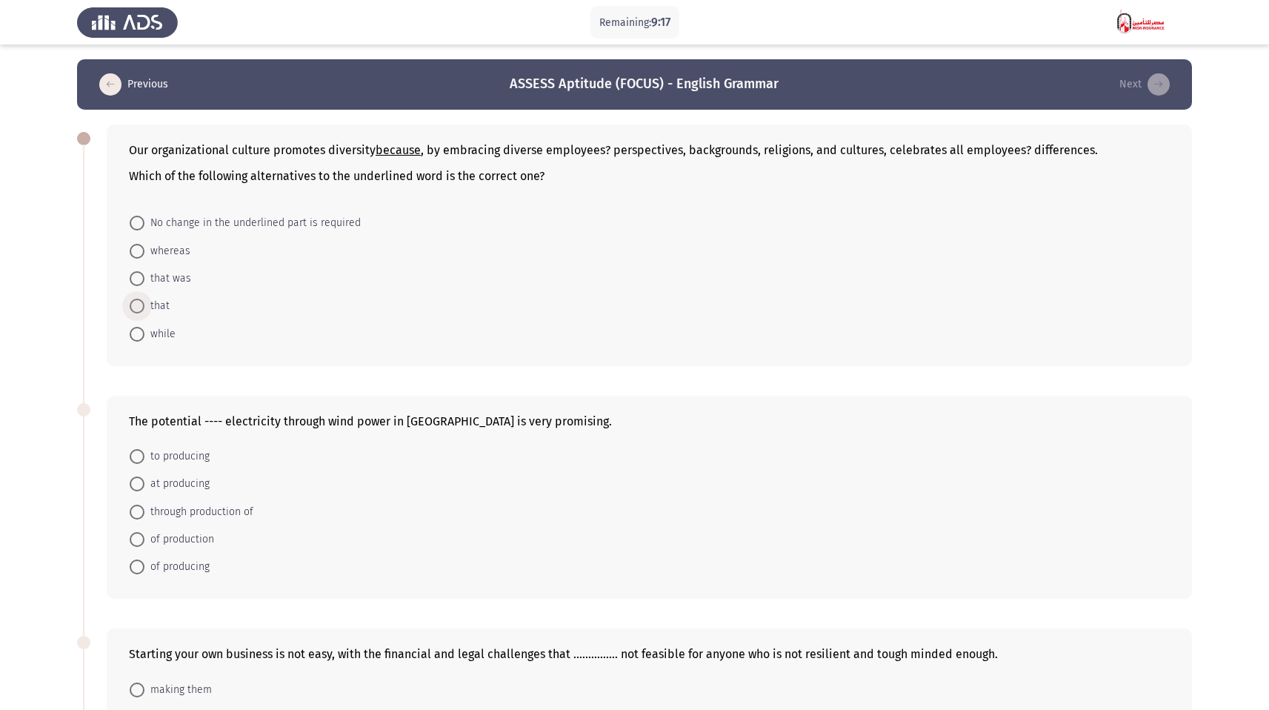
click at [159, 306] on span "that" at bounding box center [156, 306] width 25 height 18
click at [144, 306] on input "that" at bounding box center [137, 306] width 15 height 15
radio input "true"
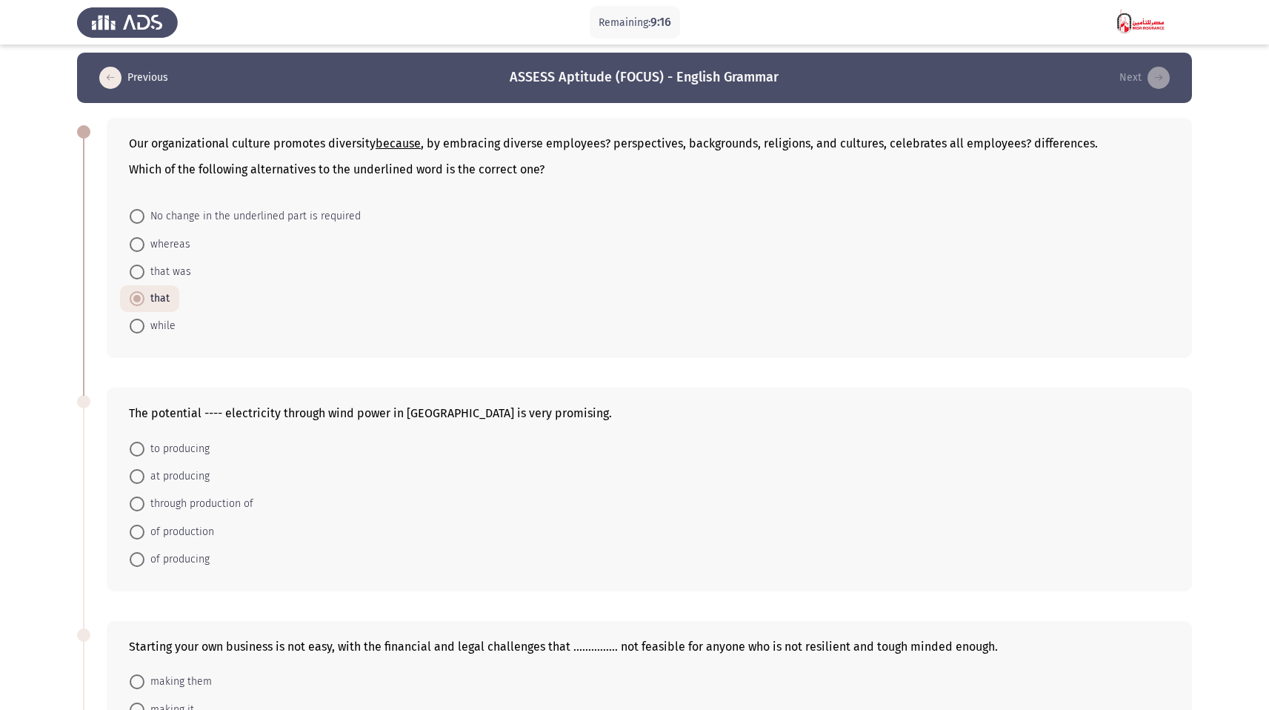
scroll to position [11, 0]
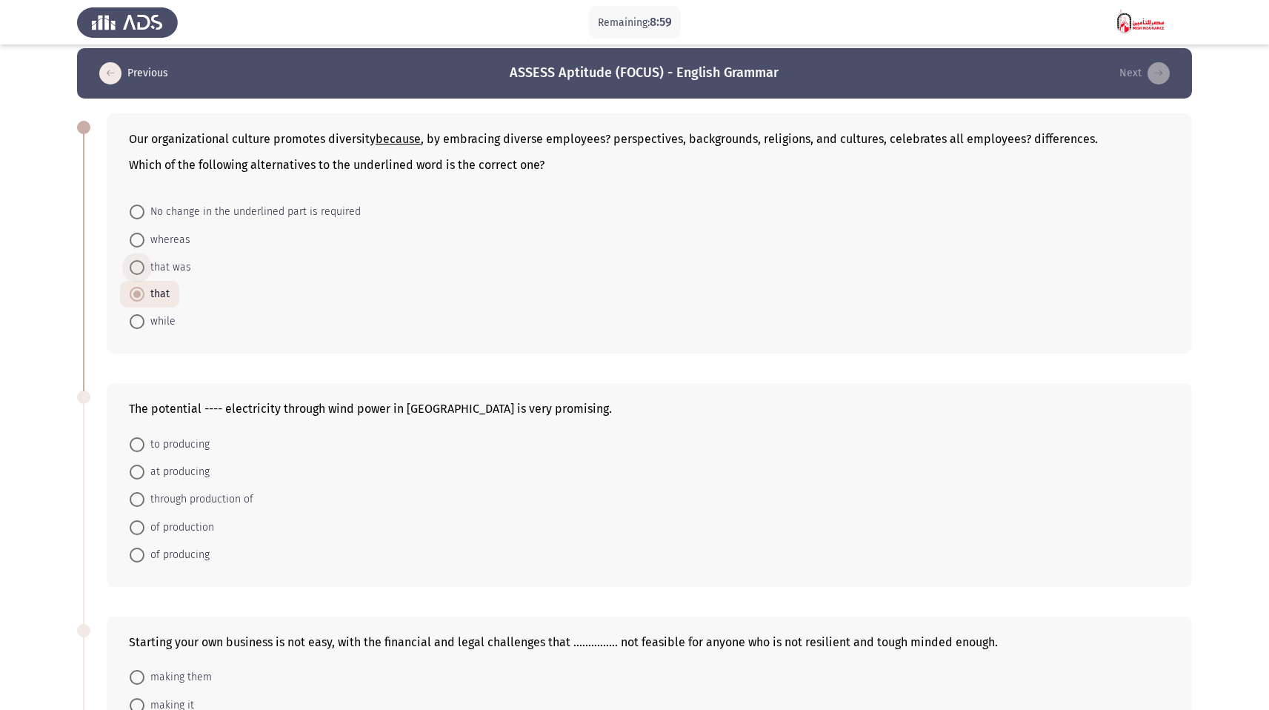
click at [176, 273] on span "that was" at bounding box center [167, 268] width 47 height 18
click at [144, 273] on input "that was" at bounding box center [137, 267] width 15 height 15
radio input "true"
click at [151, 293] on span "that" at bounding box center [156, 294] width 25 height 18
click at [144, 293] on input "that" at bounding box center [137, 294] width 15 height 15
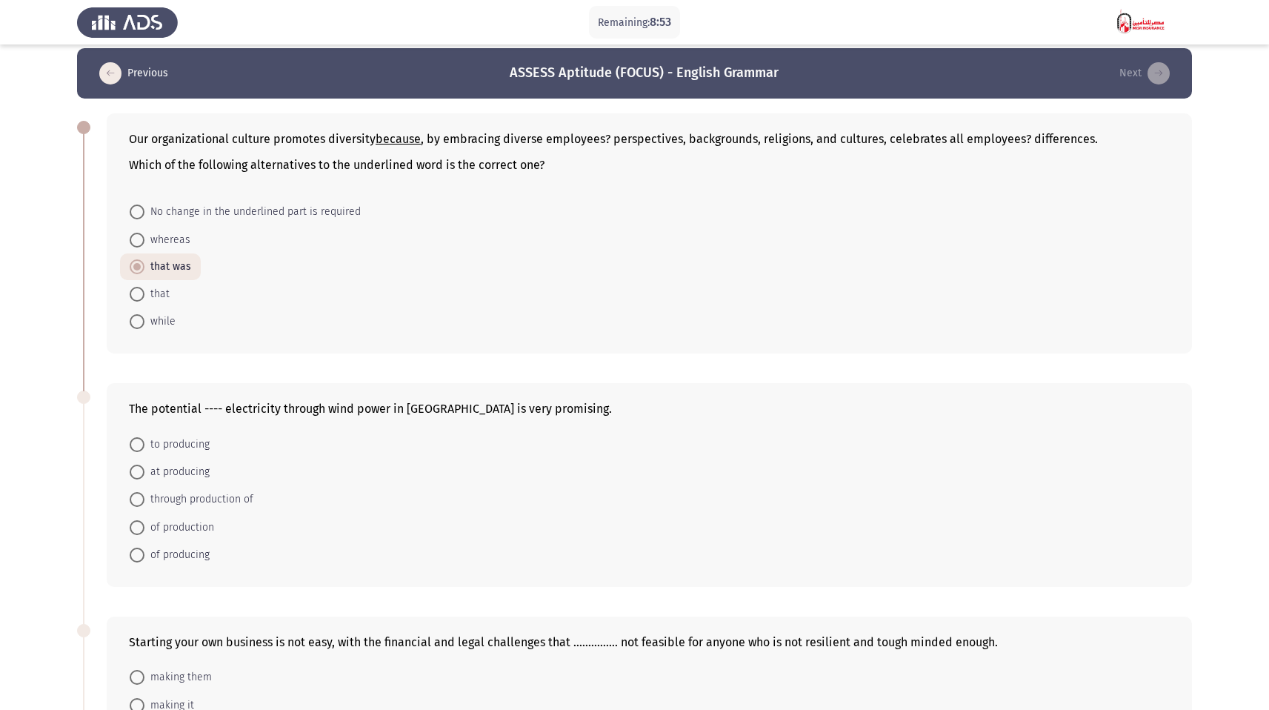
radio input "true"
click at [167, 241] on span "whereas" at bounding box center [167, 240] width 46 height 18
click at [144, 241] on input "whereas" at bounding box center [137, 240] width 15 height 15
radio input "true"
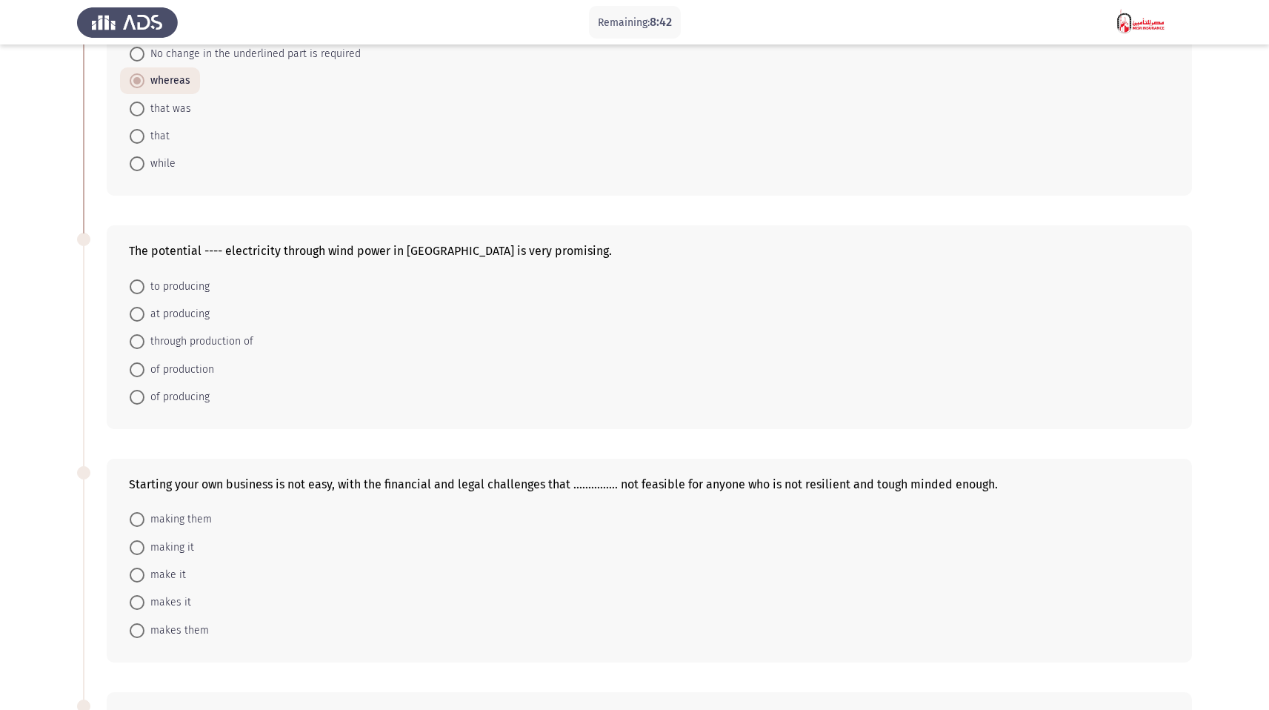
scroll to position [170, 0]
click at [196, 340] on span "through production of" at bounding box center [198, 340] width 109 height 18
click at [144, 340] on input "through production of" at bounding box center [137, 340] width 15 height 15
radio input "true"
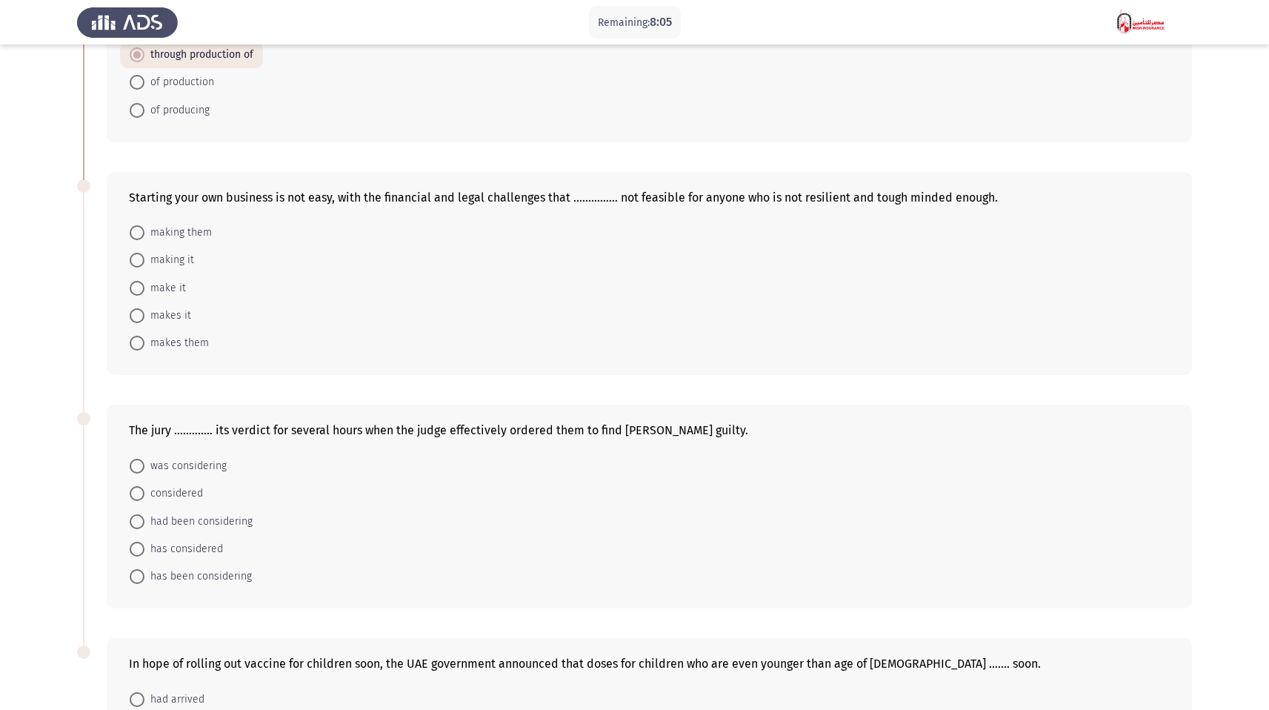
scroll to position [487, 0]
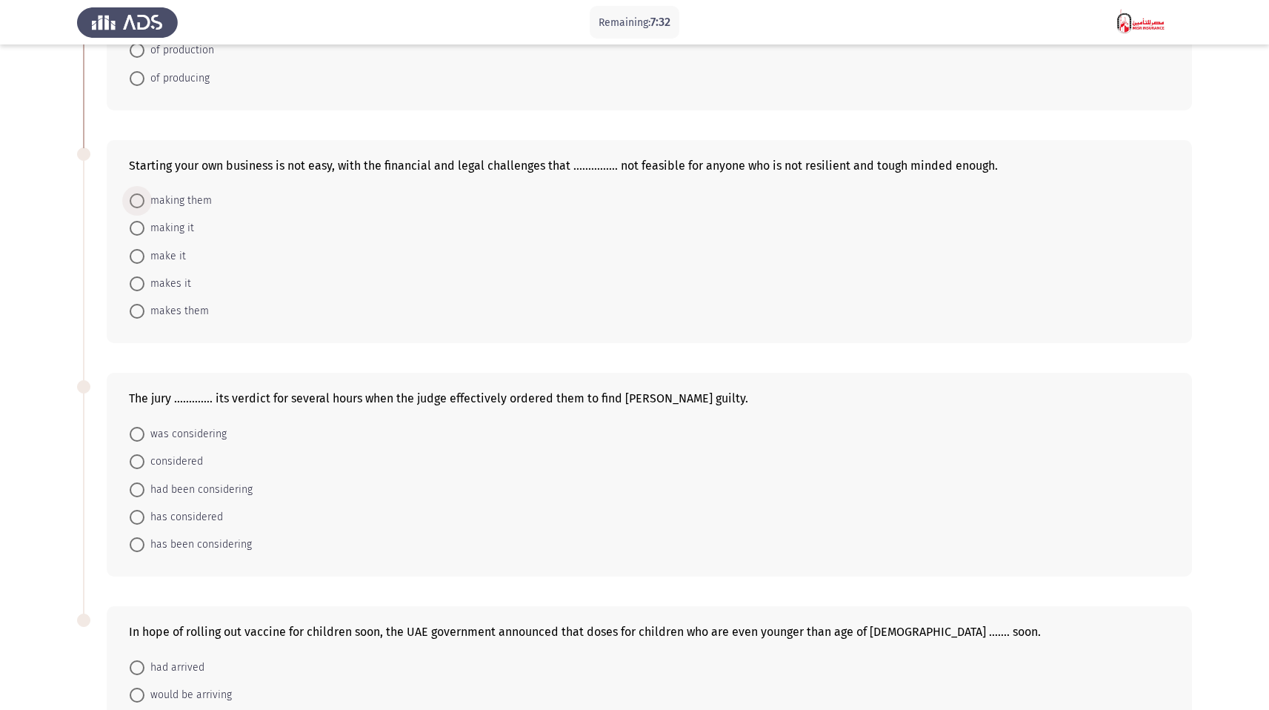
click at [187, 202] on span "making them" at bounding box center [177, 201] width 67 height 18
click at [144, 202] on input "making them" at bounding box center [137, 200] width 15 height 15
radio input "true"
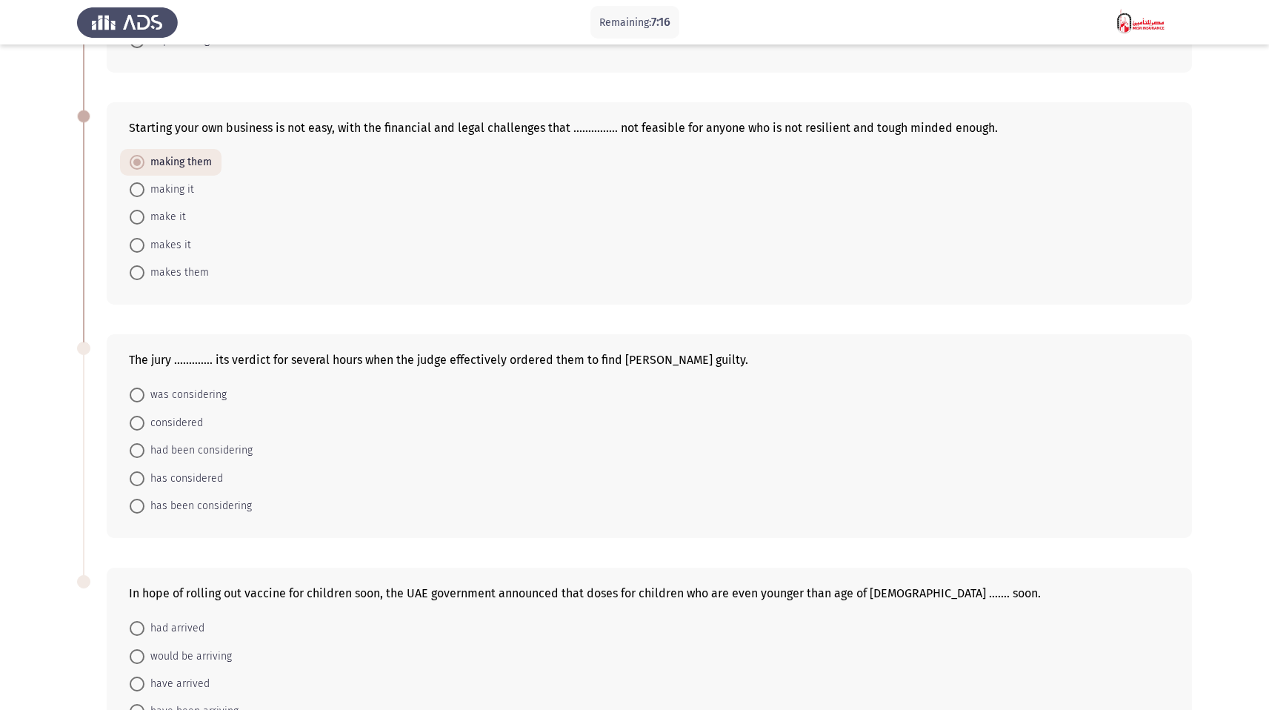
scroll to position [552, 0]
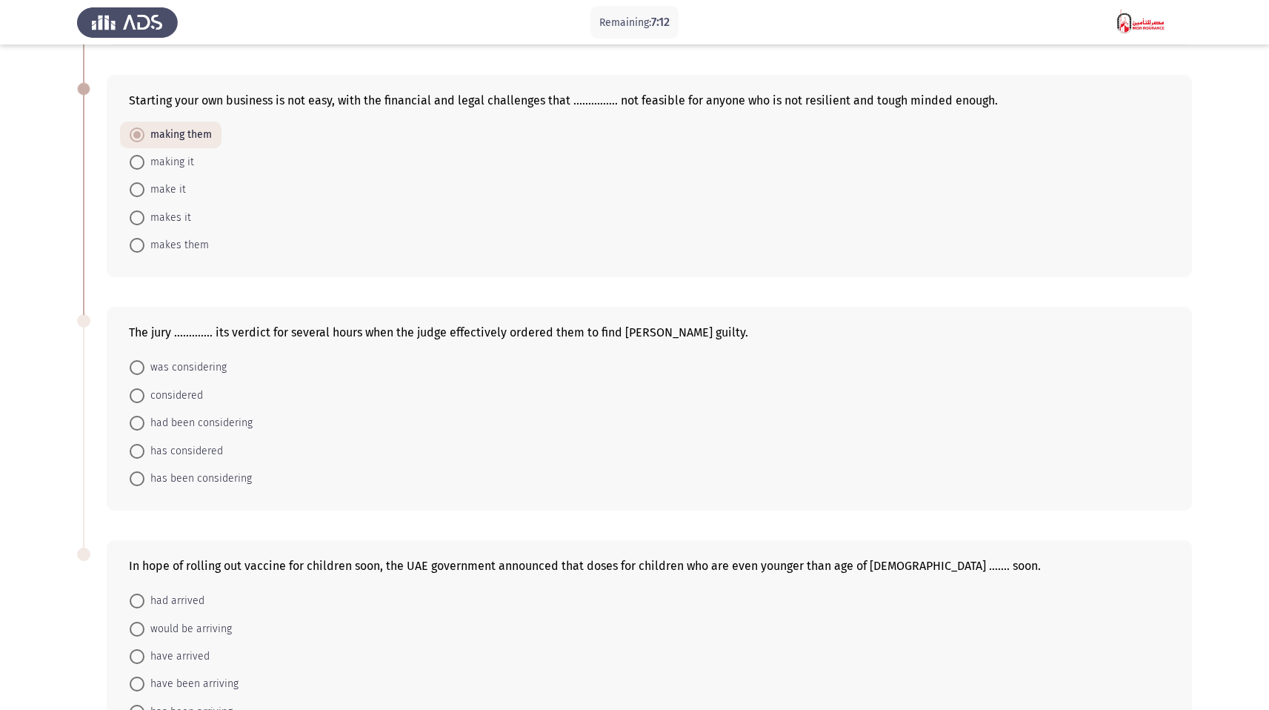
click at [196, 243] on span "makes them" at bounding box center [176, 245] width 64 height 18
click at [144, 243] on input "makes them" at bounding box center [137, 245] width 15 height 15
radio input "true"
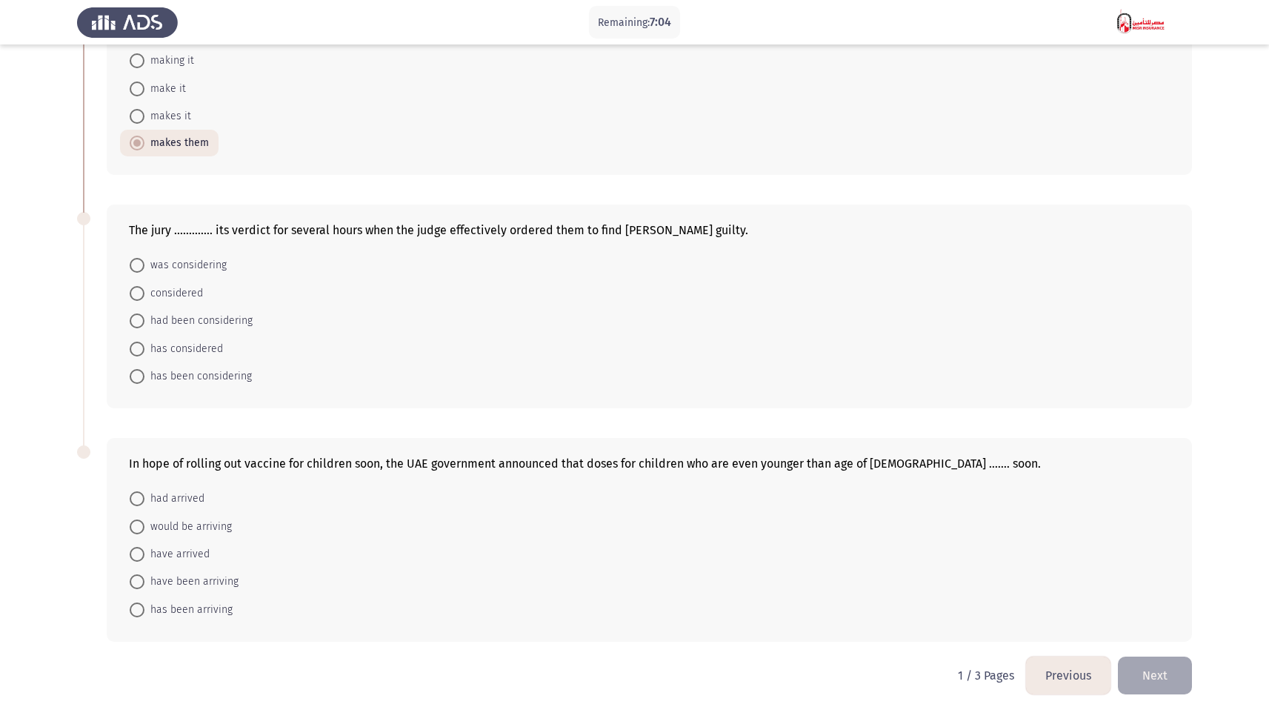
scroll to position [655, 0]
click at [197, 265] on span "was considering" at bounding box center [185, 265] width 82 height 18
click at [144, 265] on input "was considering" at bounding box center [137, 264] width 15 height 15
radio input "true"
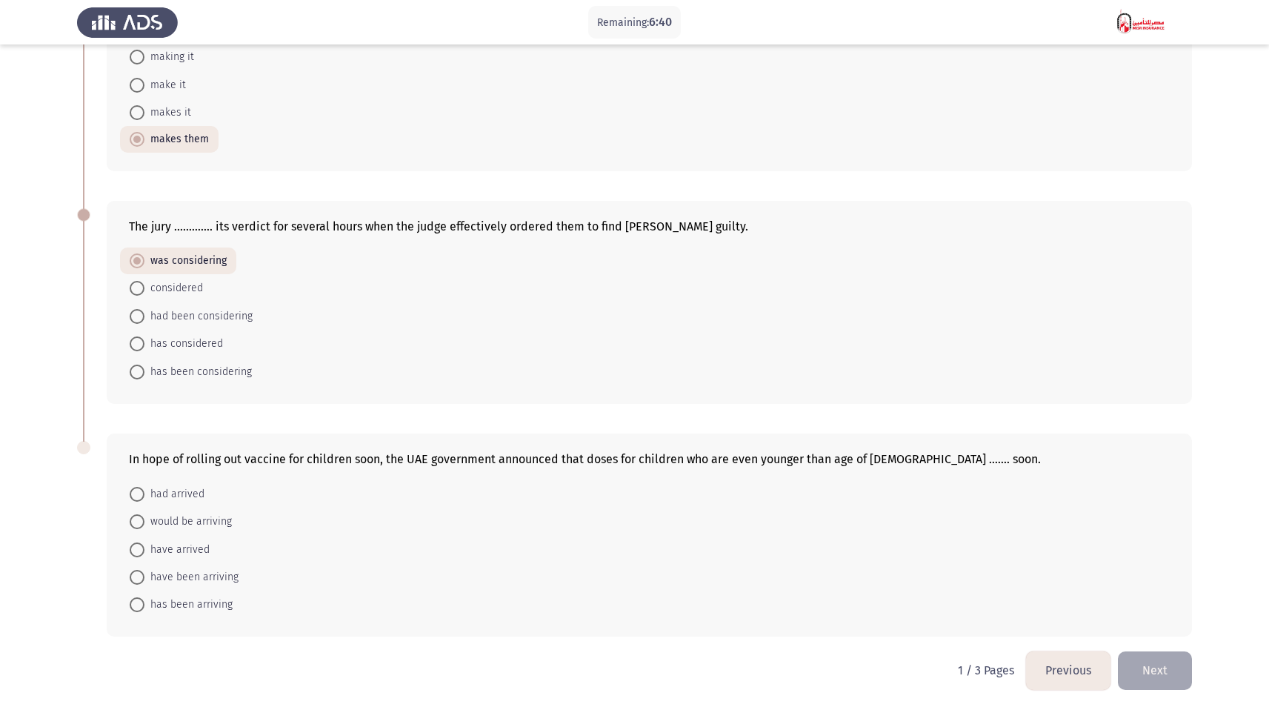
scroll to position [658, 0]
click at [206, 524] on span "would be arriving" at bounding box center [187, 521] width 87 height 18
click at [144, 524] on input "would be arriving" at bounding box center [137, 520] width 15 height 15
radio input "true"
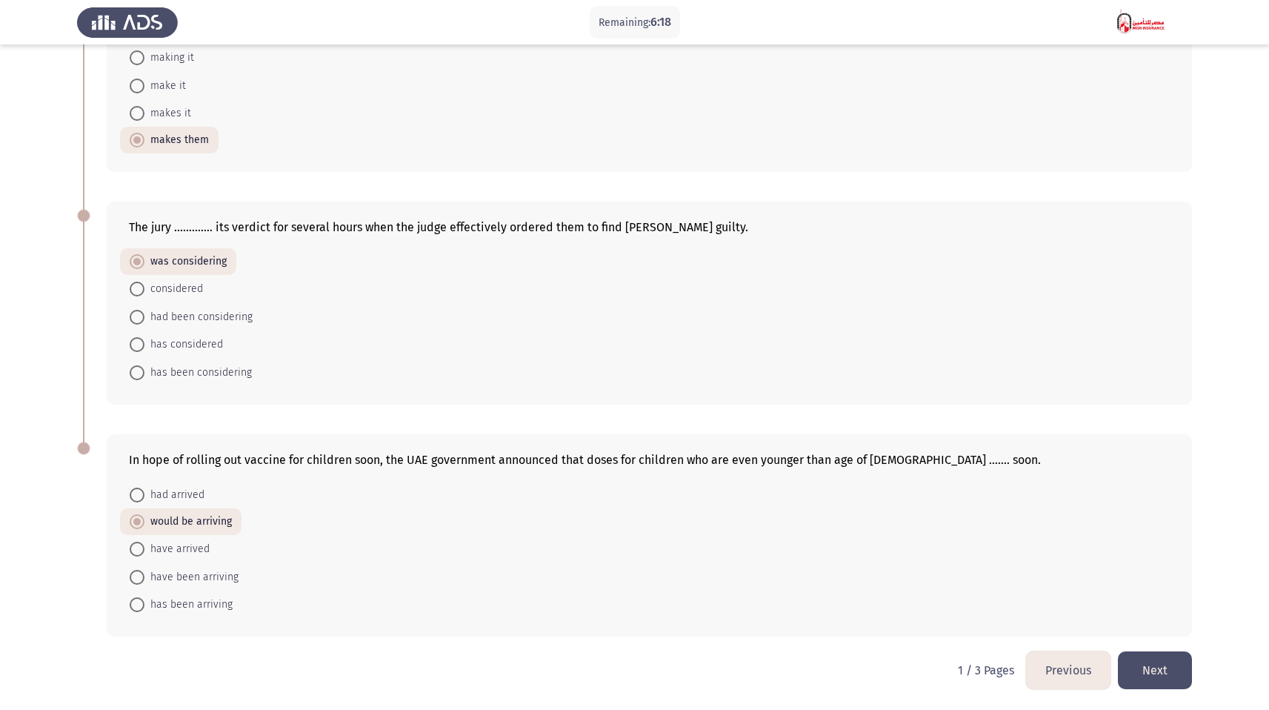
click at [1152, 662] on button "Next" at bounding box center [1155, 670] width 74 height 38
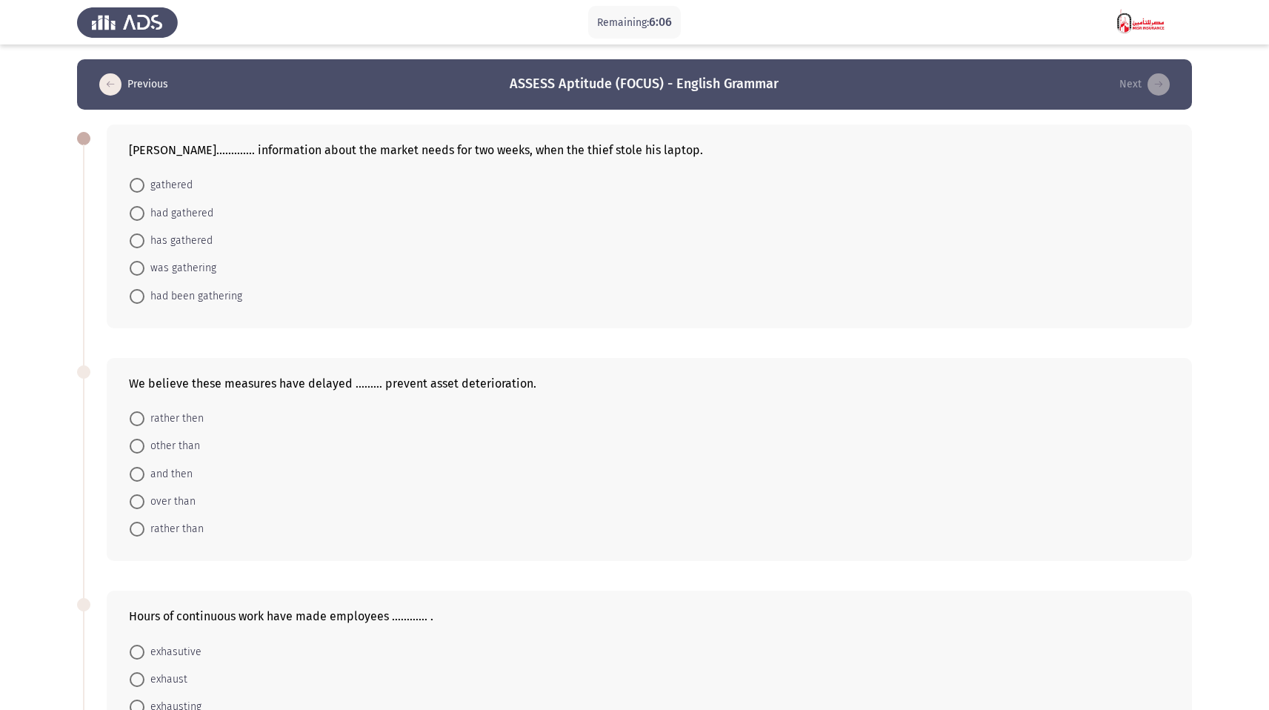
click at [202, 271] on span "was gathering" at bounding box center [180, 268] width 72 height 18
click at [144, 271] on input "was gathering" at bounding box center [137, 268] width 15 height 15
radio input "true"
click at [201, 293] on span "had been gathering" at bounding box center [193, 295] width 98 height 18
click at [144, 293] on input "had been gathering" at bounding box center [137, 294] width 15 height 15
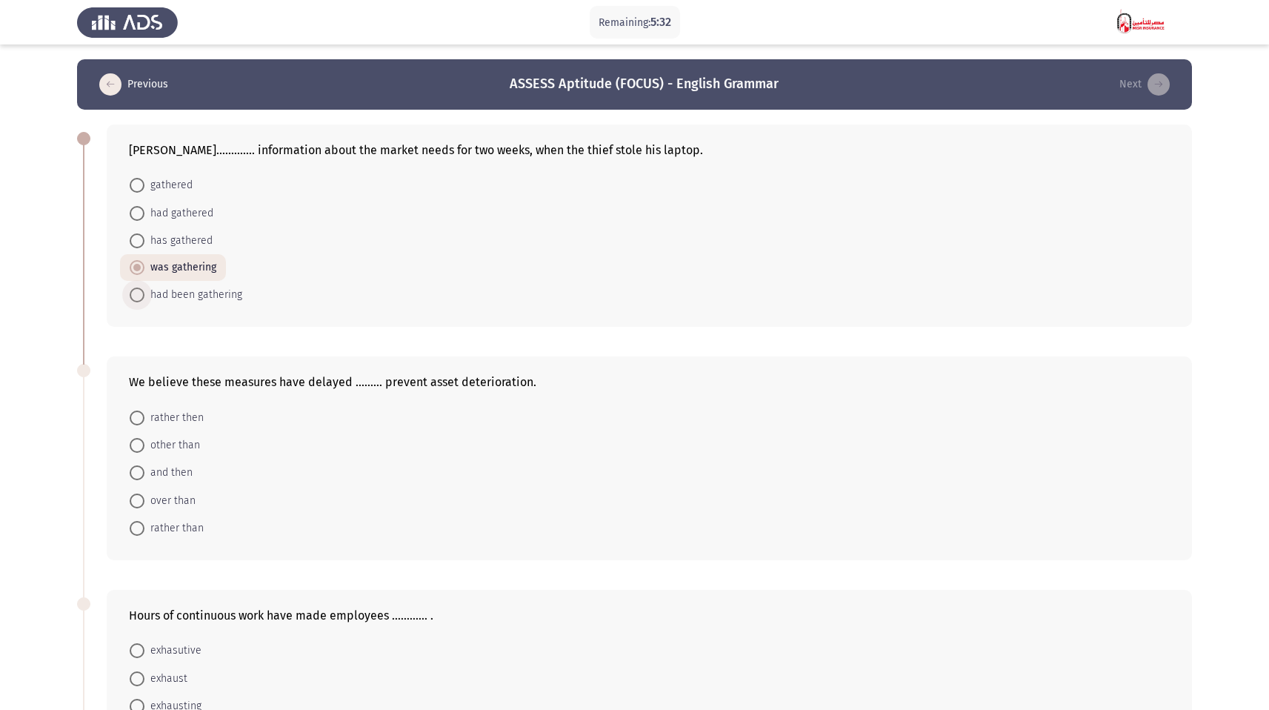
radio input "true"
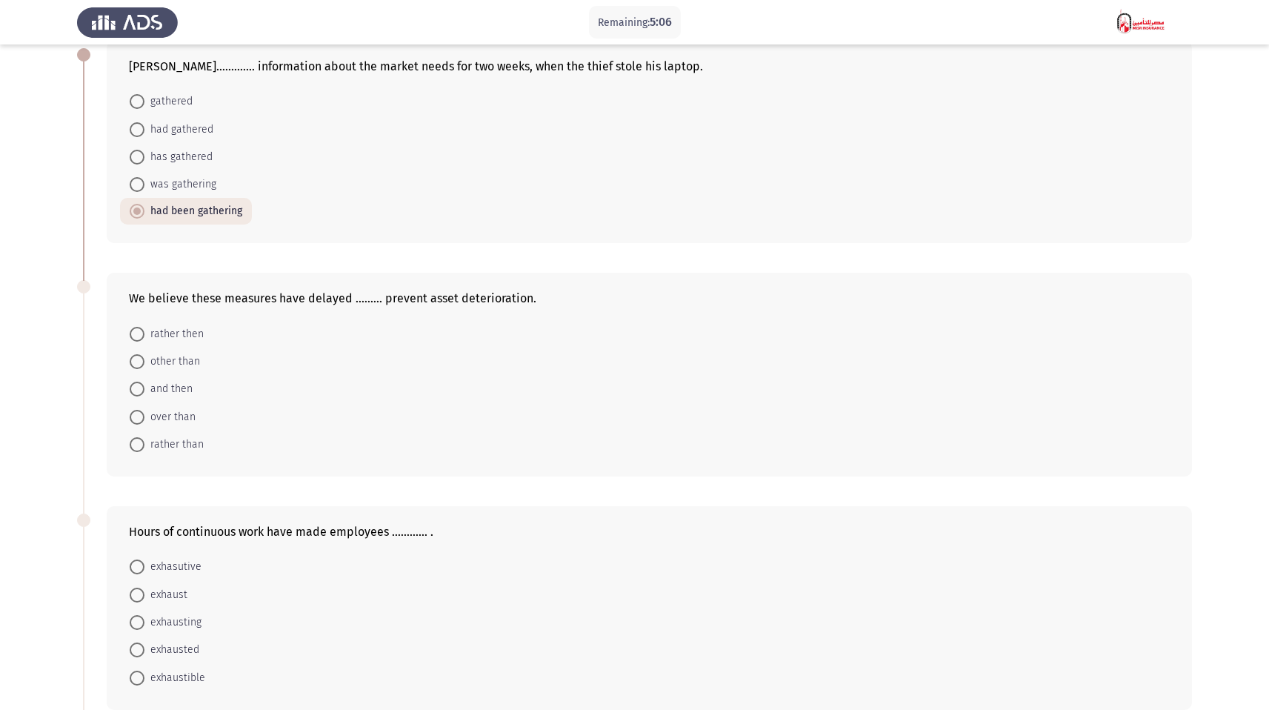
scroll to position [78, 0]
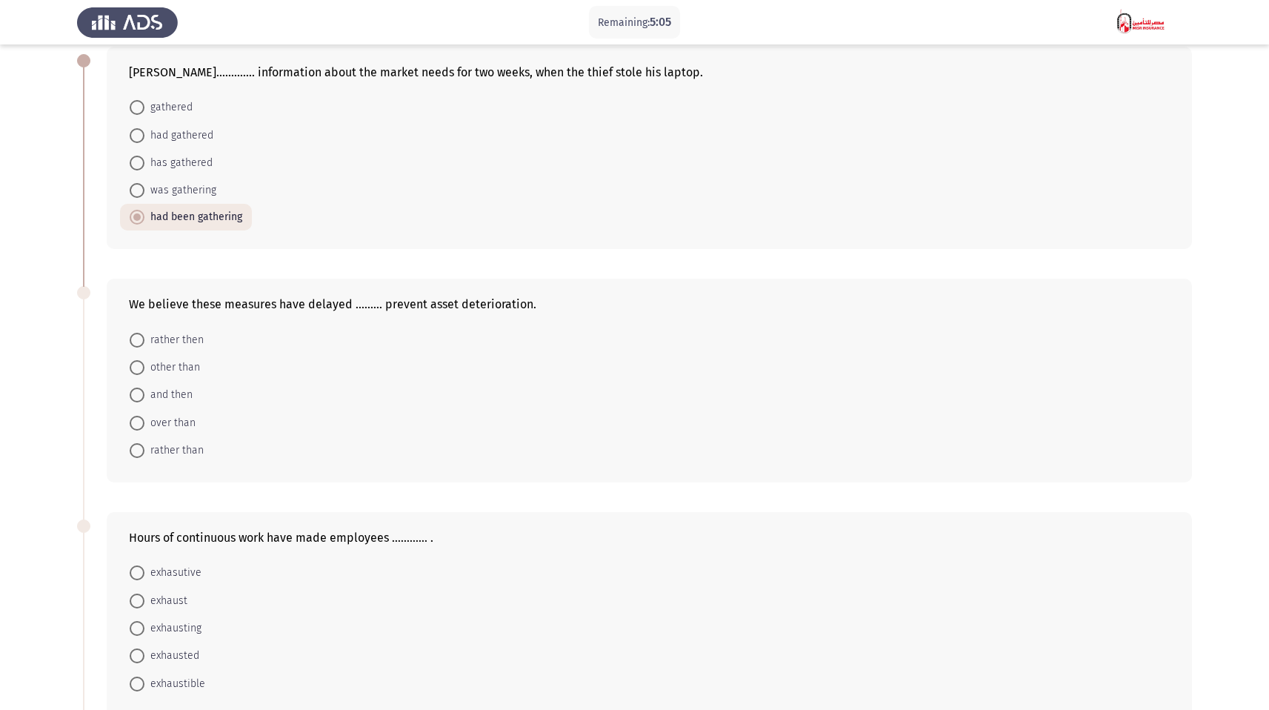
click at [194, 192] on span "was gathering" at bounding box center [180, 190] width 72 height 18
click at [144, 192] on input "was gathering" at bounding box center [137, 190] width 15 height 15
radio input "true"
click at [198, 214] on span "had been gathering" at bounding box center [193, 217] width 98 height 18
click at [144, 214] on input "had been gathering" at bounding box center [137, 217] width 15 height 15
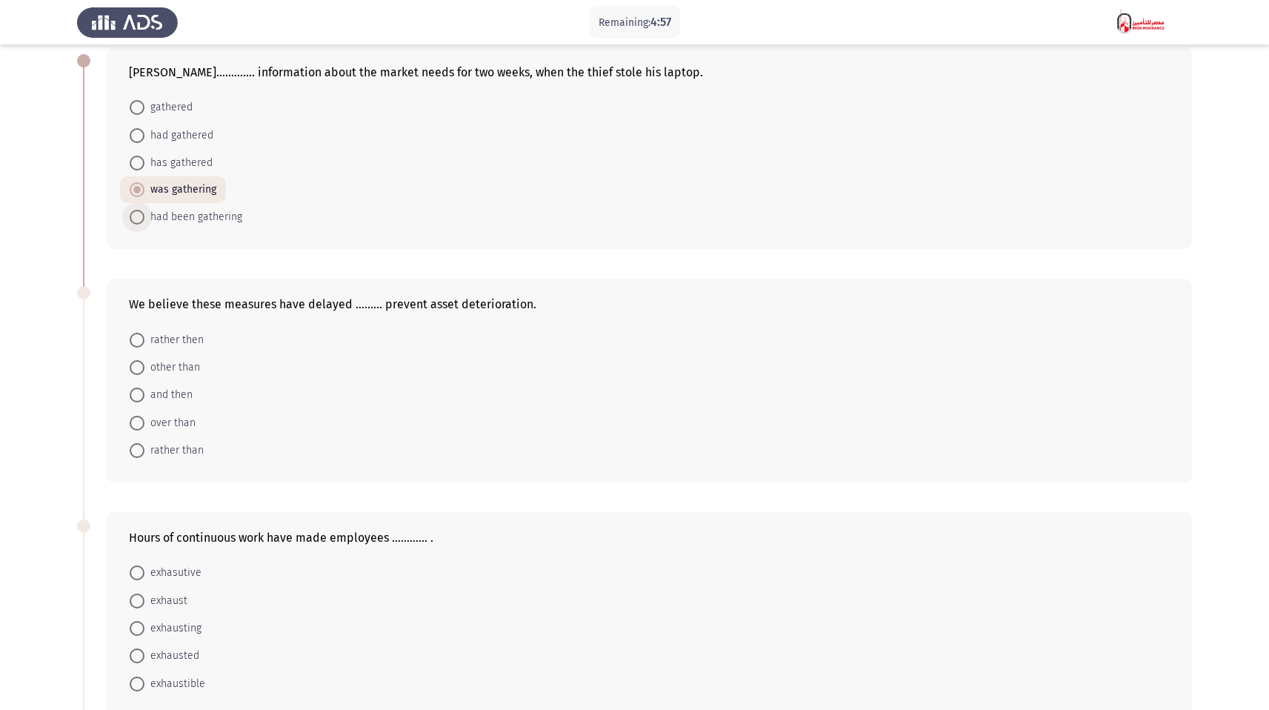
radio input "true"
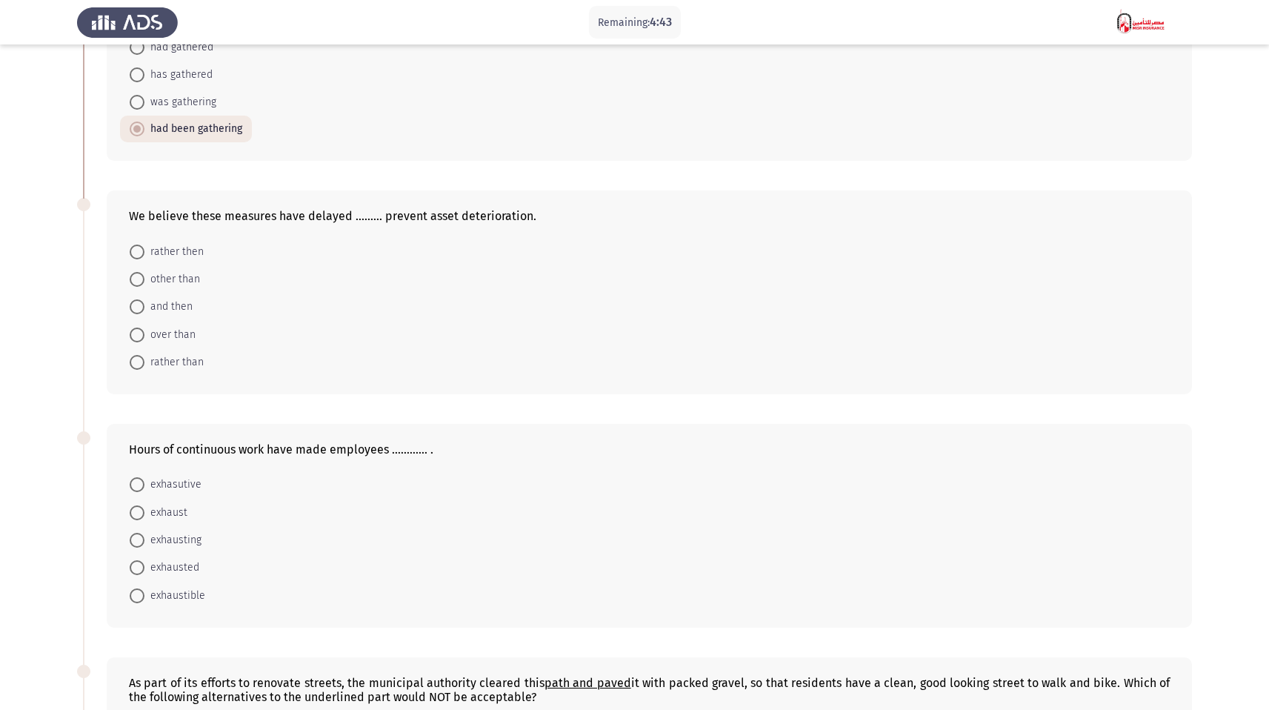
scroll to position [167, 0]
click at [198, 362] on span "rather than" at bounding box center [173, 361] width 59 height 18
click at [144, 362] on input "rather than" at bounding box center [137, 360] width 15 height 15
radio input "true"
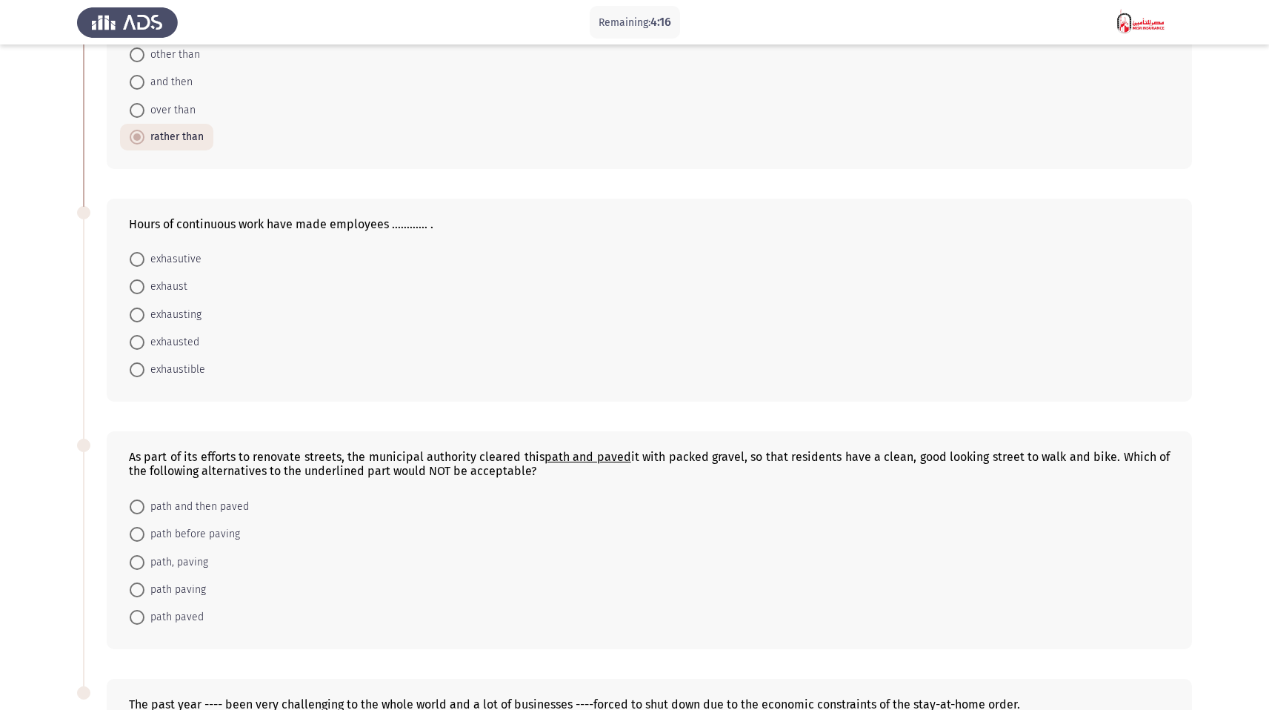
scroll to position [405, 0]
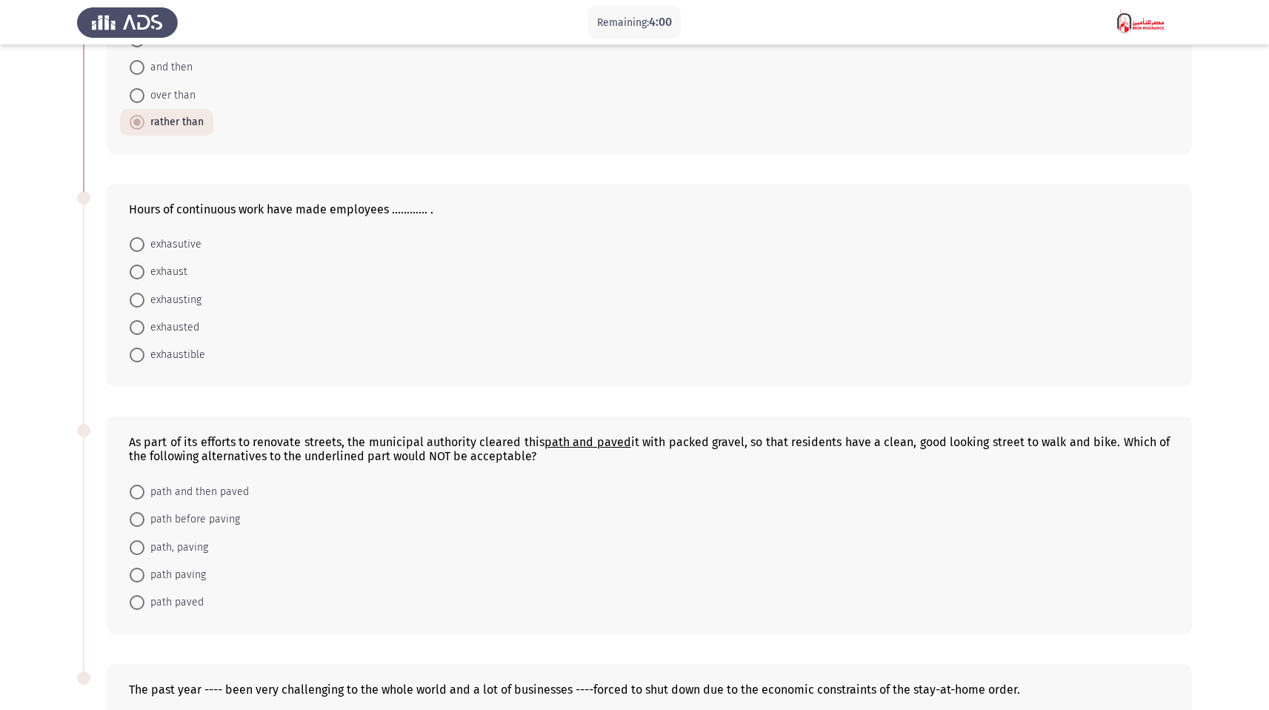
click at [176, 356] on span "exhaustible" at bounding box center [174, 355] width 61 height 18
click at [144, 356] on input "exhaustible" at bounding box center [137, 354] width 15 height 15
radio input "true"
click at [184, 248] on span "exhasutive" at bounding box center [172, 245] width 57 height 18
click at [144, 248] on input "exhasutive" at bounding box center [137, 244] width 15 height 15
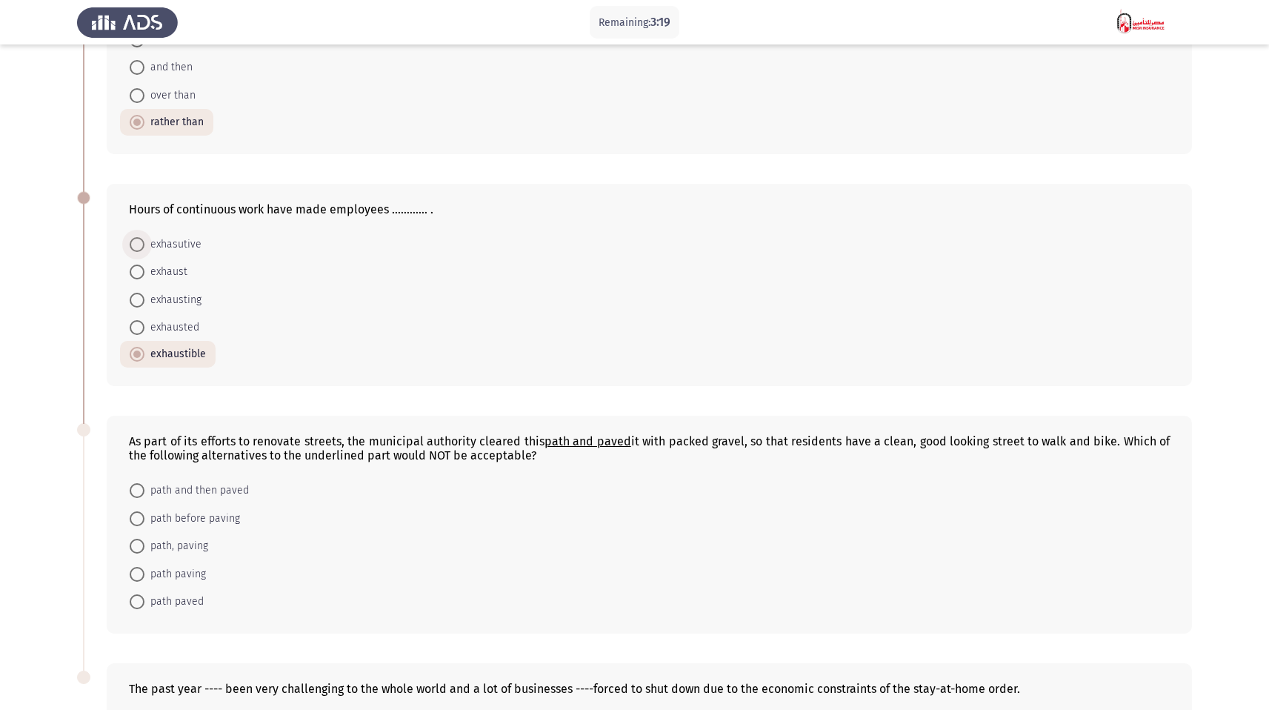
radio input "true"
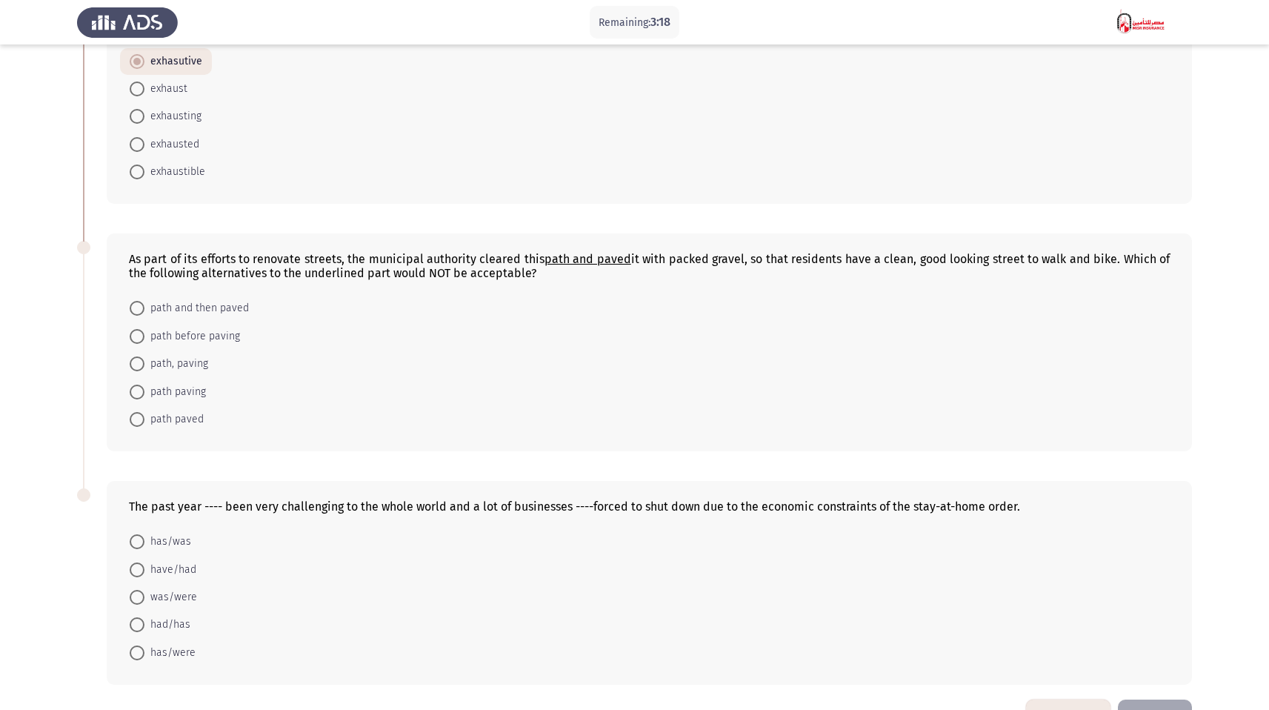
scroll to position [636, 0]
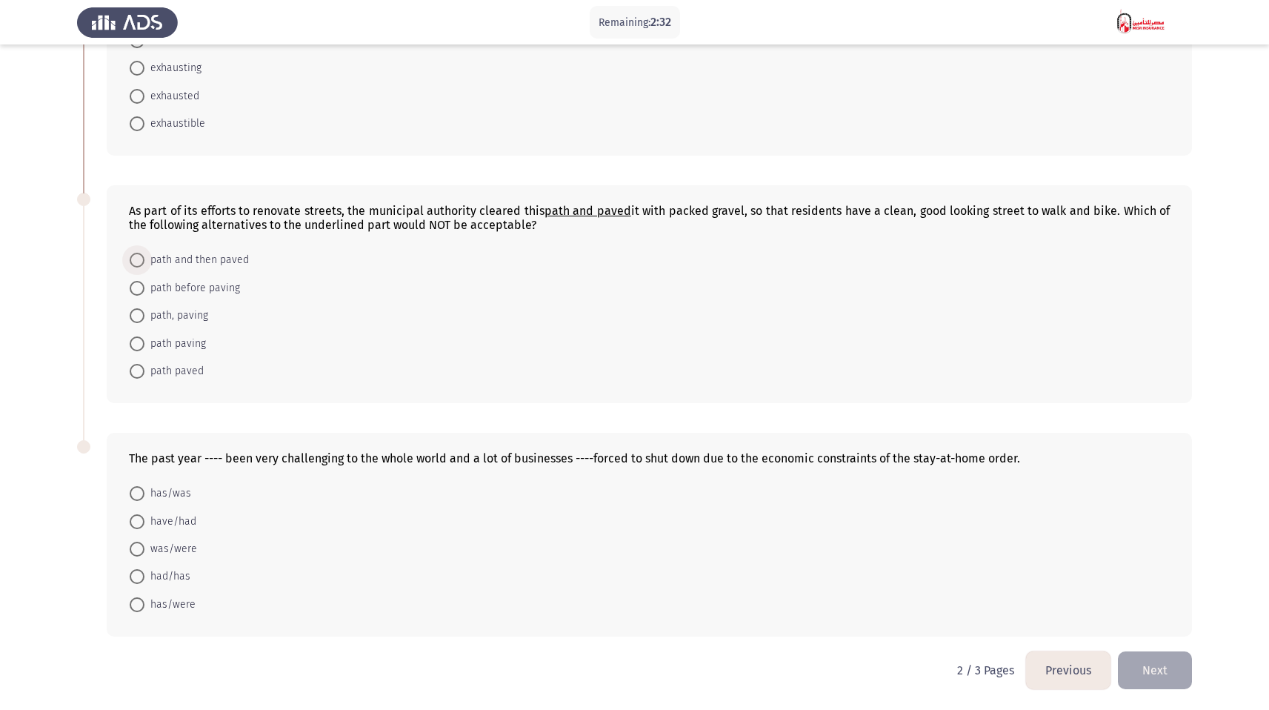
click at [238, 260] on span "path and then paved" at bounding box center [196, 260] width 104 height 18
click at [144, 260] on input "path and then paved" at bounding box center [137, 260] width 15 height 15
radio input "true"
click at [186, 550] on span "was/were" at bounding box center [170, 549] width 53 height 18
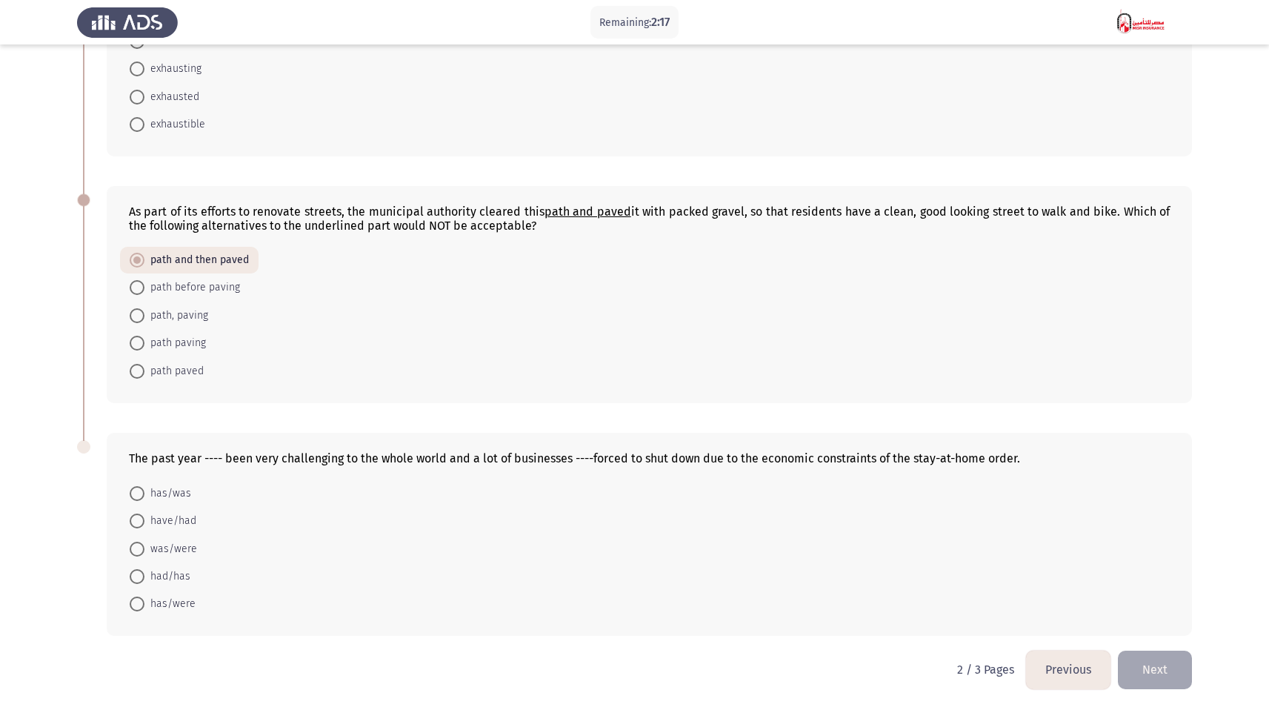
click at [144, 550] on input "was/were" at bounding box center [137, 548] width 15 height 15
radio input "true"
click at [1162, 663] on button "Next" at bounding box center [1155, 670] width 74 height 38
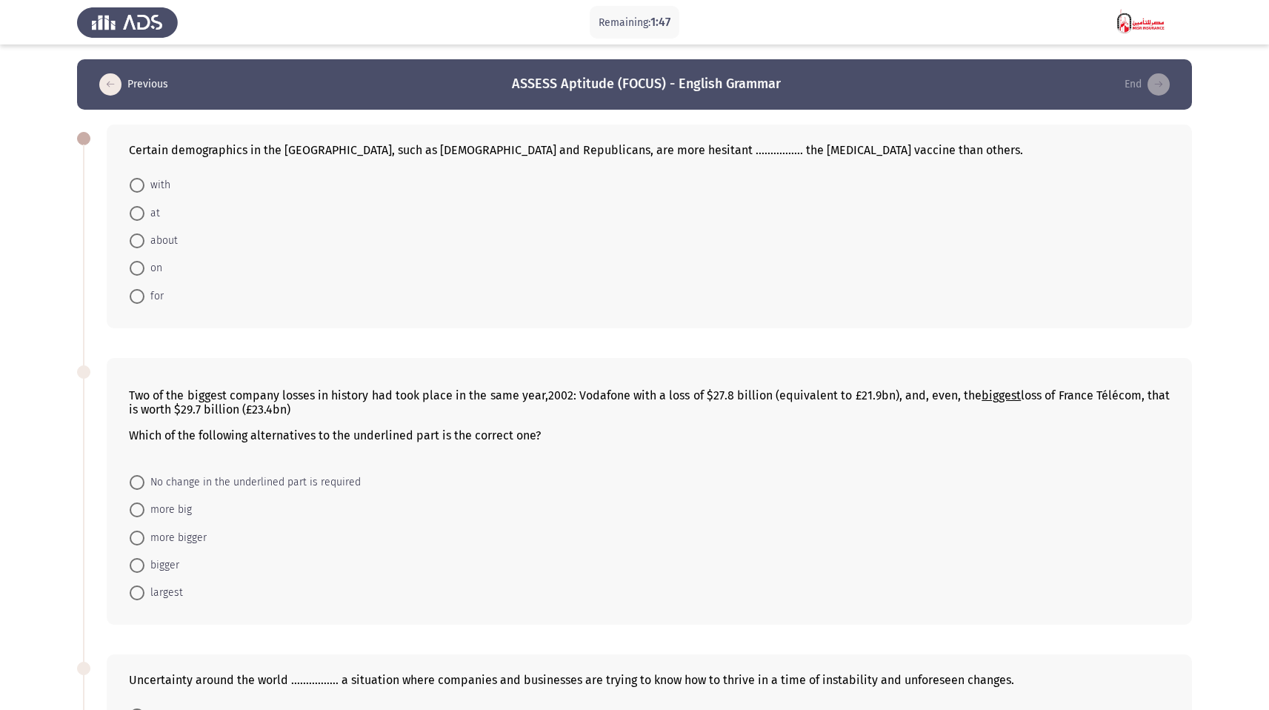
click at [146, 240] on span "about" at bounding box center [160, 241] width 33 height 18
click at [144, 240] on input "about" at bounding box center [137, 240] width 15 height 15
radio input "true"
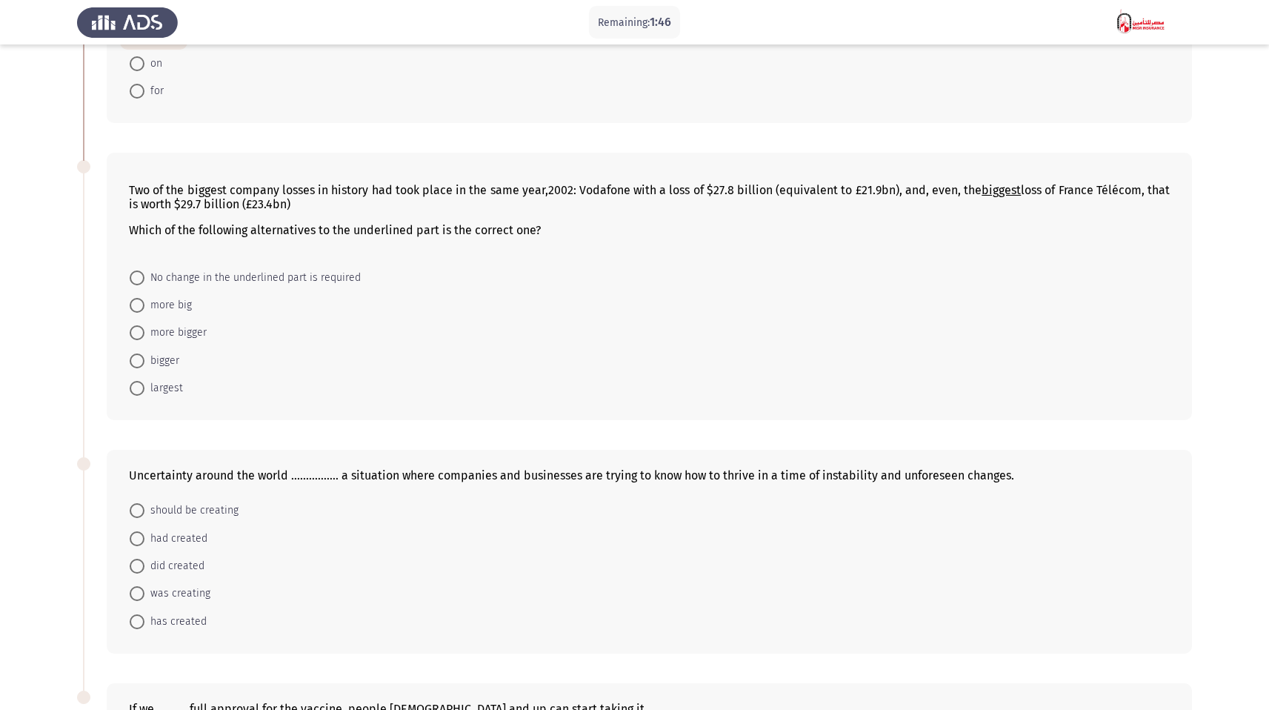
scroll to position [204, 0]
click at [169, 387] on span "largest" at bounding box center [163, 388] width 39 height 18
click at [144, 387] on input "largest" at bounding box center [137, 388] width 15 height 15
radio input "true"
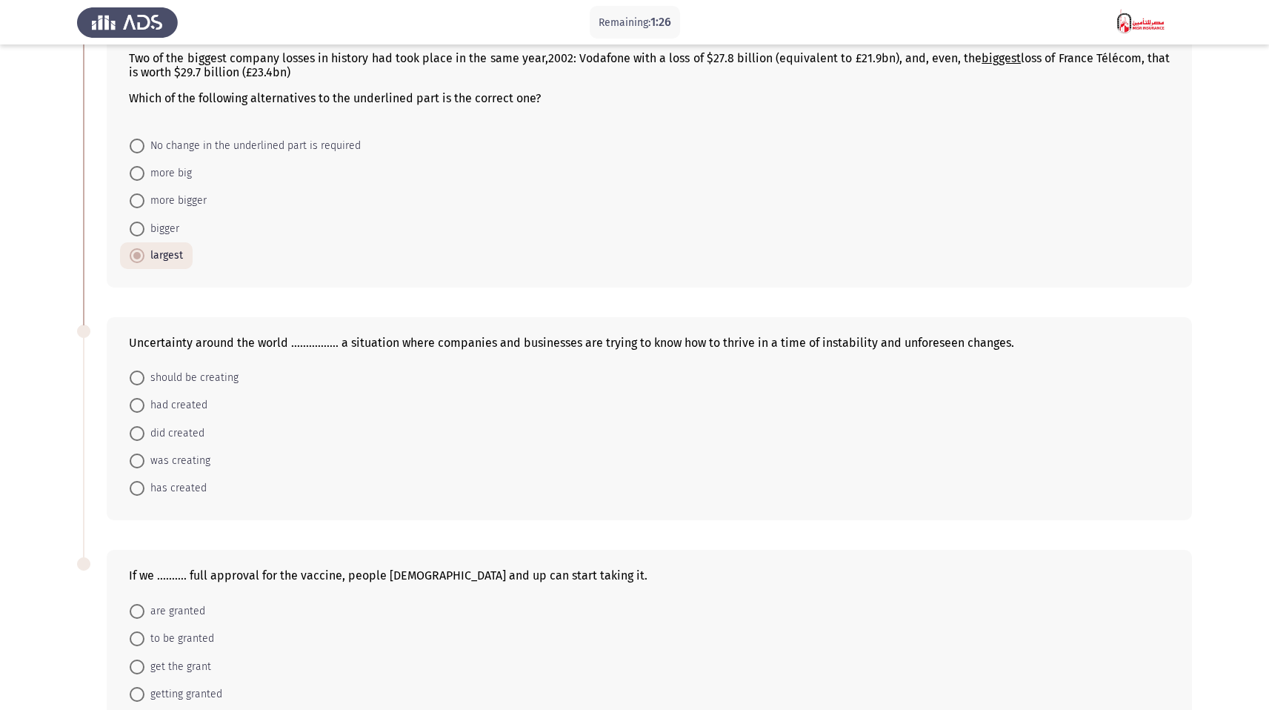
scroll to position [338, 0]
click at [196, 401] on span "had created" at bounding box center [175, 403] width 63 height 18
click at [144, 401] on input "had created" at bounding box center [137, 403] width 15 height 15
radio input "true"
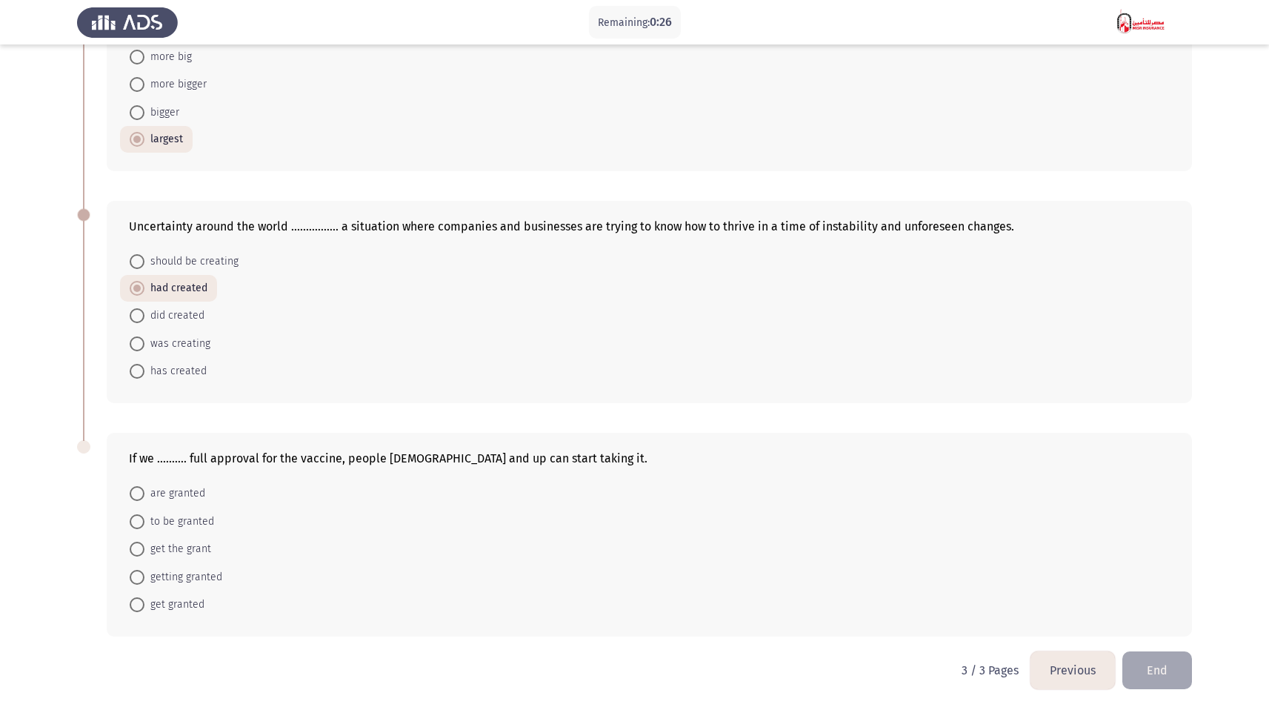
click at [187, 488] on span "are granted" at bounding box center [174, 493] width 61 height 18
click at [144, 488] on input "are granted" at bounding box center [137, 493] width 15 height 15
radio input "true"
click at [1176, 669] on button "End" at bounding box center [1157, 670] width 70 height 38
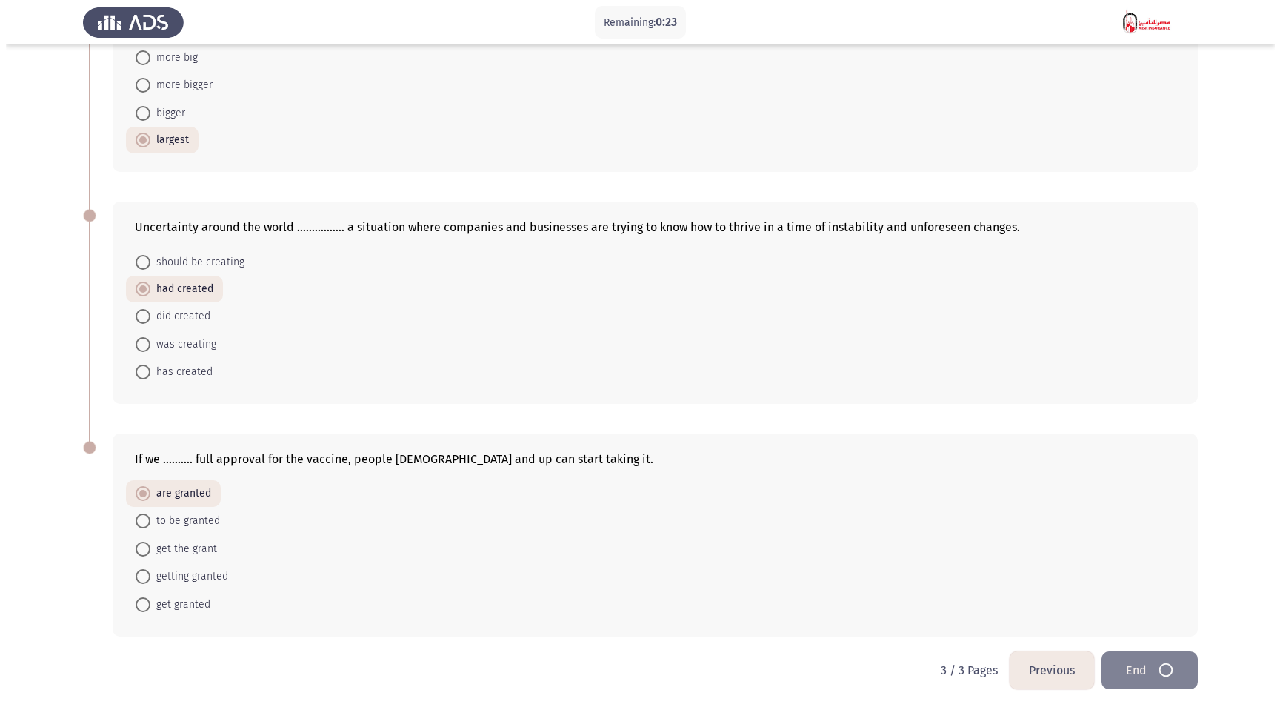
scroll to position [0, 0]
